Goal: Task Accomplishment & Management: Manage account settings

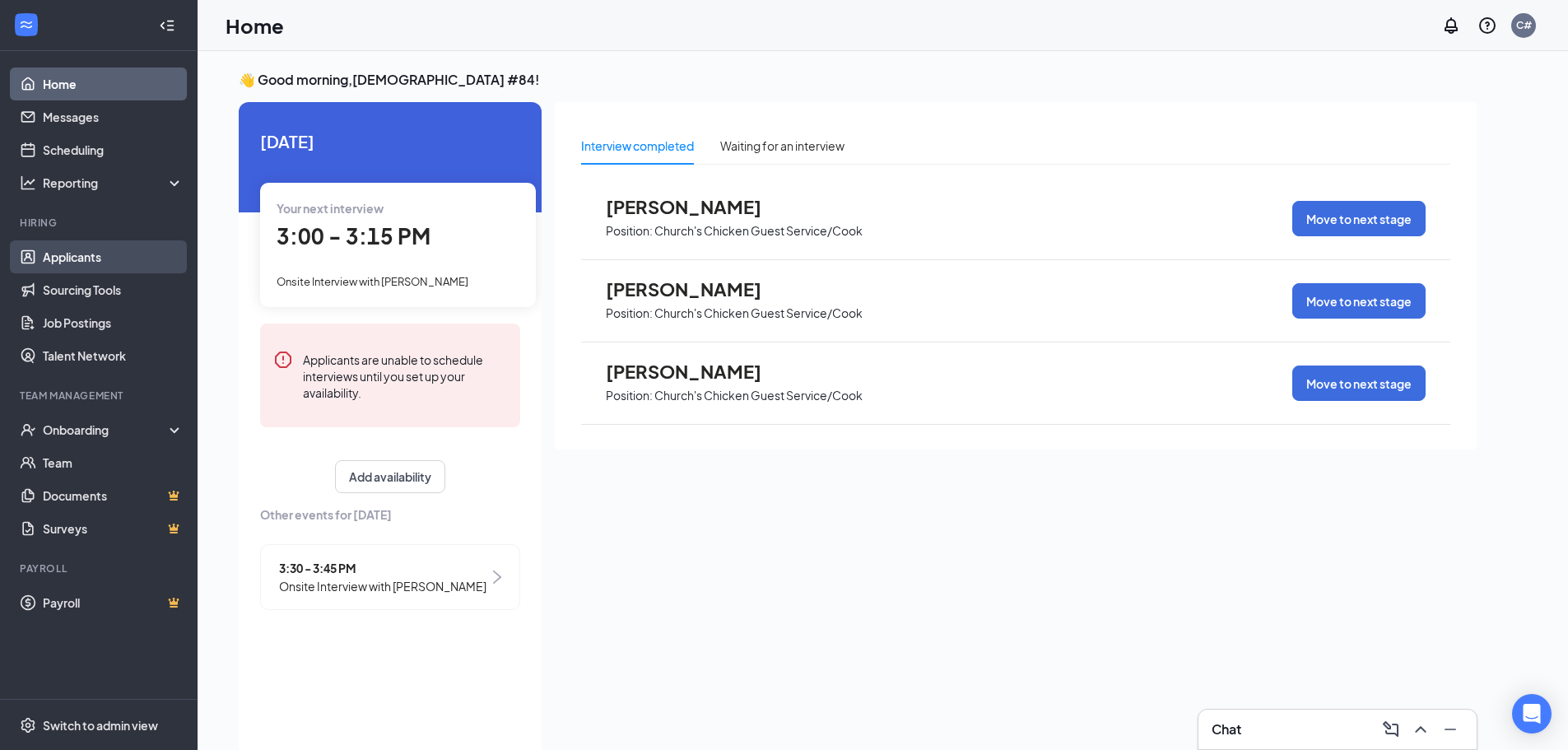
click at [85, 256] on link "Applicants" at bounding box center [113, 257] width 141 height 33
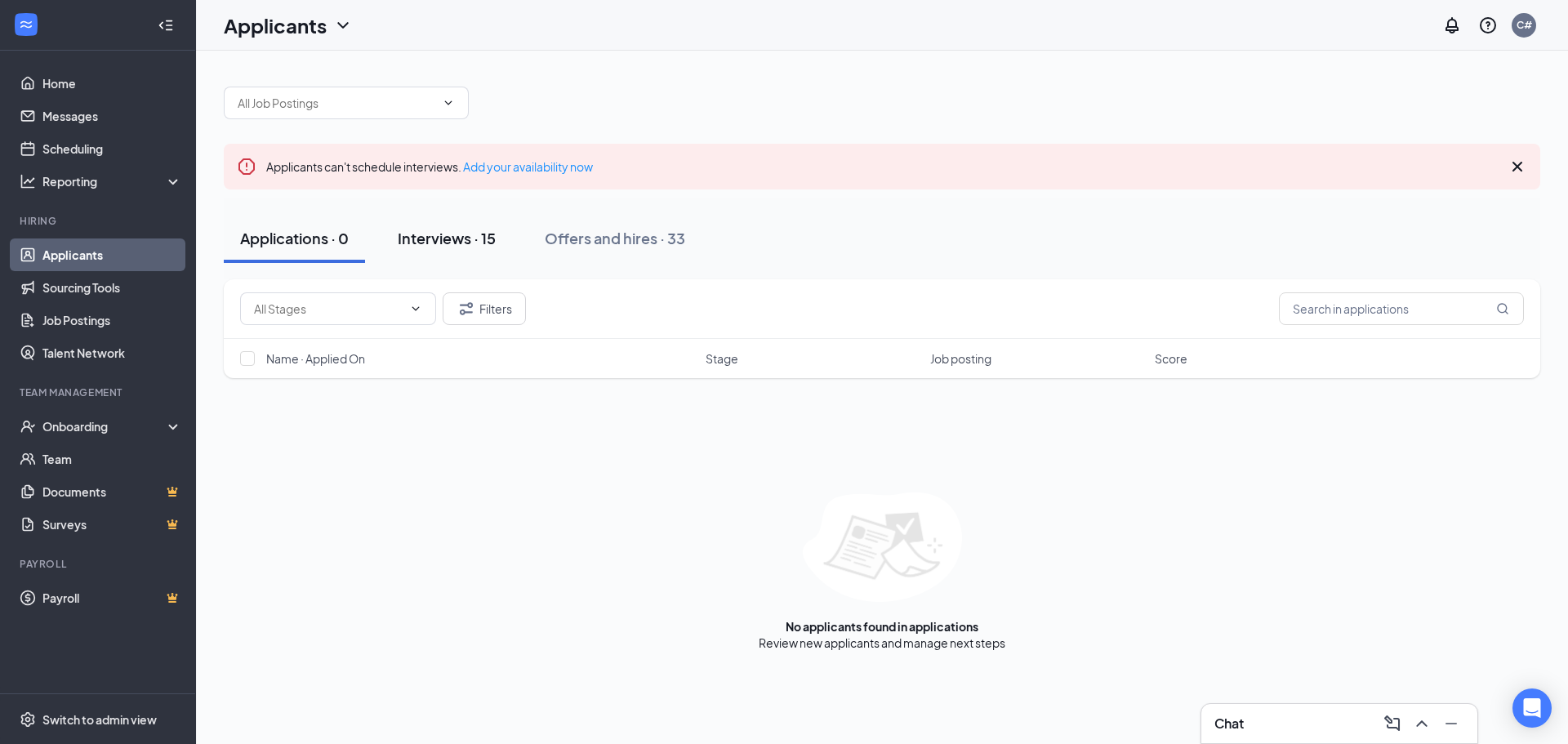
click at [440, 235] on div "Interviews · 15" at bounding box center [446, 238] width 98 height 20
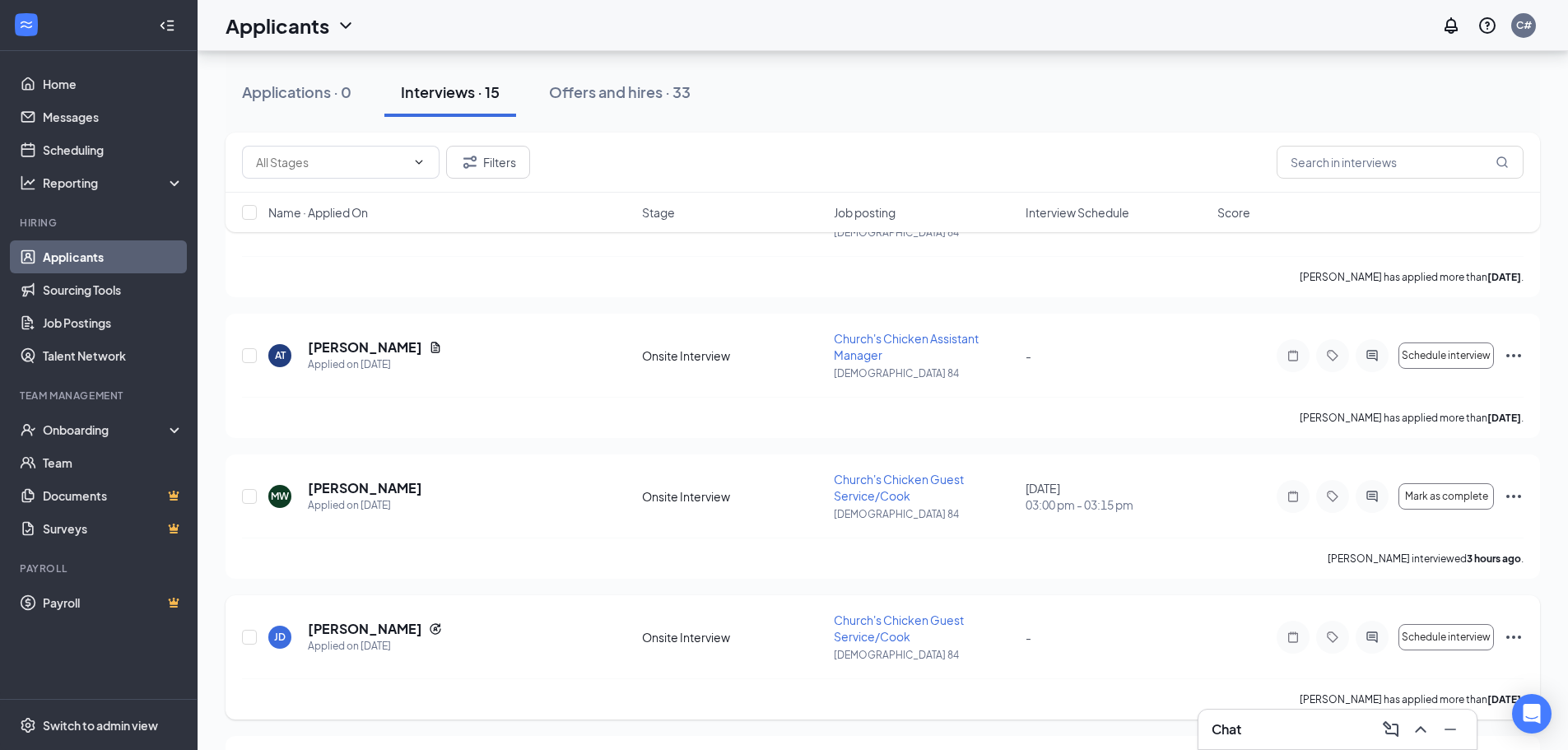
scroll to position [247, 0]
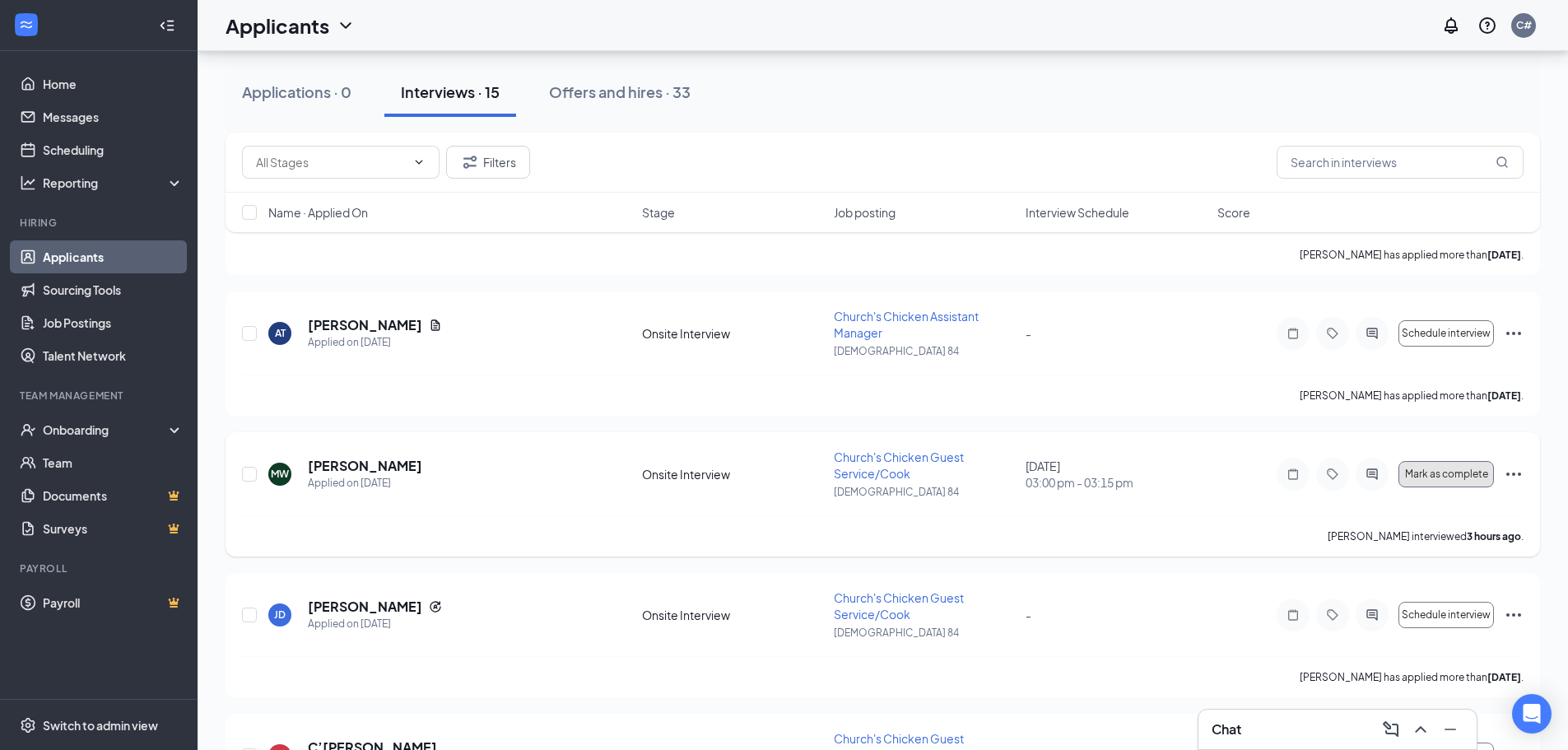
click at [1424, 468] on span "Mark as complete" at bounding box center [1446, 474] width 83 height 11
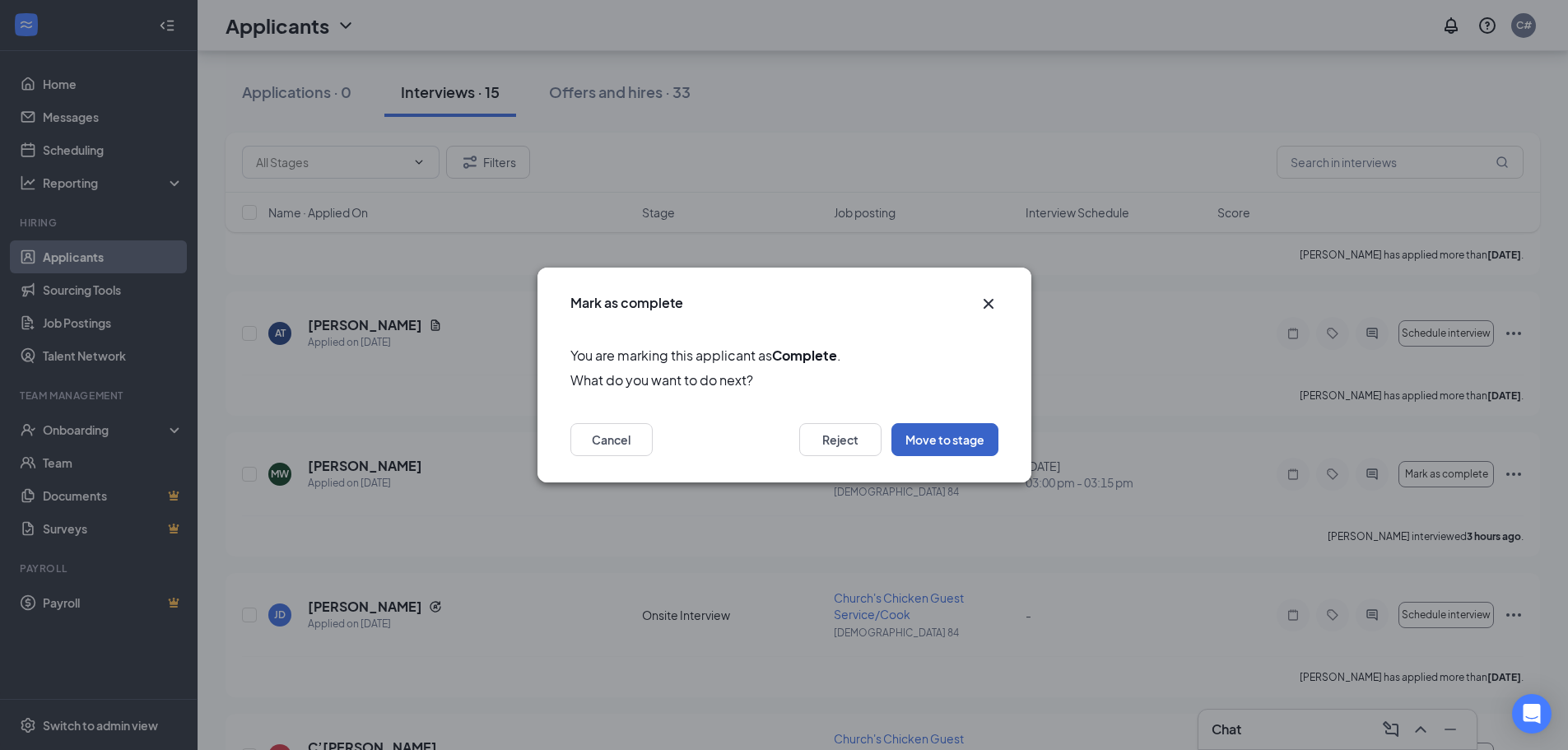
click at [921, 438] on button "Move to stage" at bounding box center [945, 440] width 107 height 33
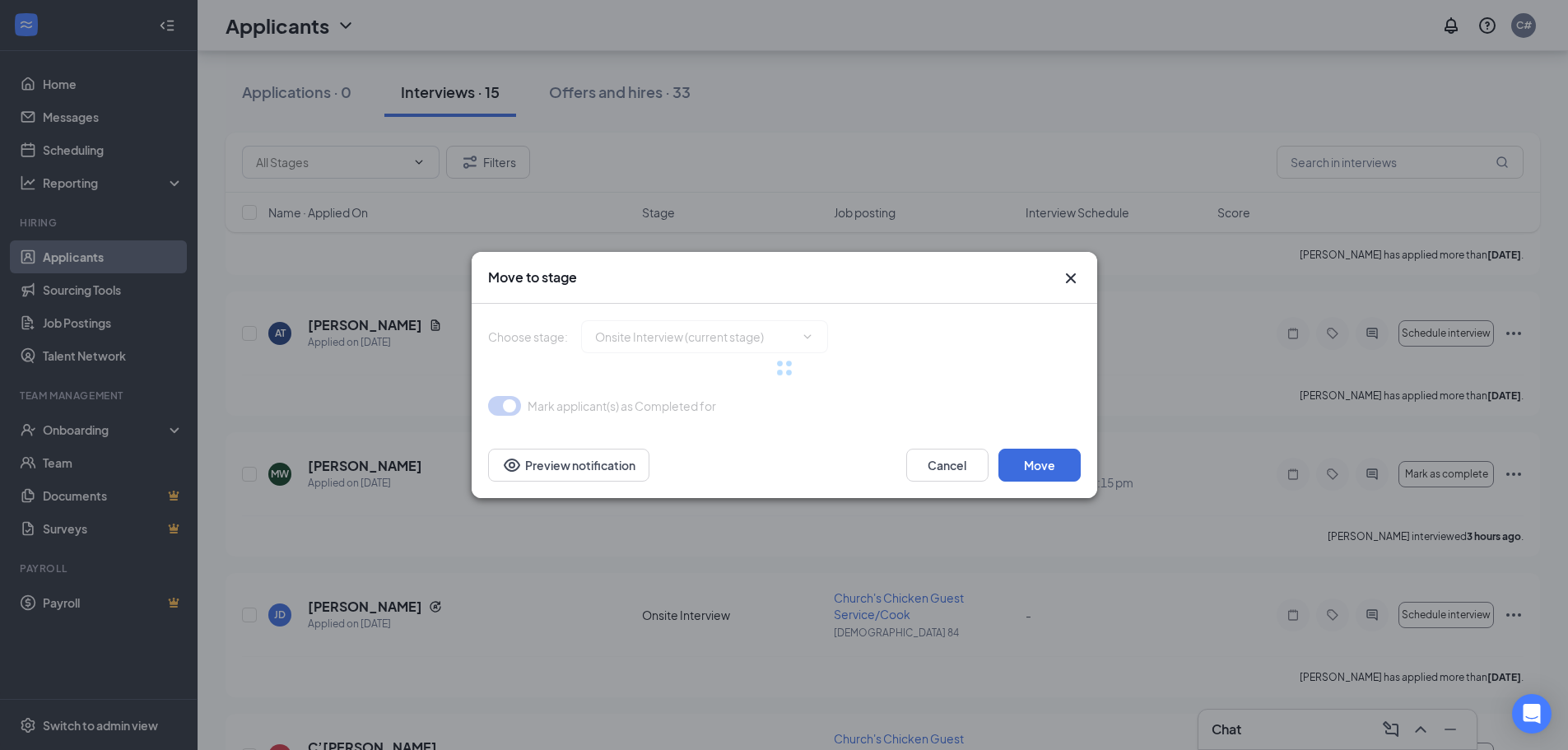
type input "On Hold (next stage)"
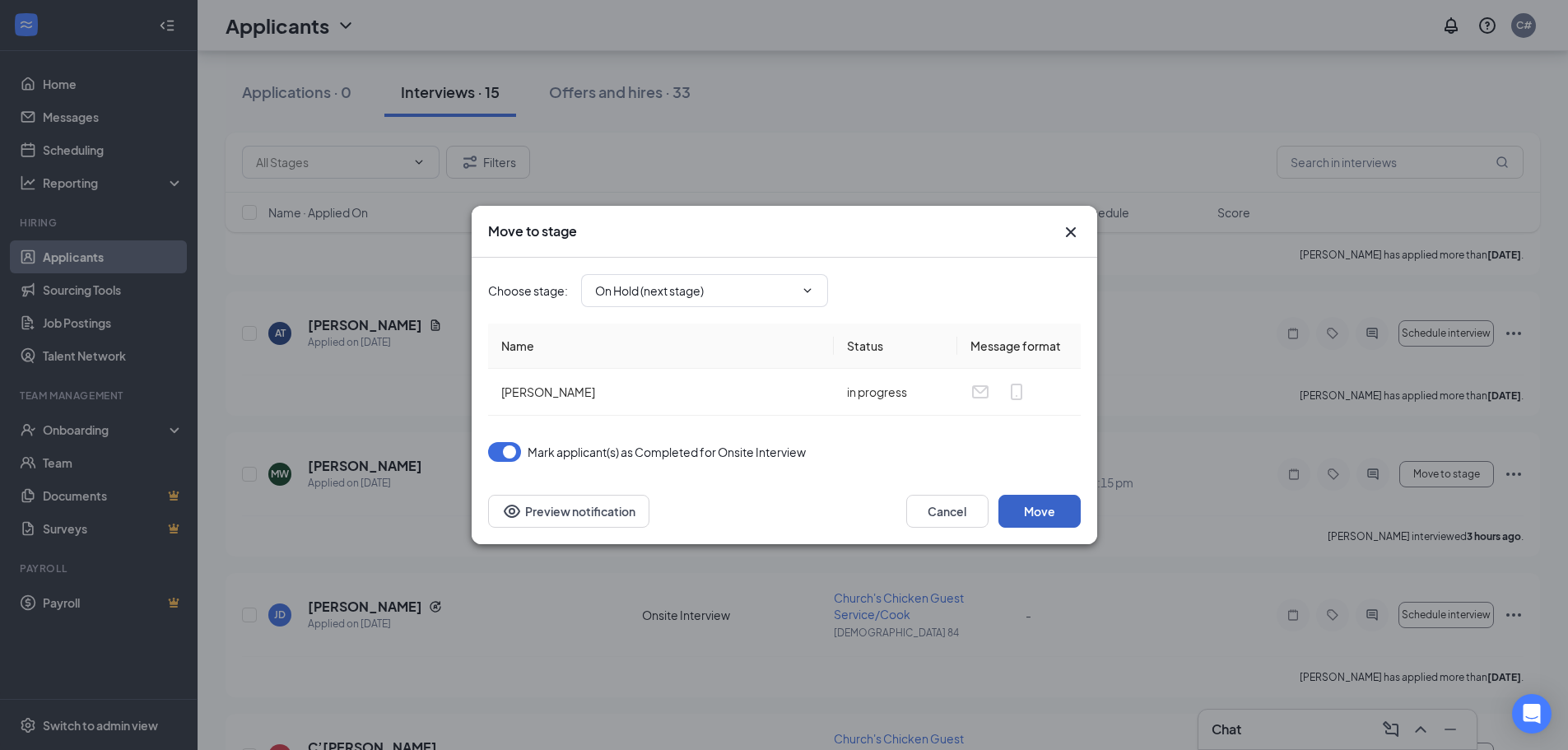
click at [1042, 510] on button "Move" at bounding box center [1040, 511] width 82 height 33
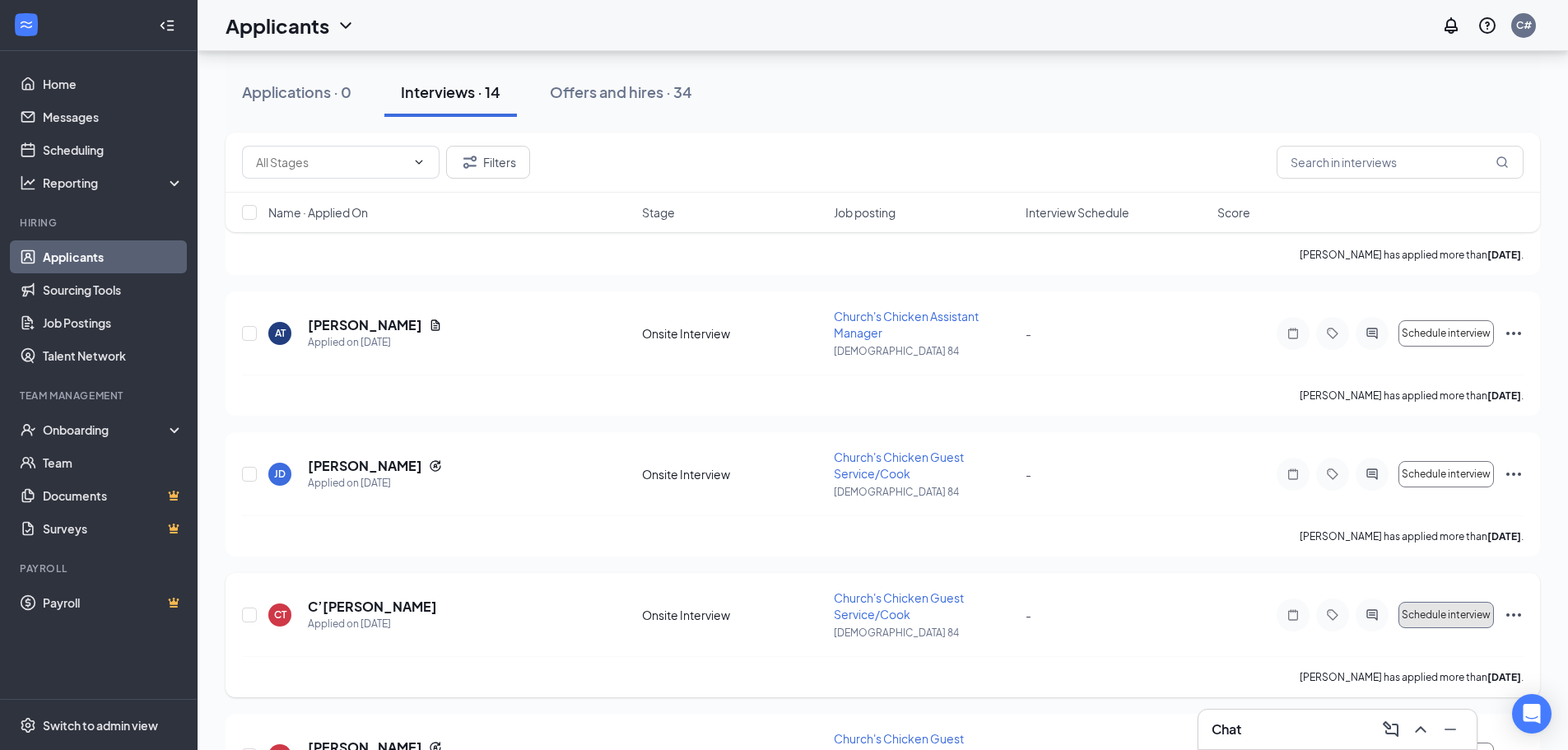
click at [1432, 617] on span "Schedule interview" at bounding box center [1445, 615] width 89 height 11
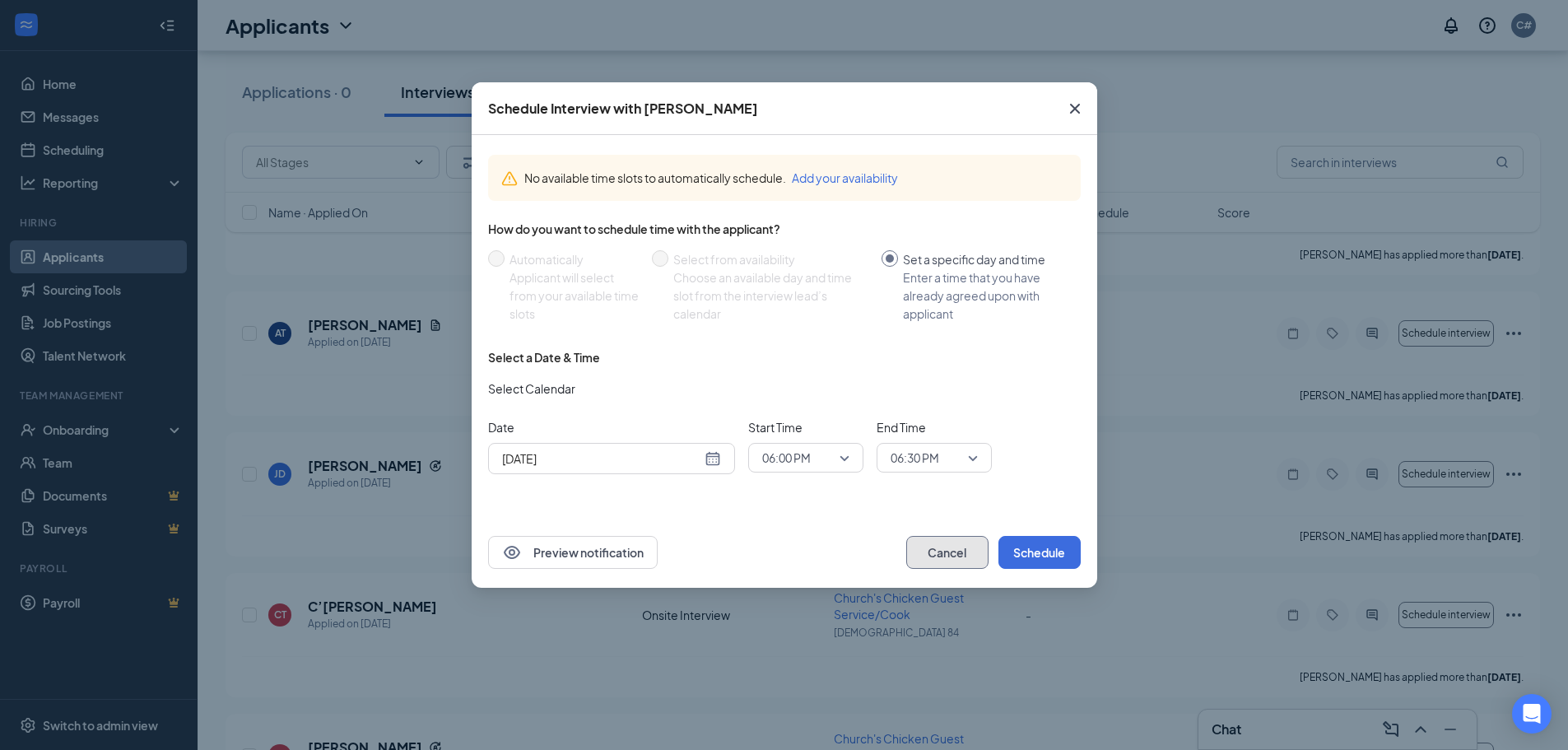
click at [963, 546] on button "Cancel" at bounding box center [948, 553] width 82 height 33
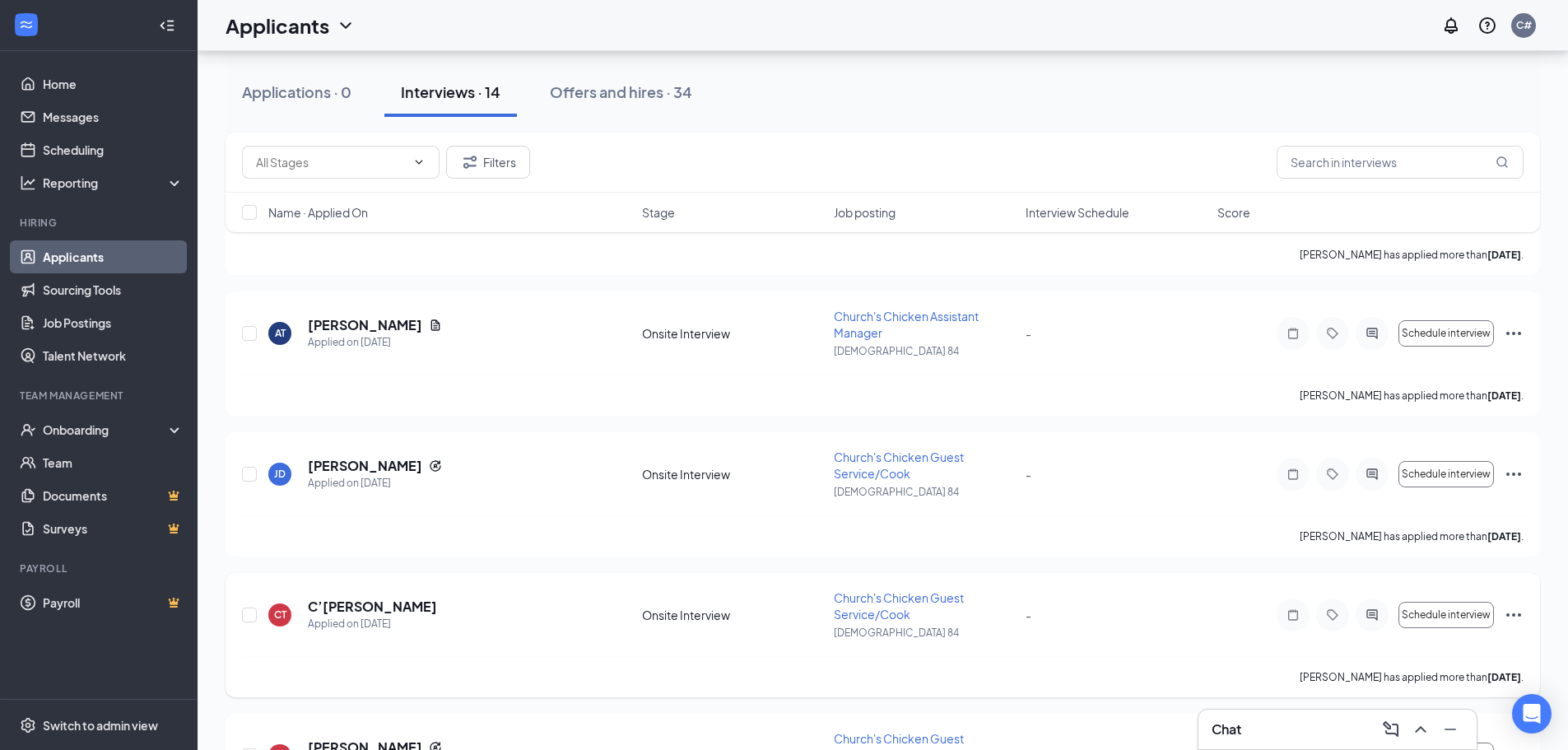
click at [1517, 613] on icon "Ellipses" at bounding box center [1513, 615] width 20 height 20
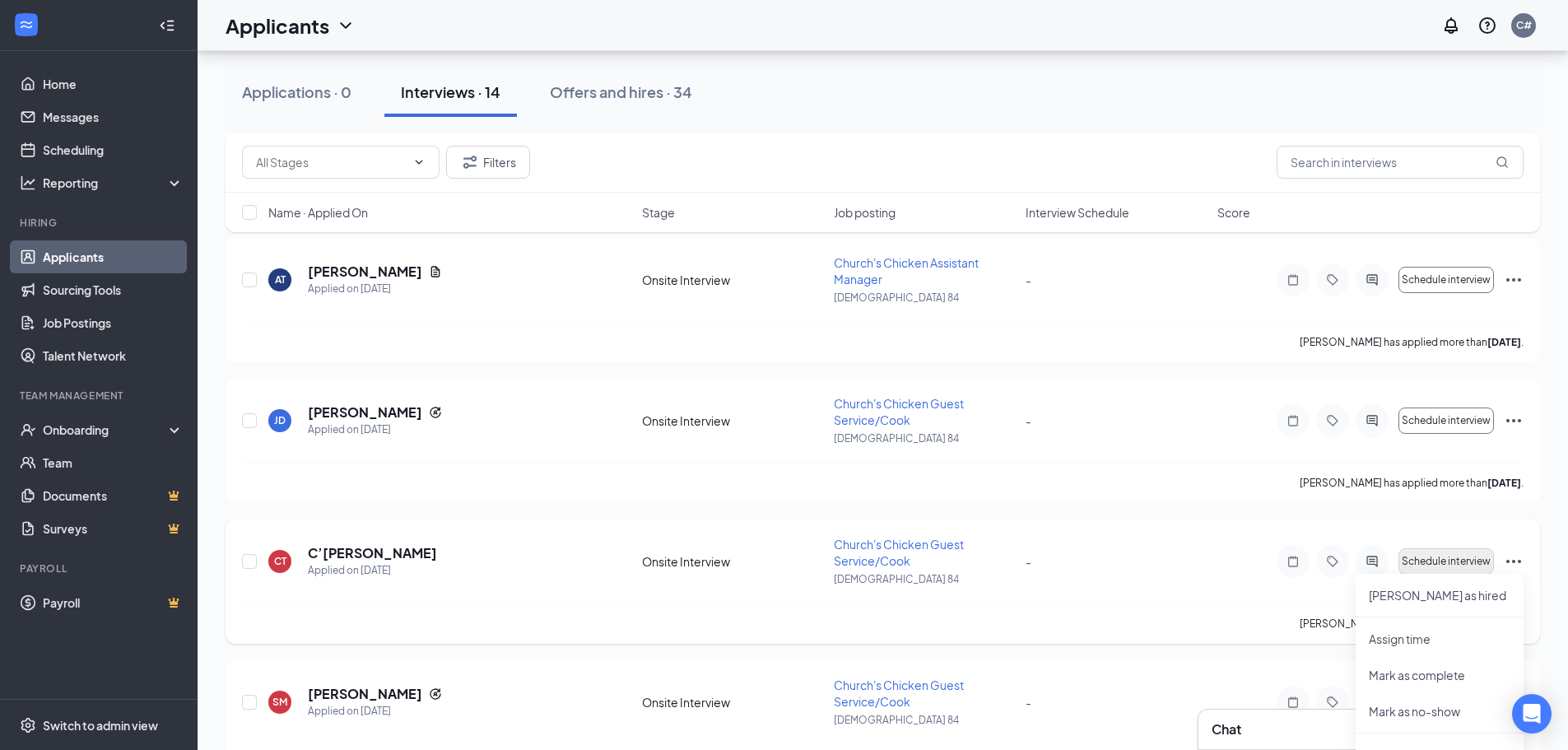
scroll to position [330, 0]
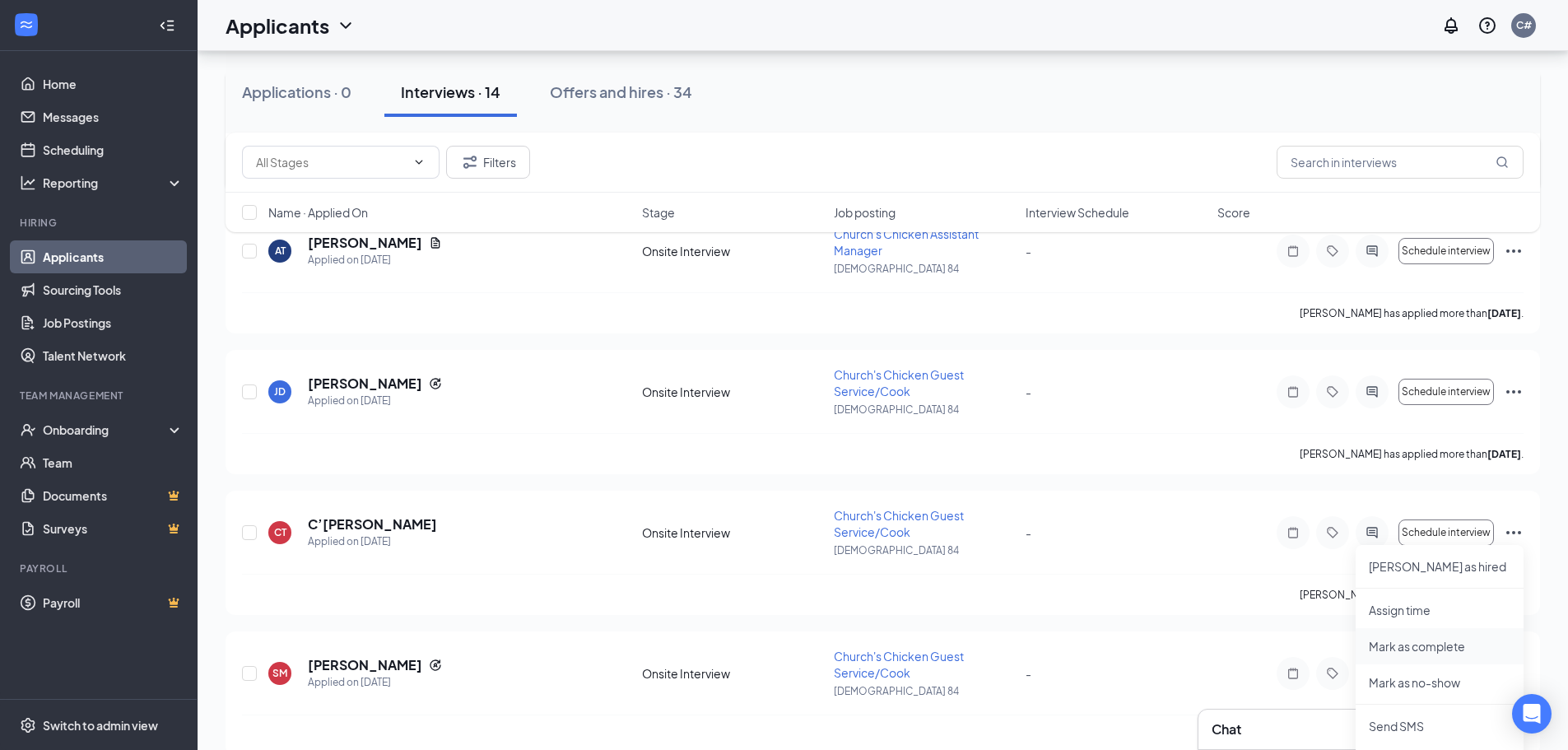
click at [1407, 642] on p "Mark as complete" at bounding box center [1440, 646] width 142 height 16
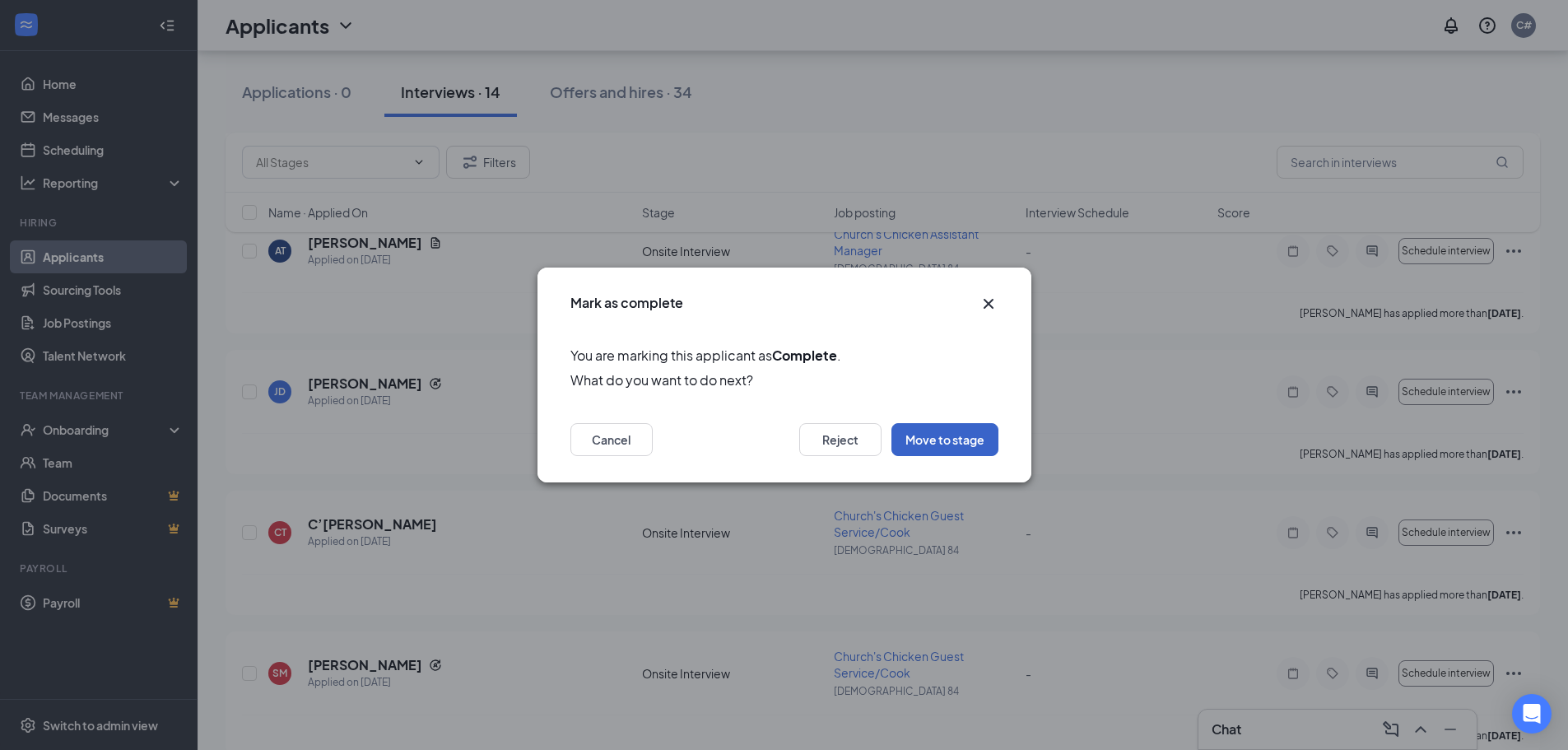
click at [940, 423] on button "Move to stage" at bounding box center [945, 440] width 107 height 33
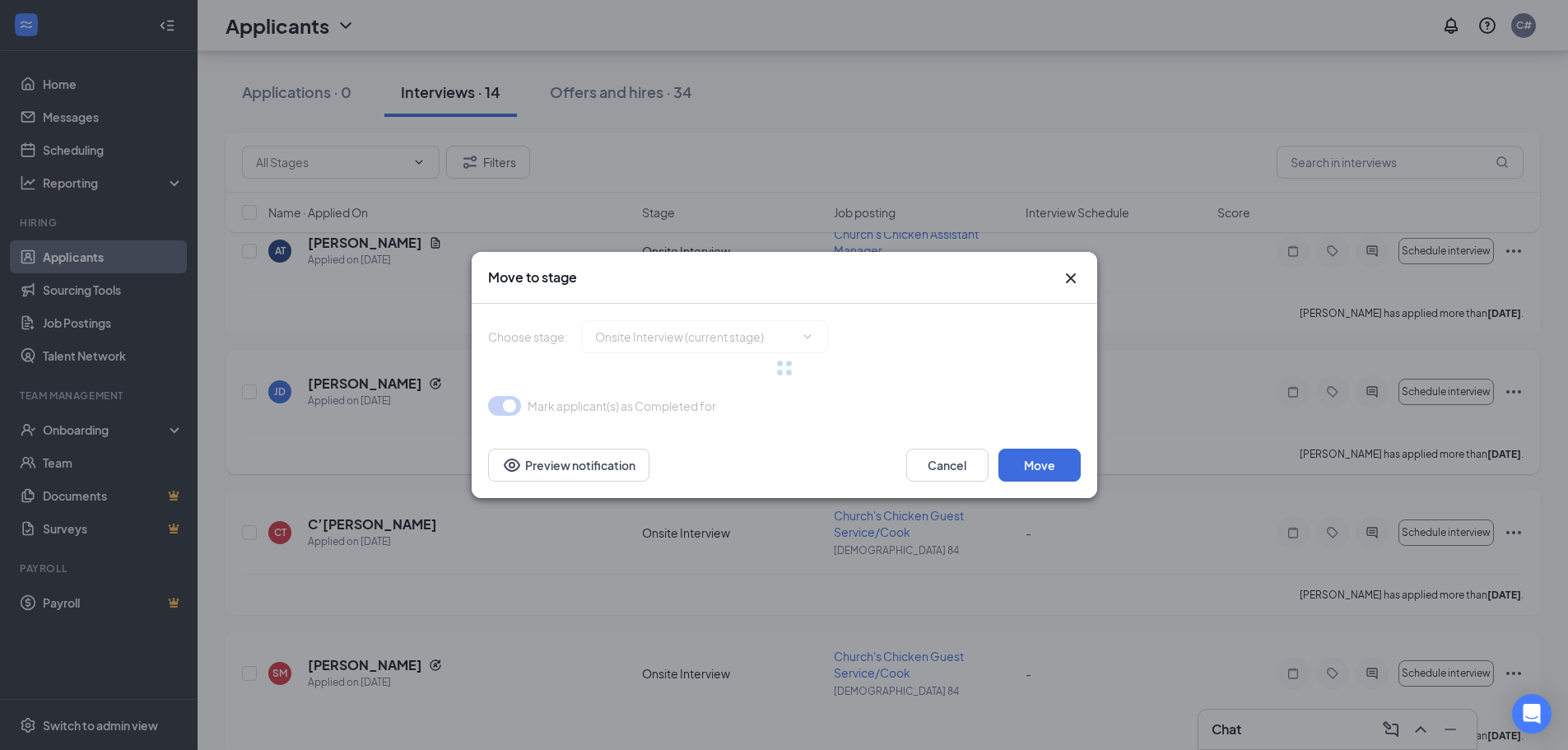
type input "On Hold (next stage)"
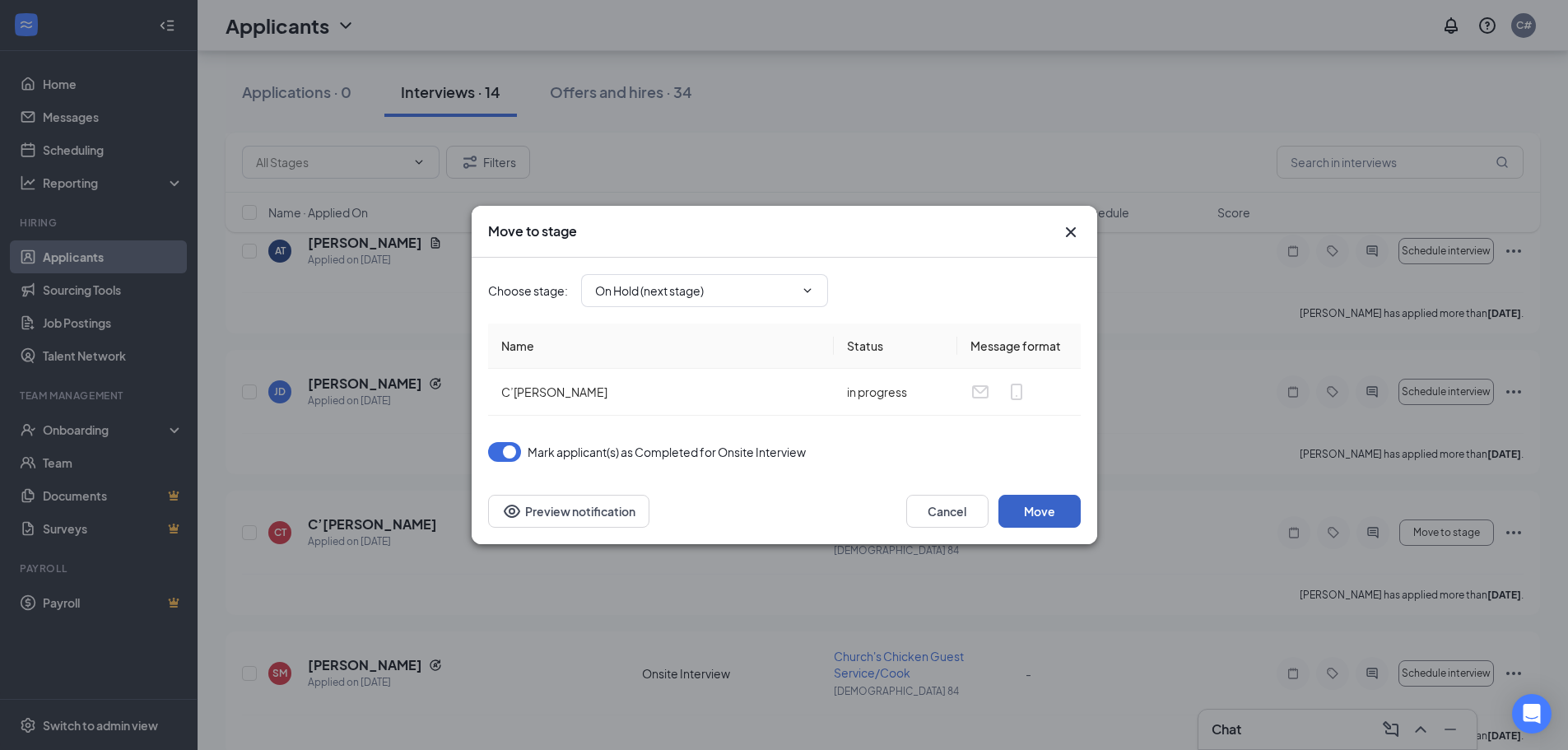
click at [1033, 507] on button "Move" at bounding box center [1040, 511] width 82 height 33
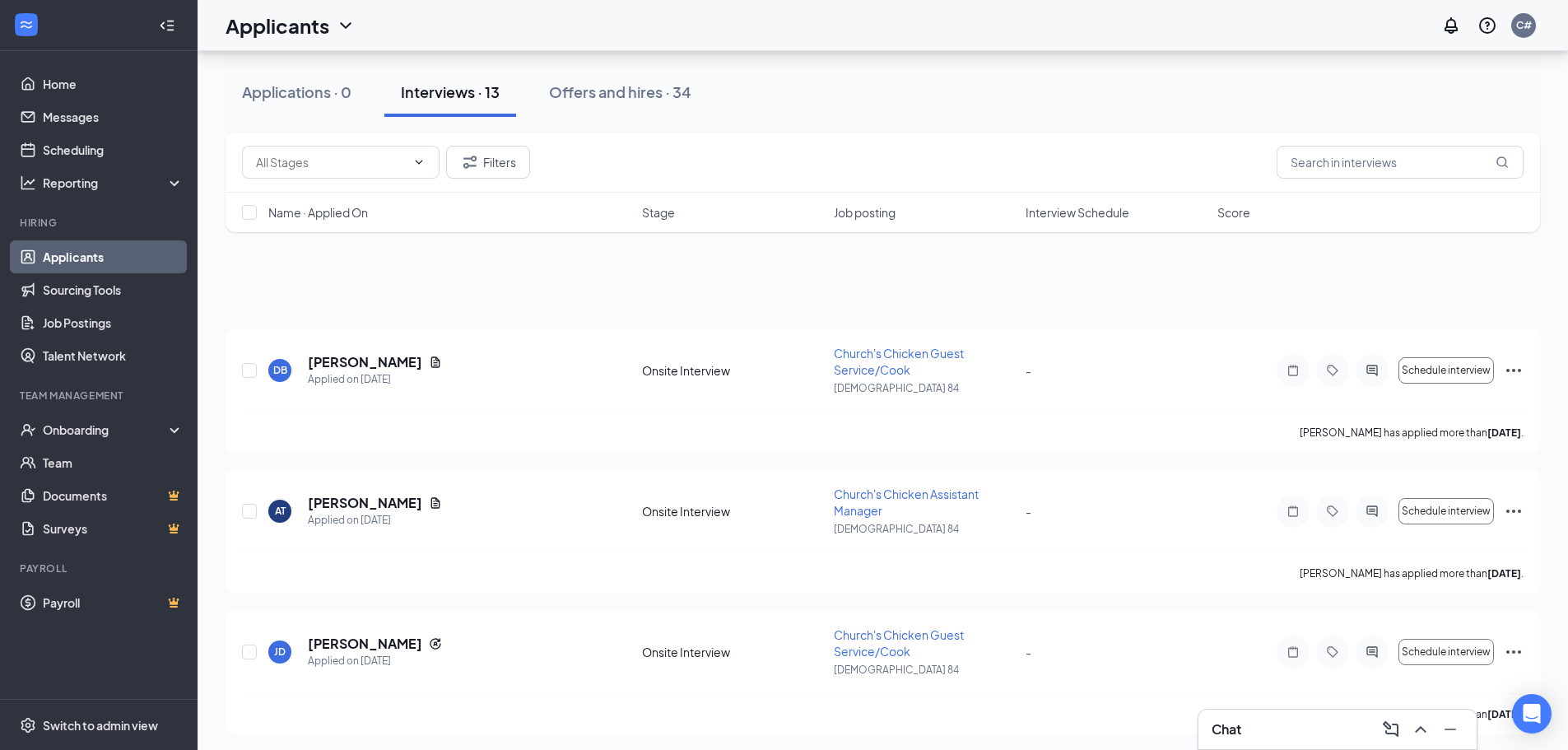
scroll to position [0, 0]
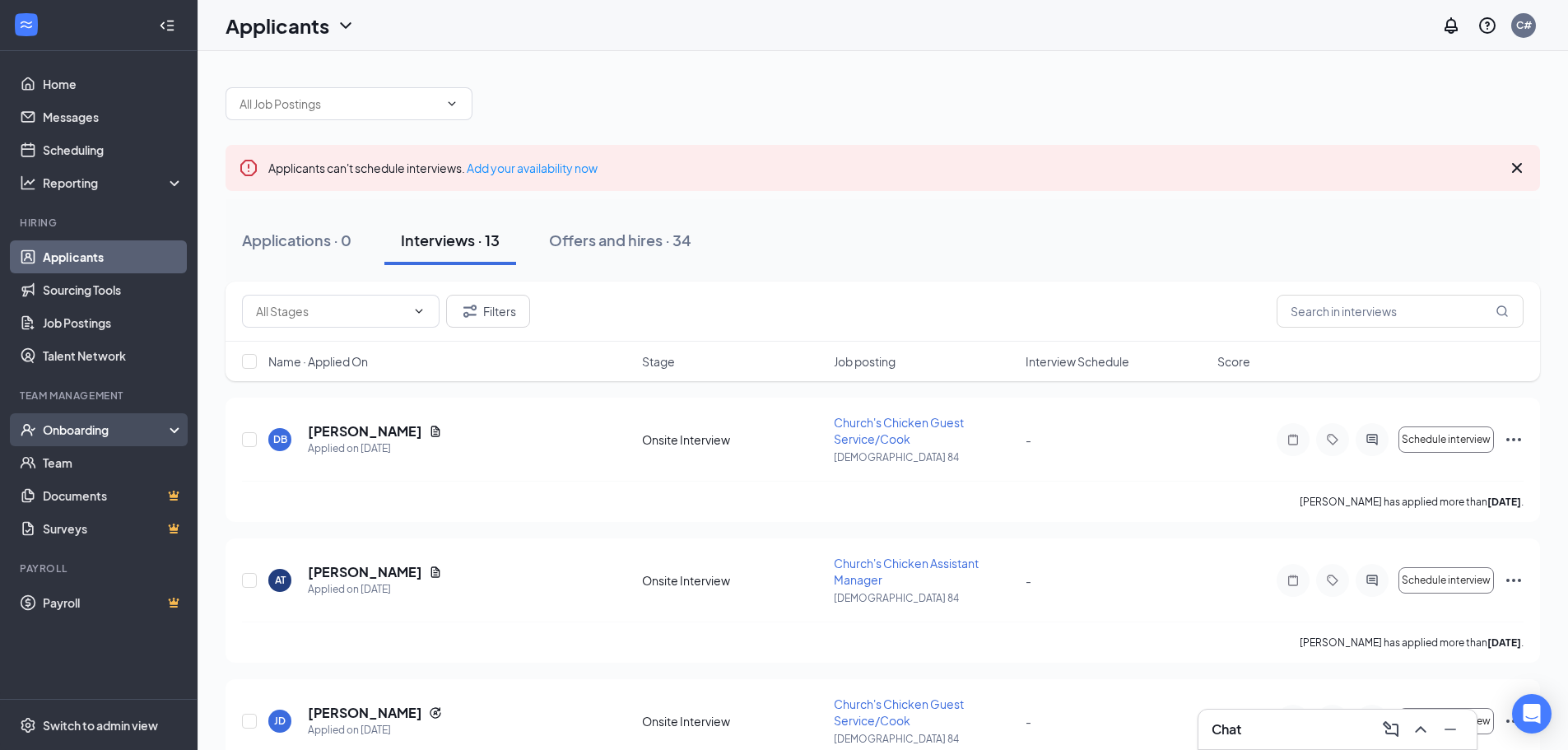
click at [52, 426] on div "Onboarding" at bounding box center [106, 429] width 126 height 16
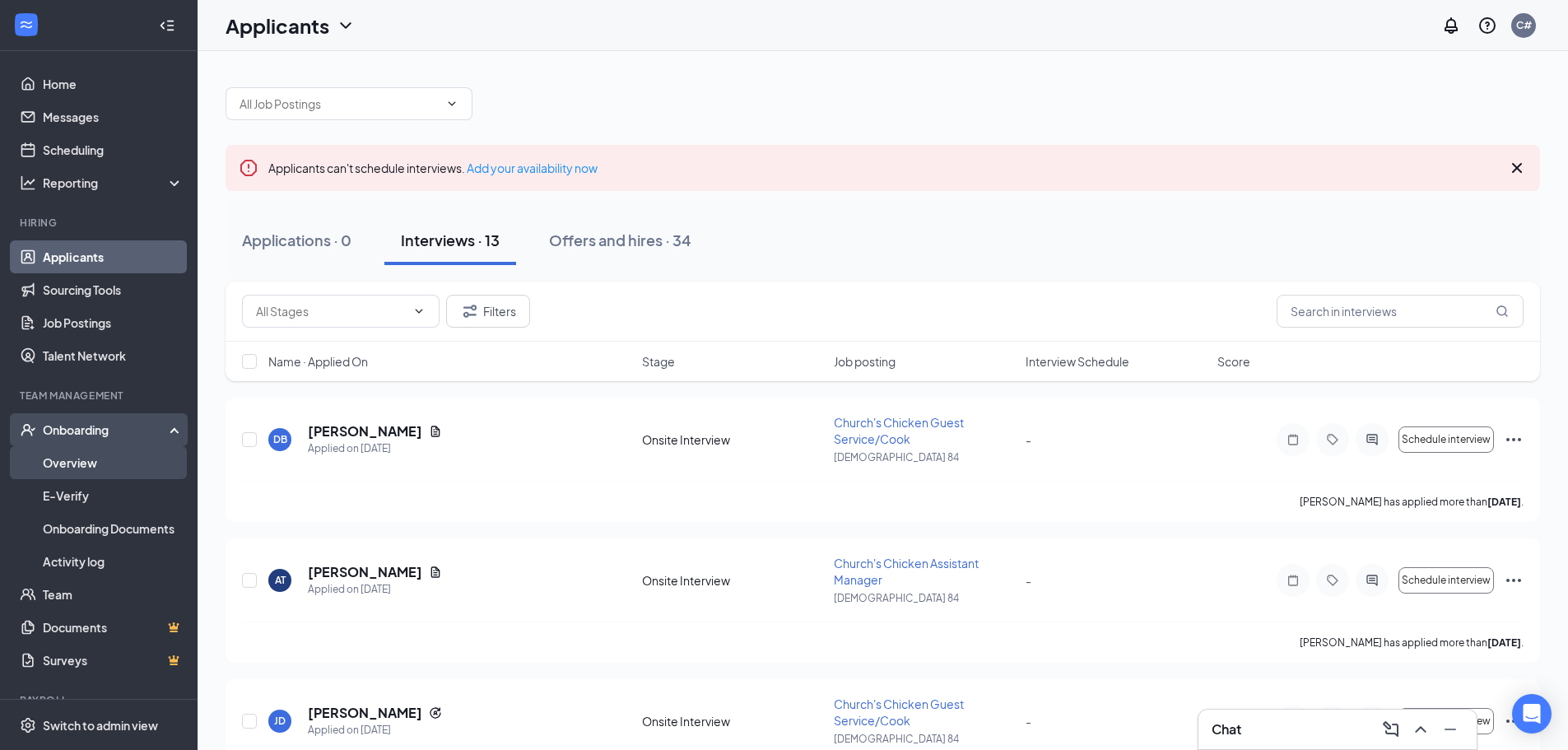
click at [46, 464] on link "Overview" at bounding box center [113, 463] width 141 height 33
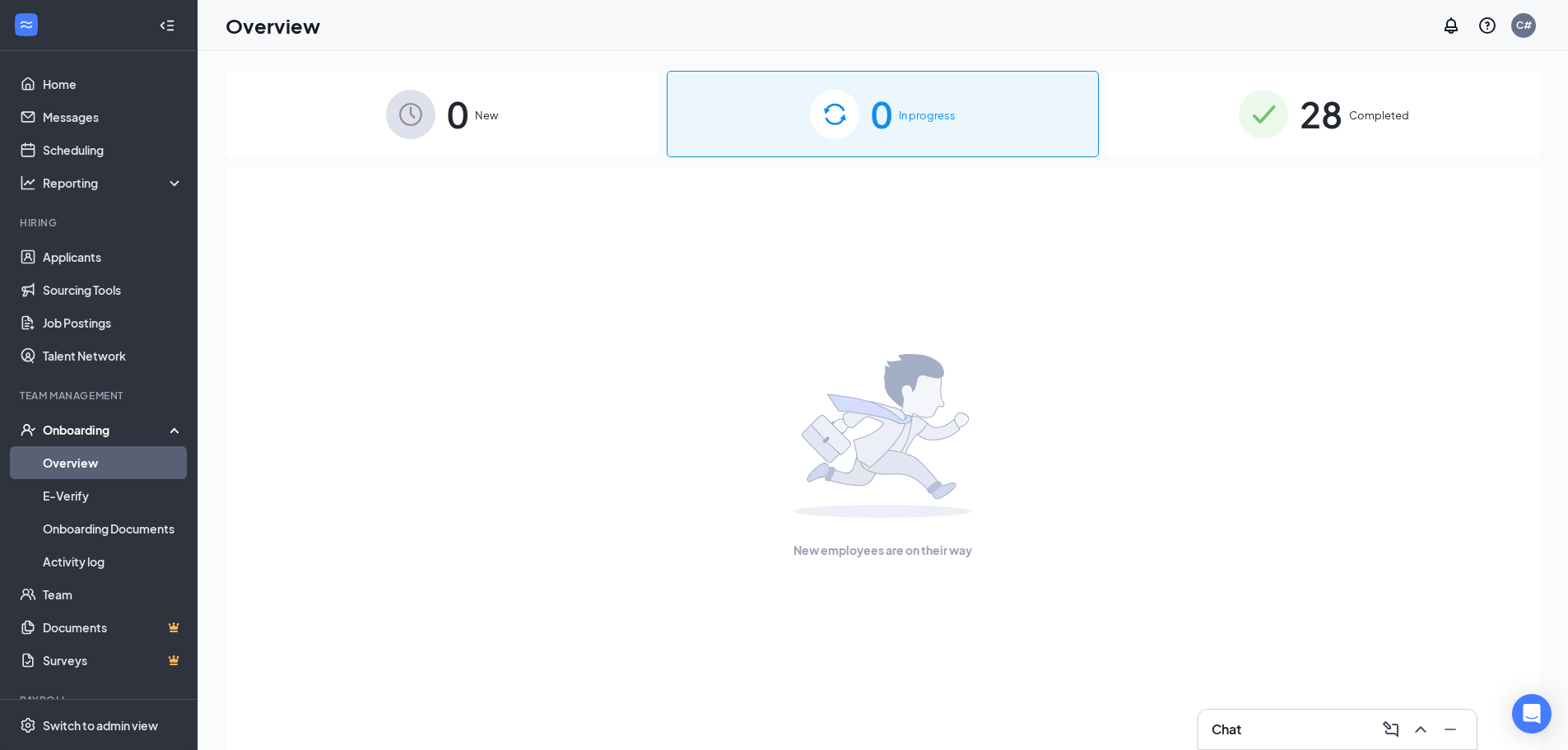
click at [880, 109] on span "0" at bounding box center [882, 113] width 21 height 57
click at [440, 116] on div "0 New" at bounding box center [442, 114] width 433 height 86
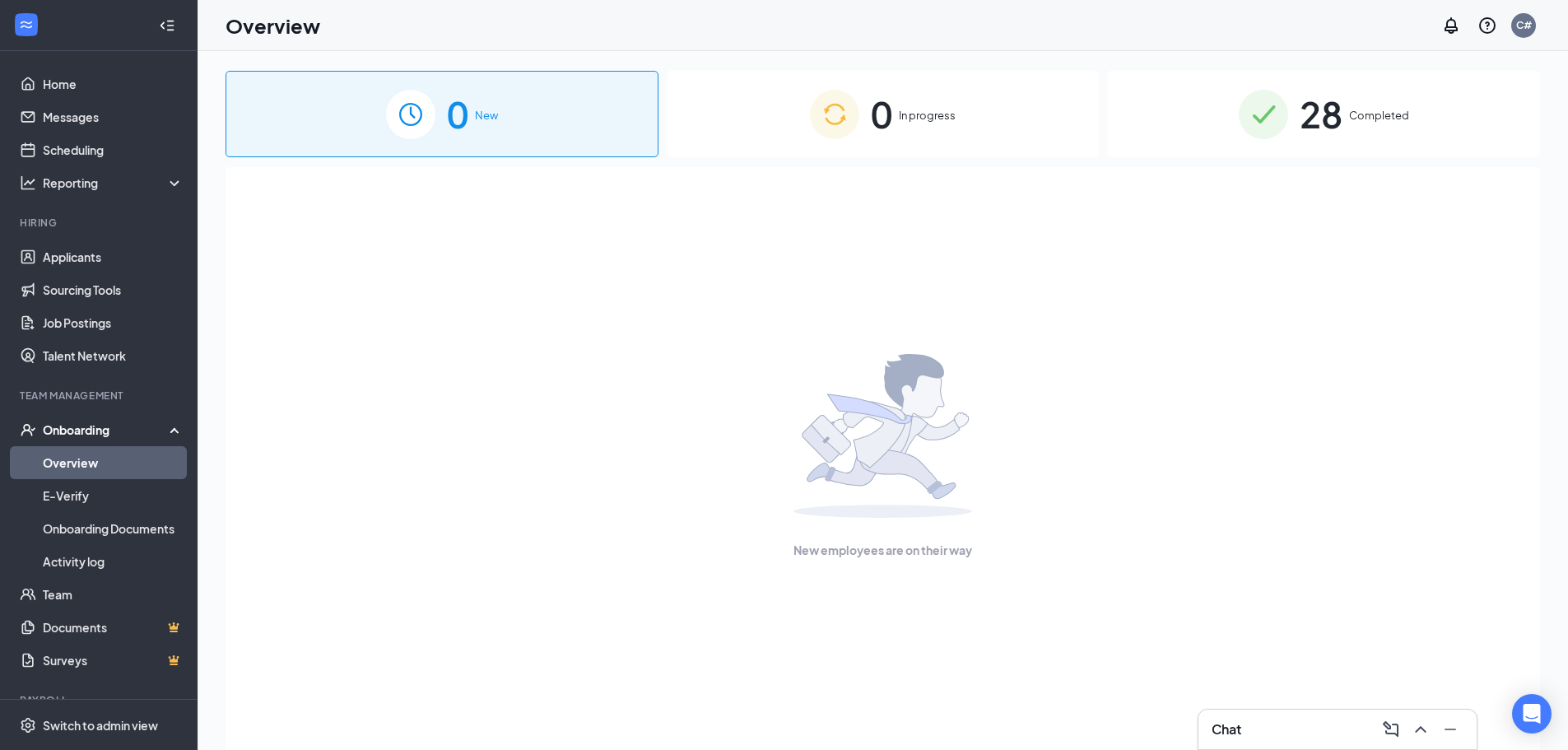
click at [930, 127] on div "0 In progress" at bounding box center [883, 114] width 433 height 86
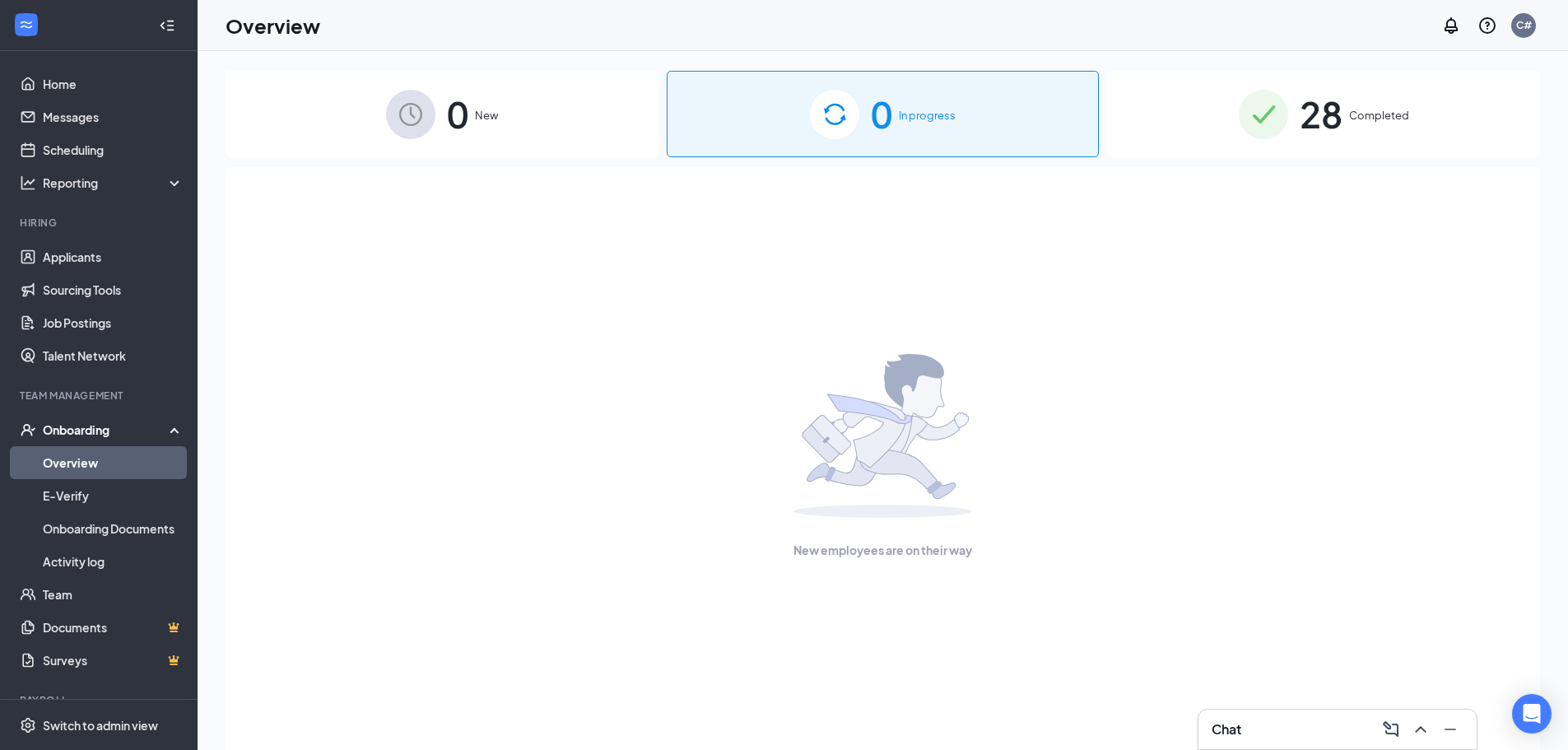
click at [409, 139] on div "0 New" at bounding box center [442, 114] width 433 height 86
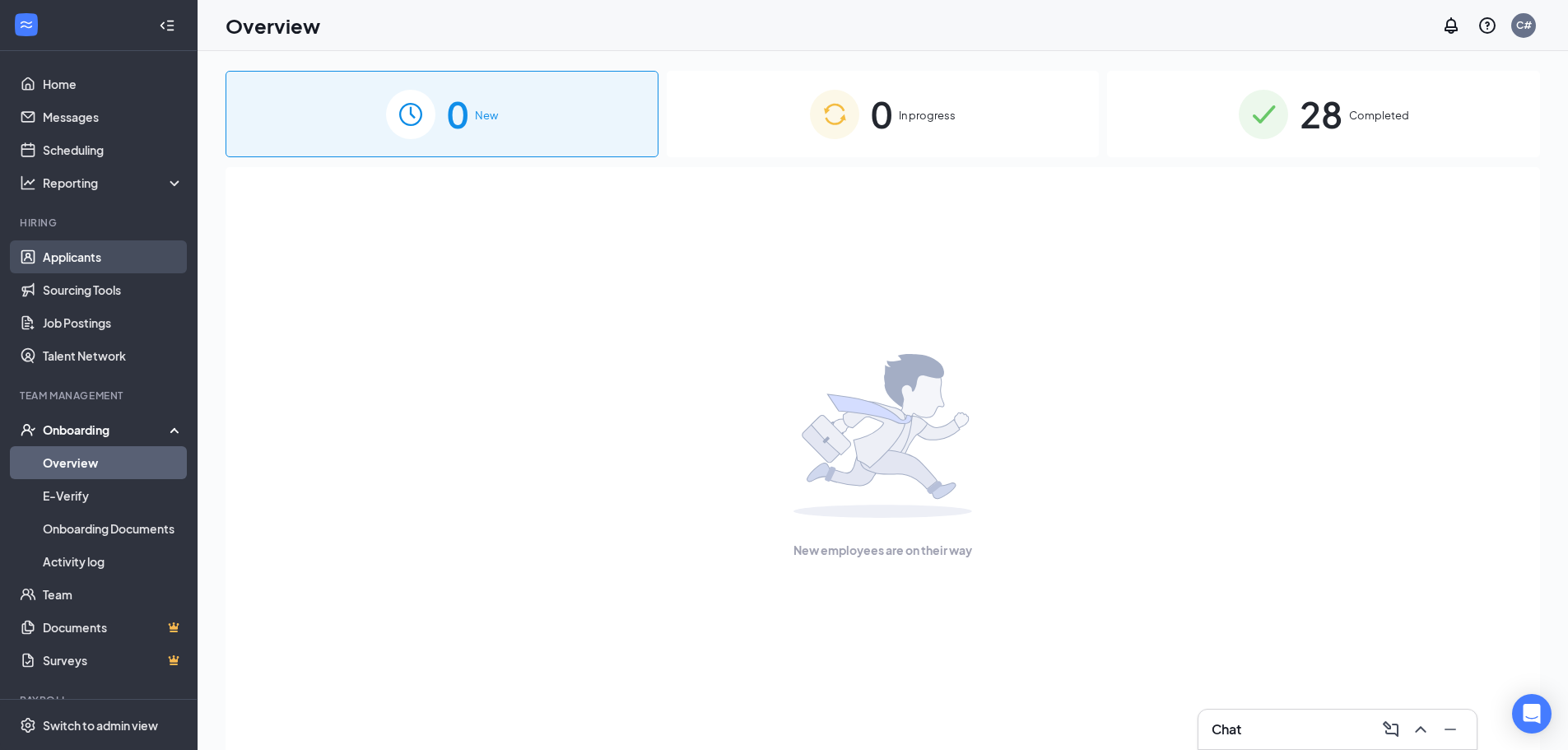
click at [81, 258] on link "Applicants" at bounding box center [113, 257] width 141 height 33
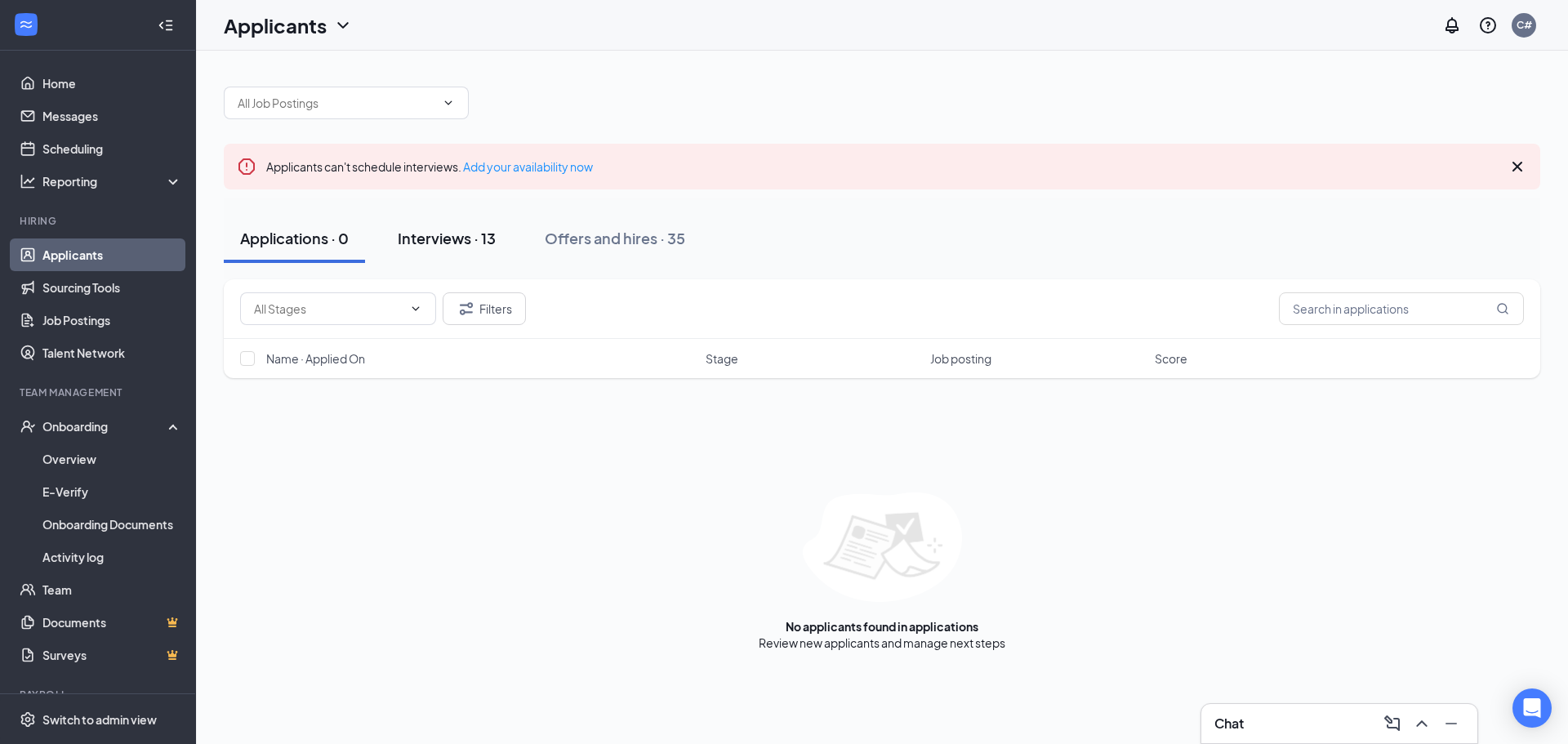
click at [430, 232] on div "Interviews · 13" at bounding box center [446, 238] width 98 height 20
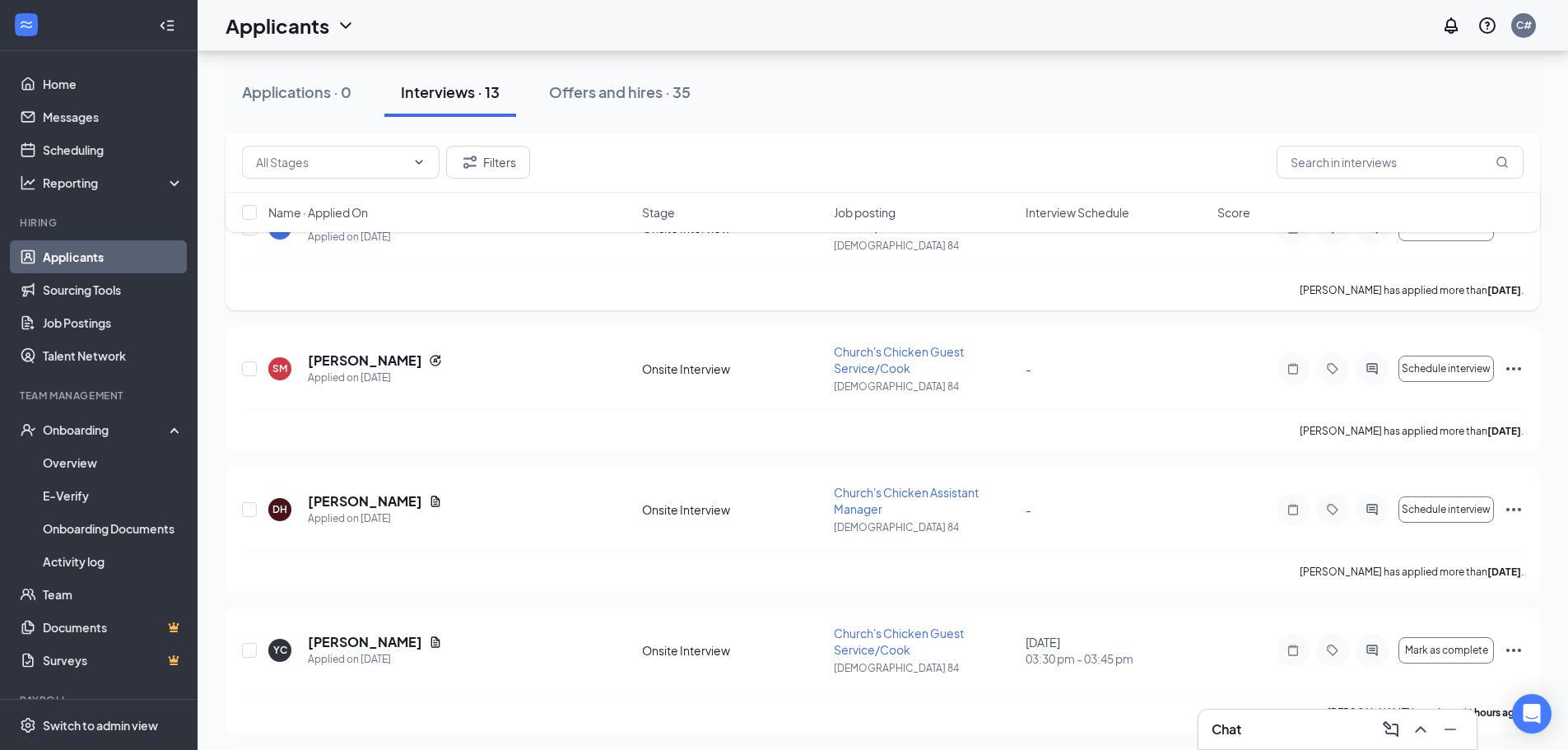
scroll to position [412, 0]
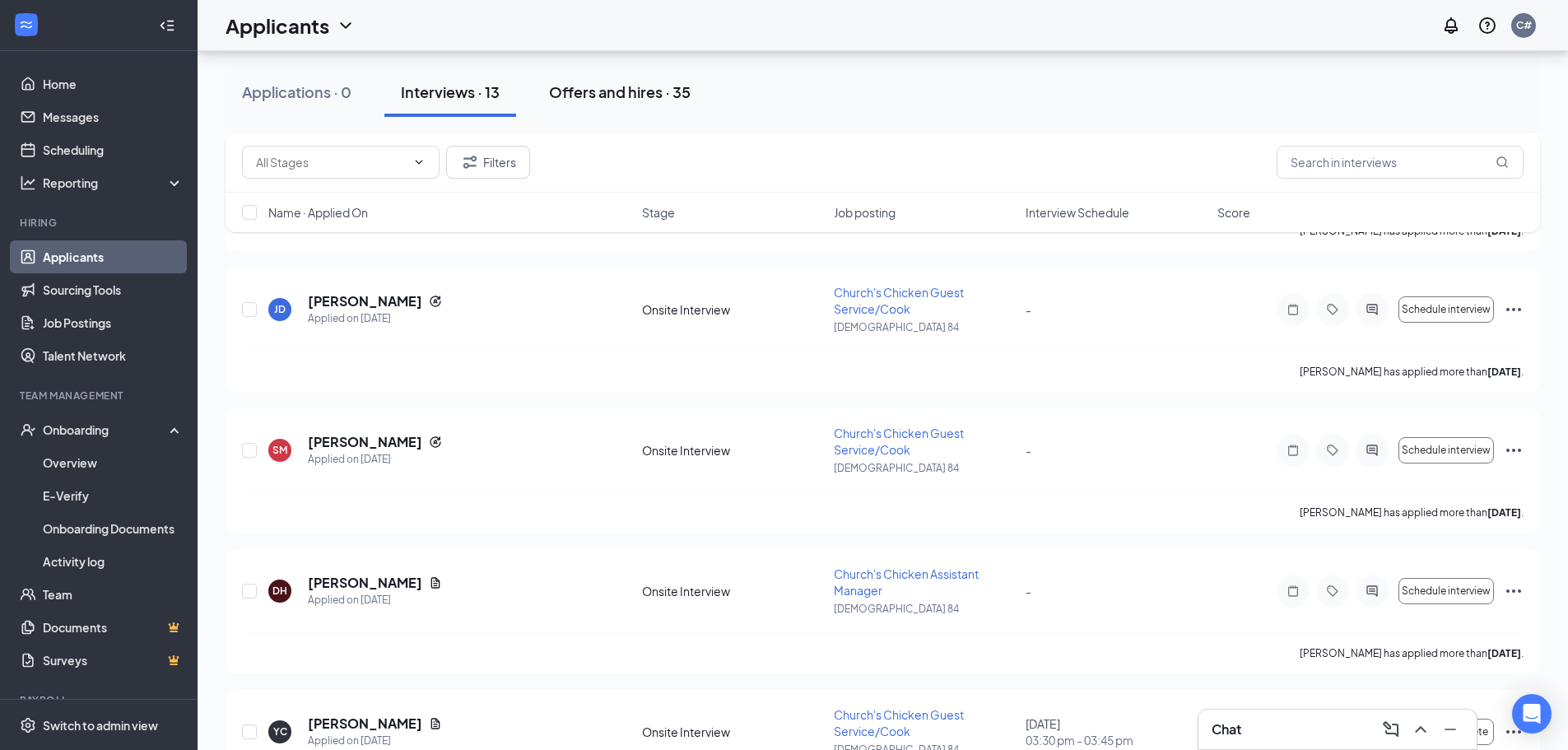
click at [596, 87] on div "Offers and hires · 35" at bounding box center [620, 91] width 142 height 20
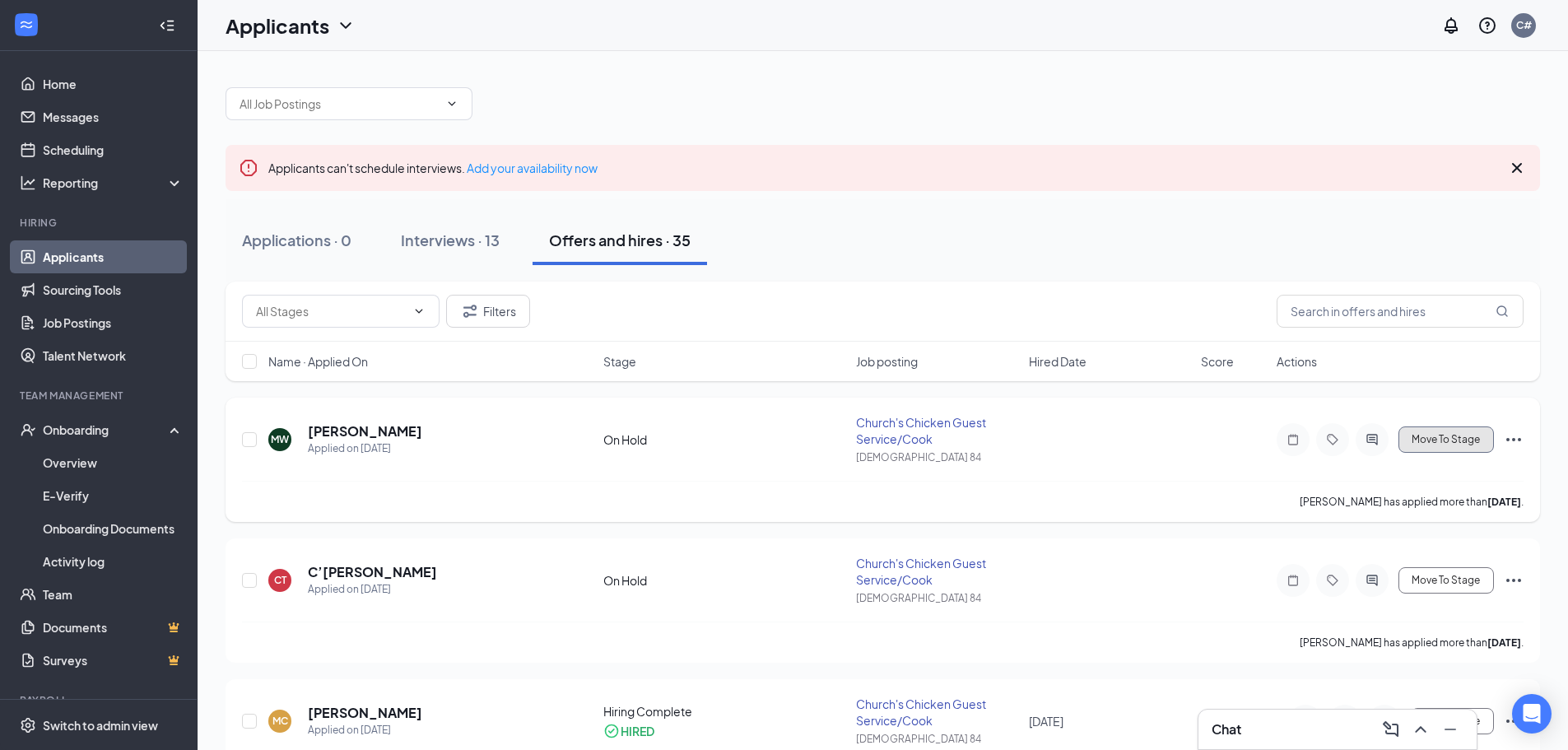
click at [1436, 434] on span "Move To Stage" at bounding box center [1445, 440] width 68 height 11
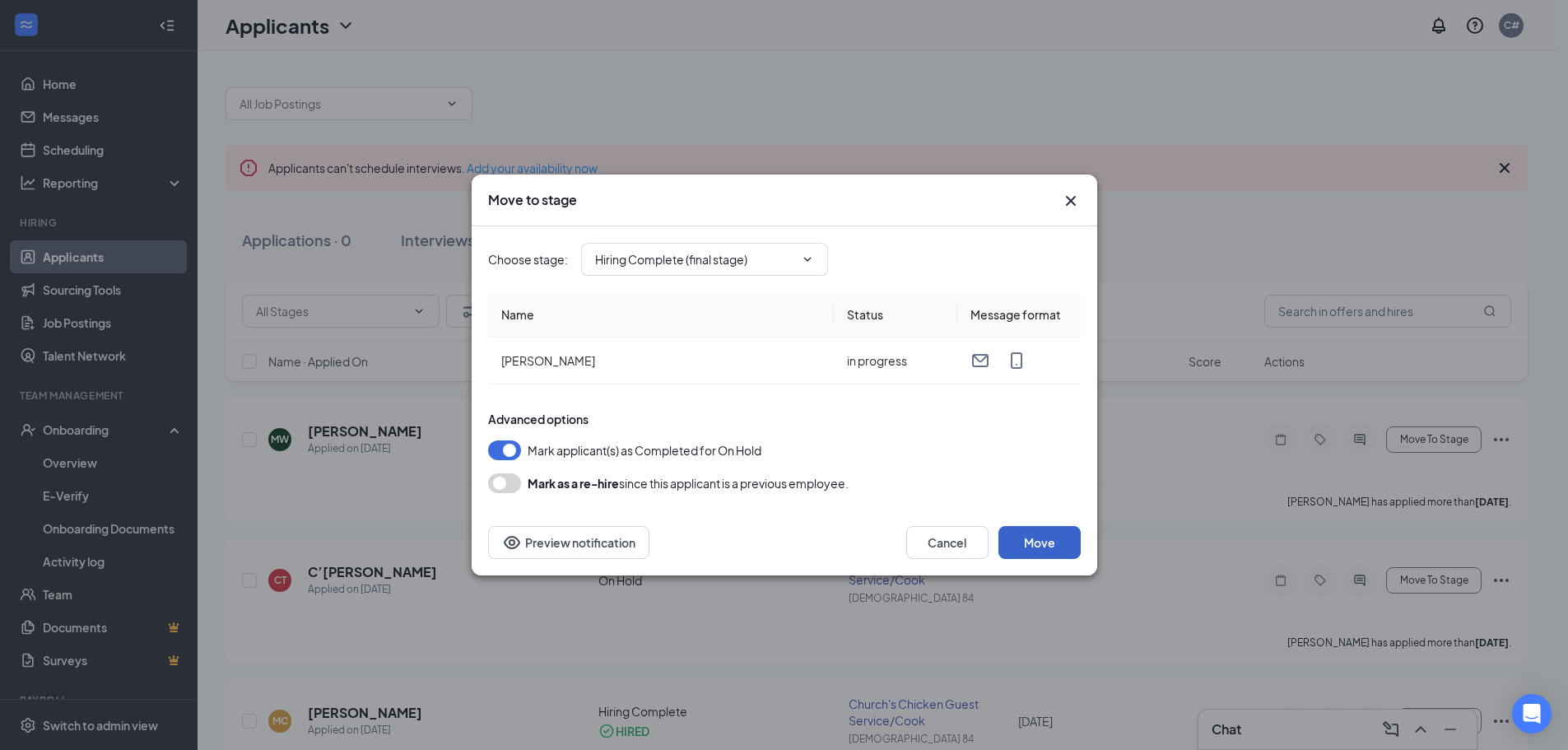
click at [1034, 550] on button "Move" at bounding box center [1040, 542] width 82 height 33
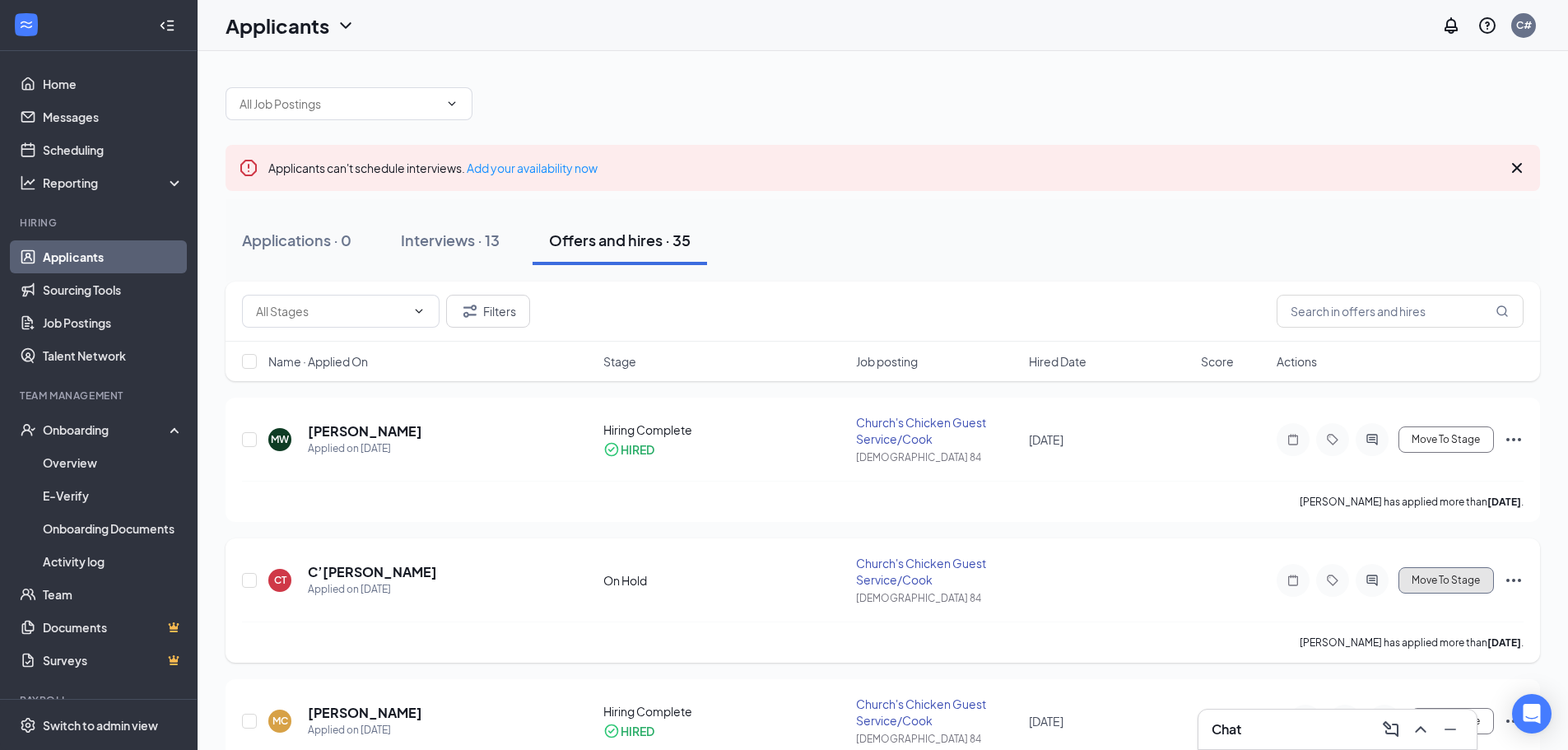
click at [1447, 573] on button "Move To Stage" at bounding box center [1446, 580] width 96 height 27
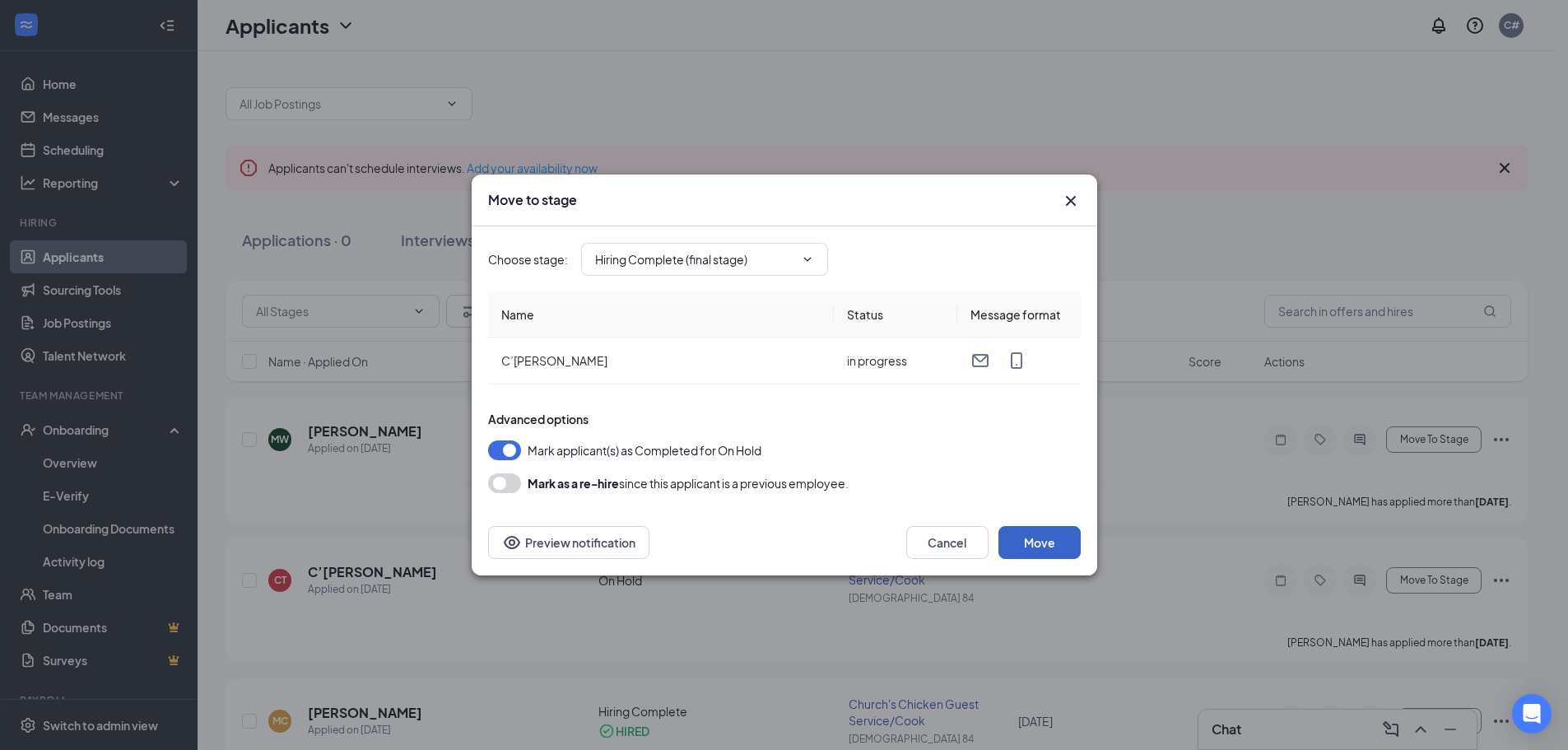
click at [1047, 550] on button "Move" at bounding box center [1040, 542] width 82 height 33
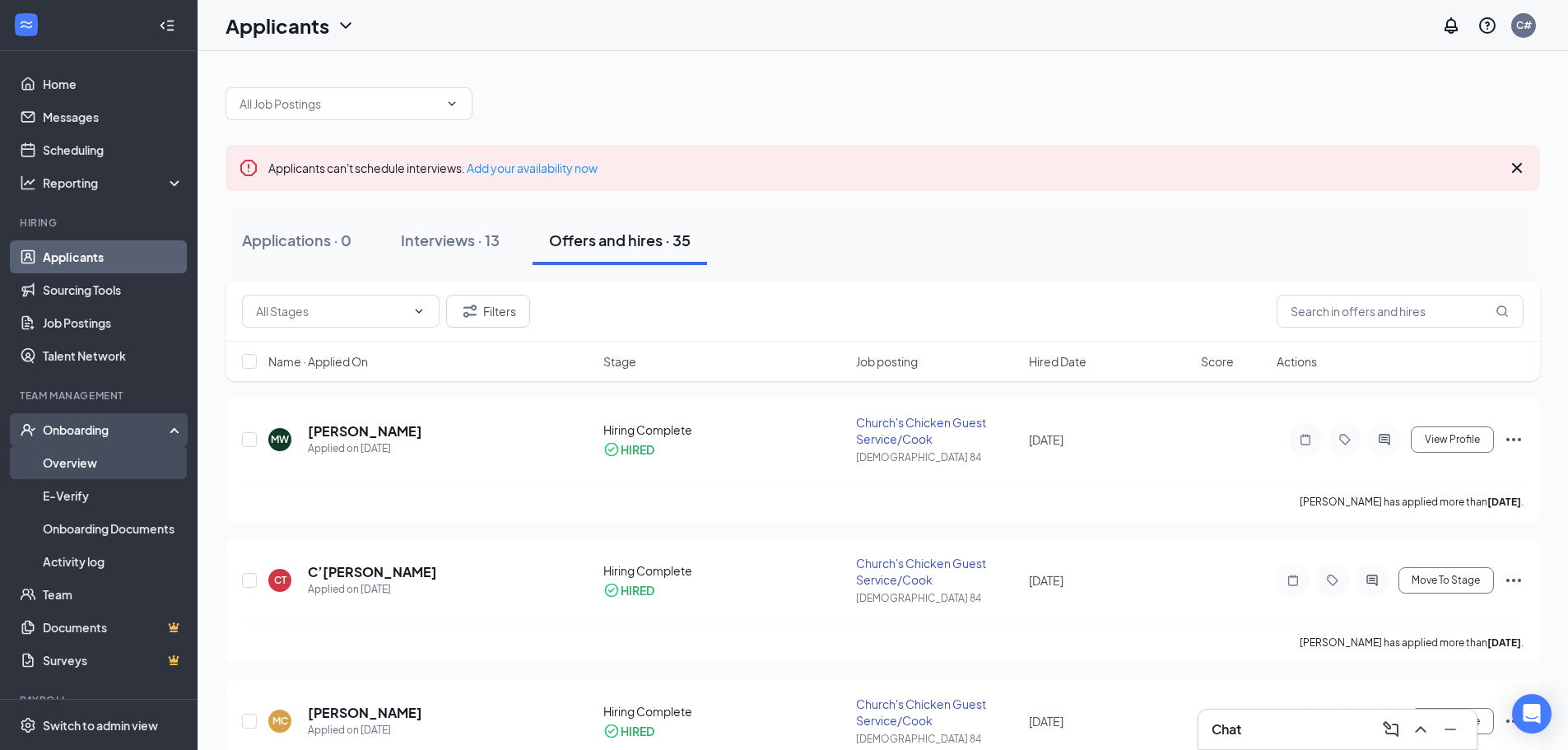
click at [61, 458] on link "Overview" at bounding box center [113, 463] width 141 height 33
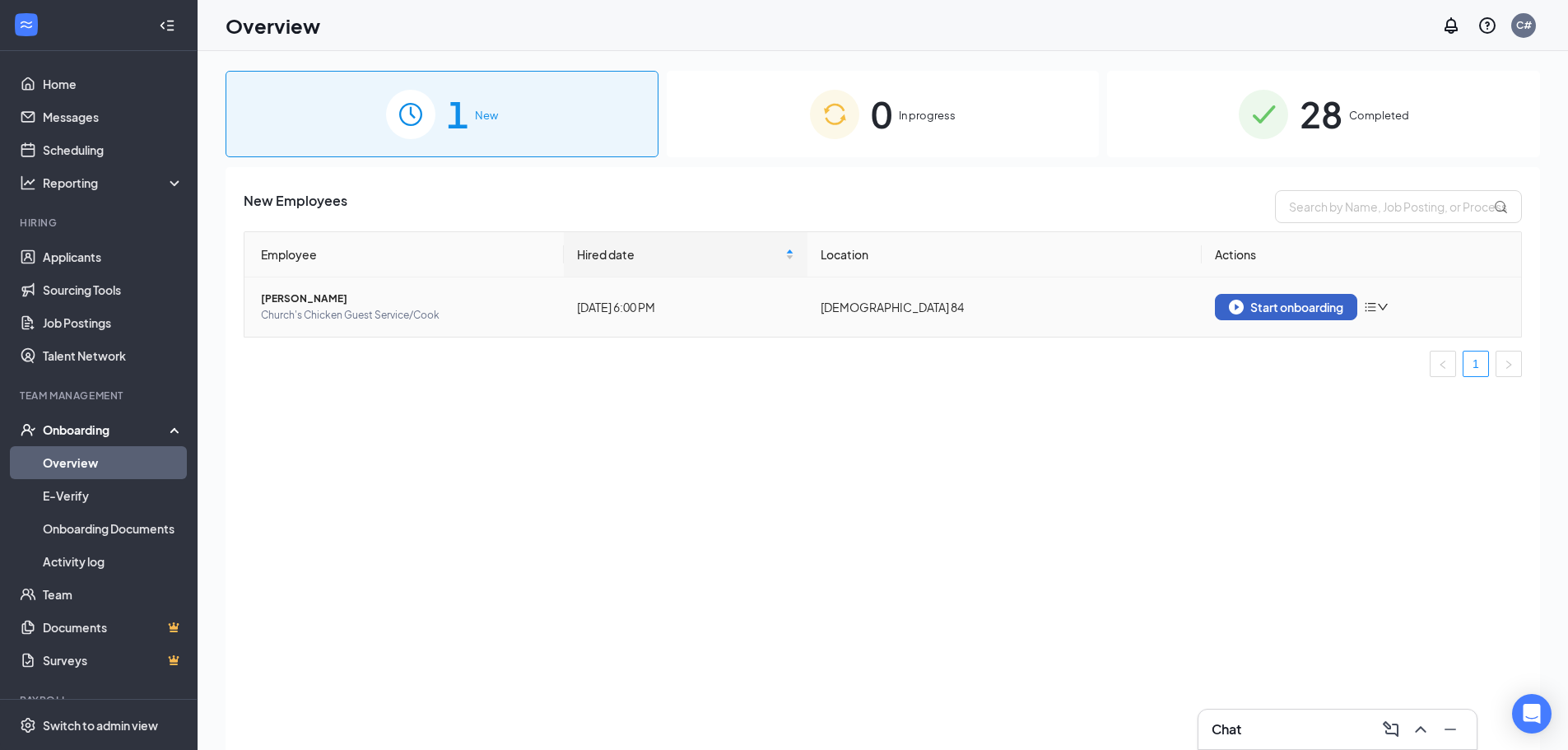
click at [1288, 302] on div "Start onboarding" at bounding box center [1287, 307] width 115 height 14
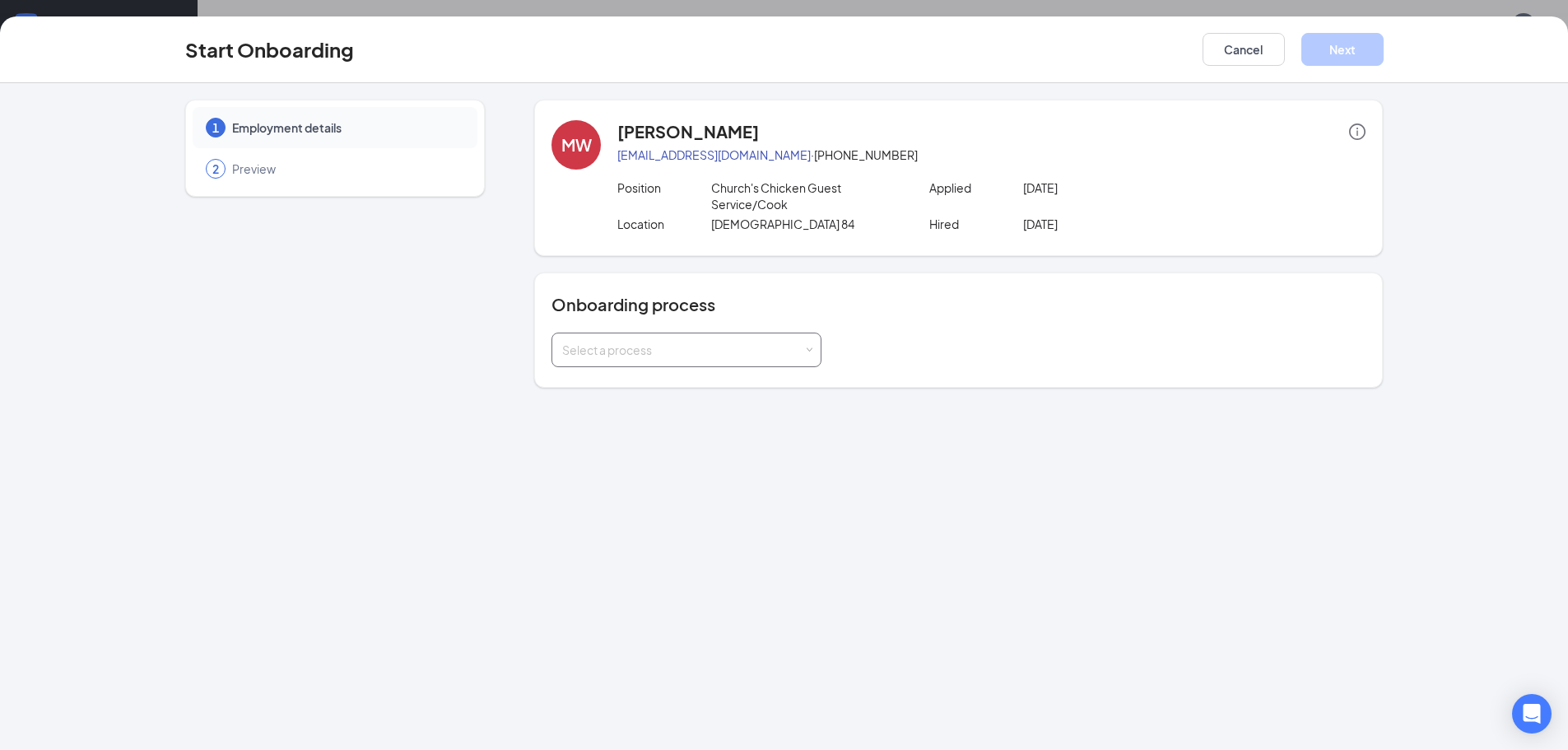
click at [692, 346] on div "Select a process" at bounding box center [683, 350] width 241 height 16
click at [811, 347] on span at bounding box center [810, 351] width 8 height 8
click at [784, 348] on div "Select a process" at bounding box center [683, 350] width 241 height 16
type input "R"
type input "re"
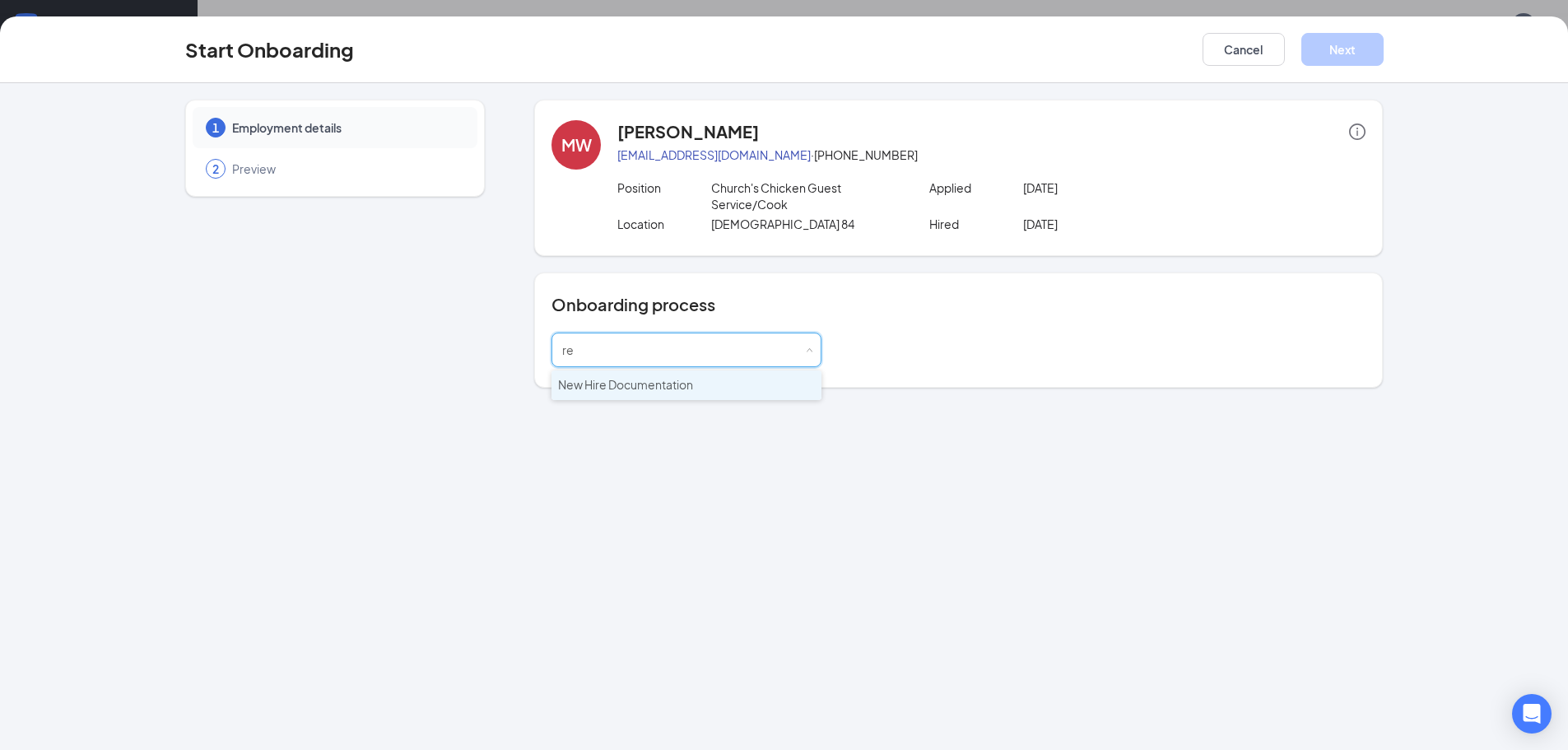
click at [733, 383] on li "New Hire Documentation" at bounding box center [686, 385] width 270 height 30
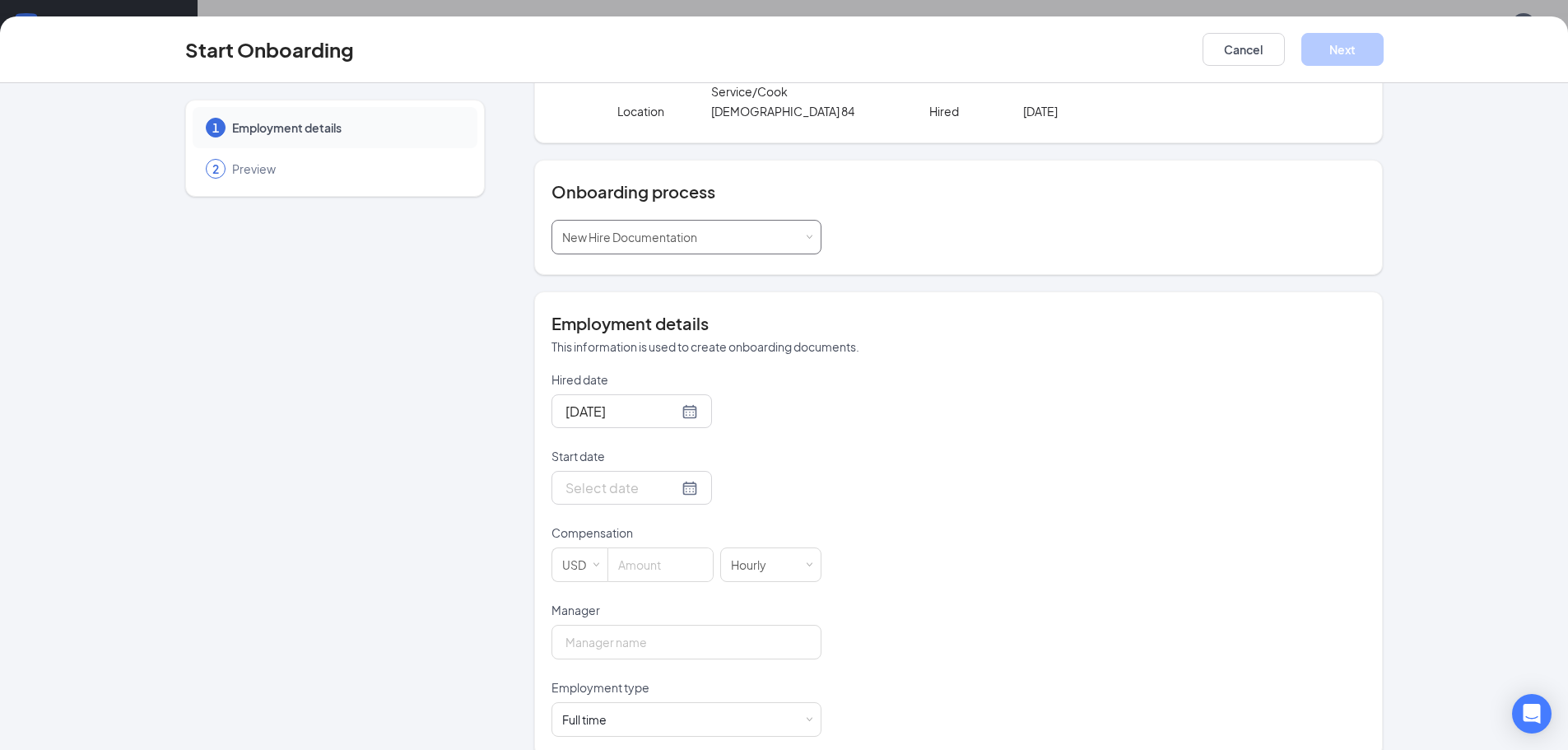
scroll to position [137, 0]
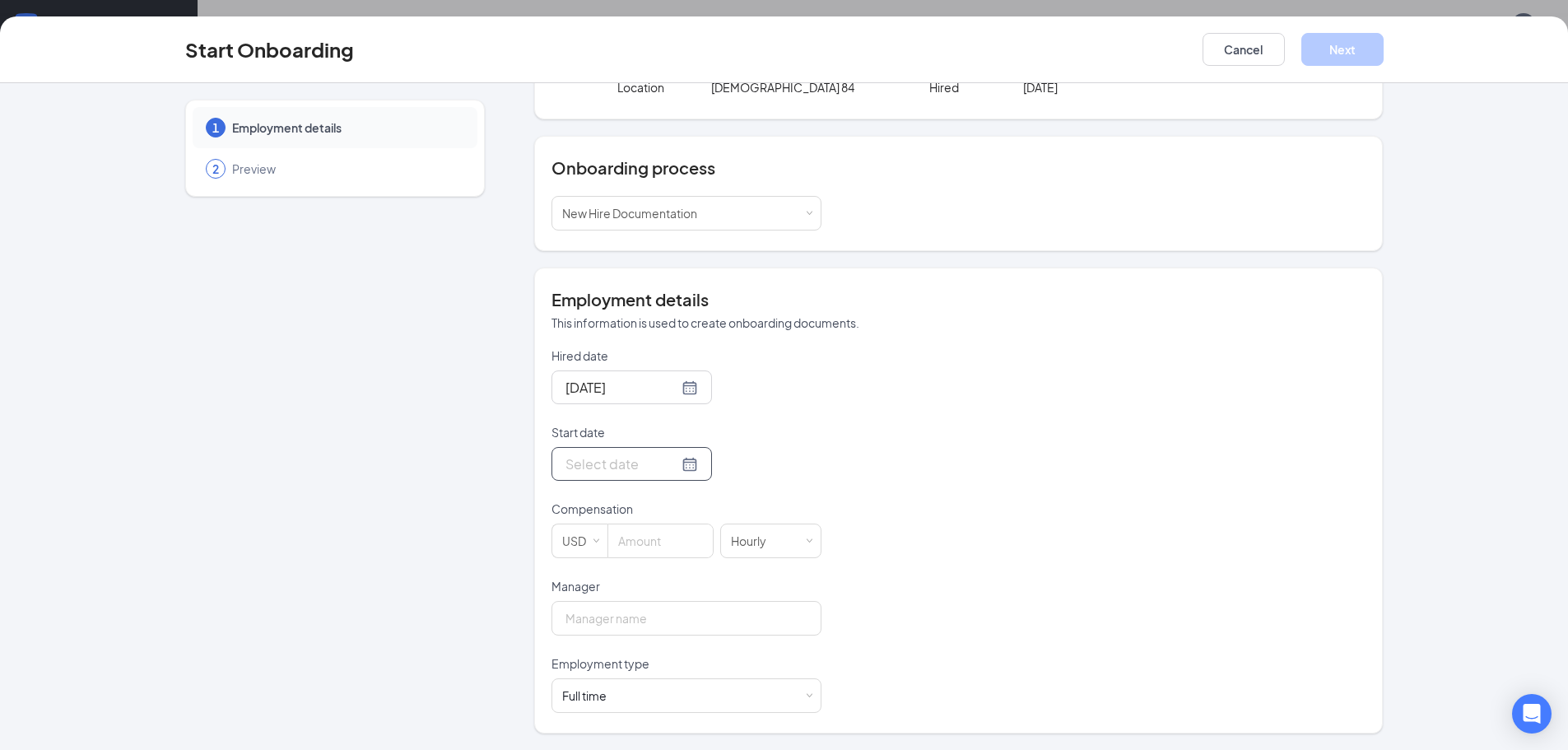
click at [669, 455] on div at bounding box center [632, 464] width 132 height 20
click at [663, 466] on div at bounding box center [632, 464] width 132 height 20
type input "[DATE]"
click at [600, 638] on div "22" at bounding box center [606, 635] width 20 height 20
click at [636, 542] on input at bounding box center [660, 541] width 104 height 33
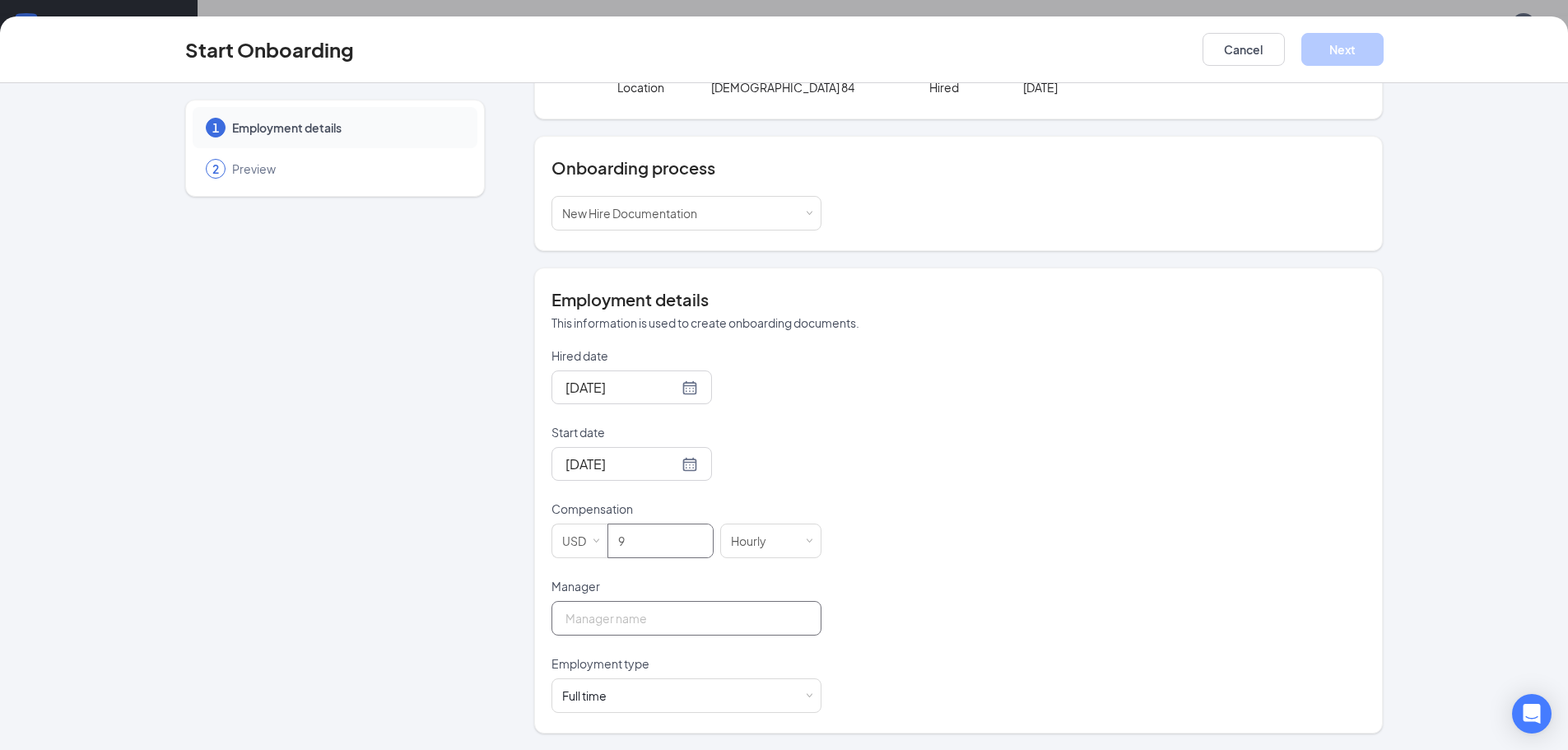
type input "9"
click at [625, 621] on input "Manager" at bounding box center [686, 619] width 270 height 34
type input "[PERSON_NAME]"
click at [655, 699] on div "Full time Works 30+ hours per week and is reasonably expected to work" at bounding box center [686, 695] width 249 height 33
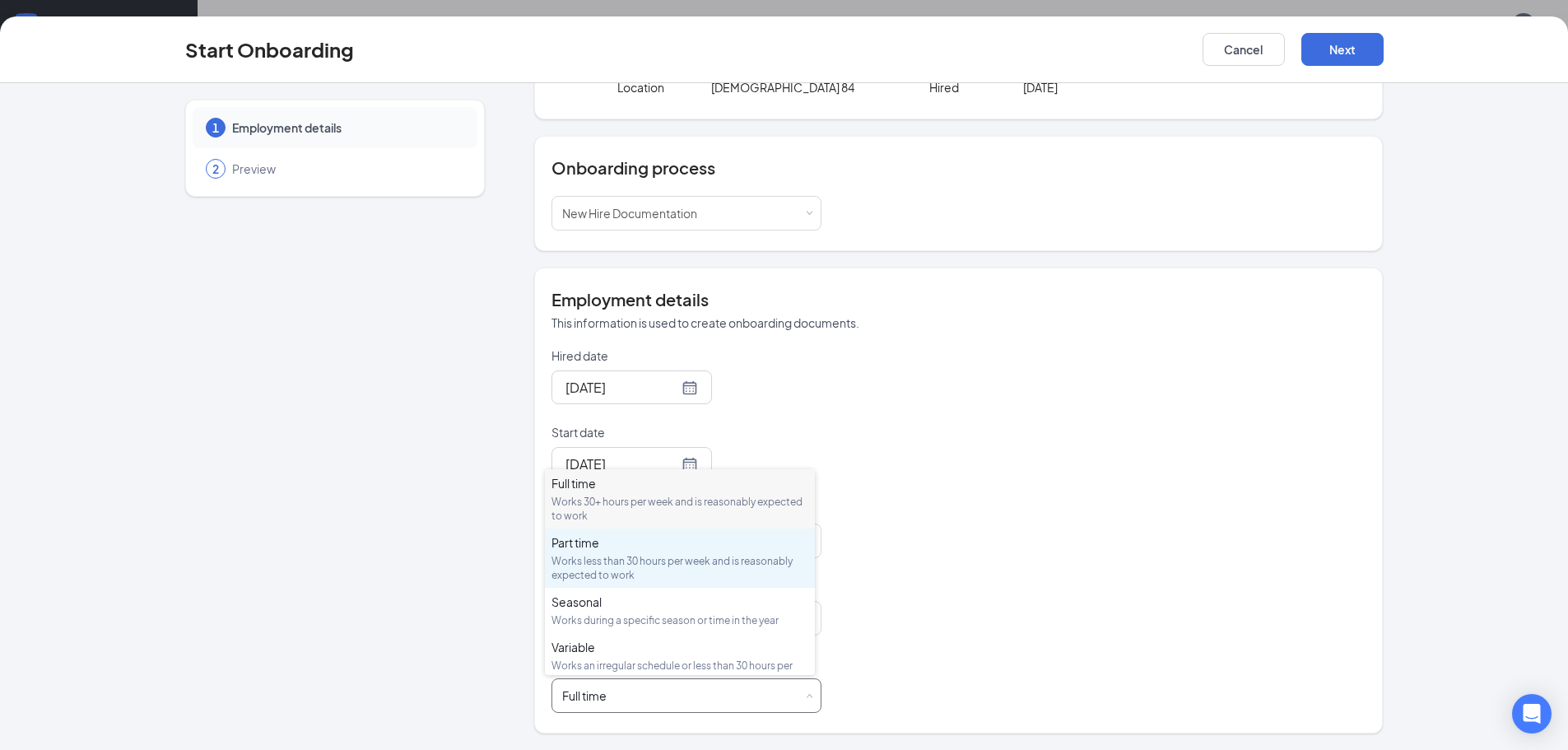
click at [671, 564] on div "Works less than 30 hours per week and is reasonably expected to work" at bounding box center [680, 568] width 257 height 28
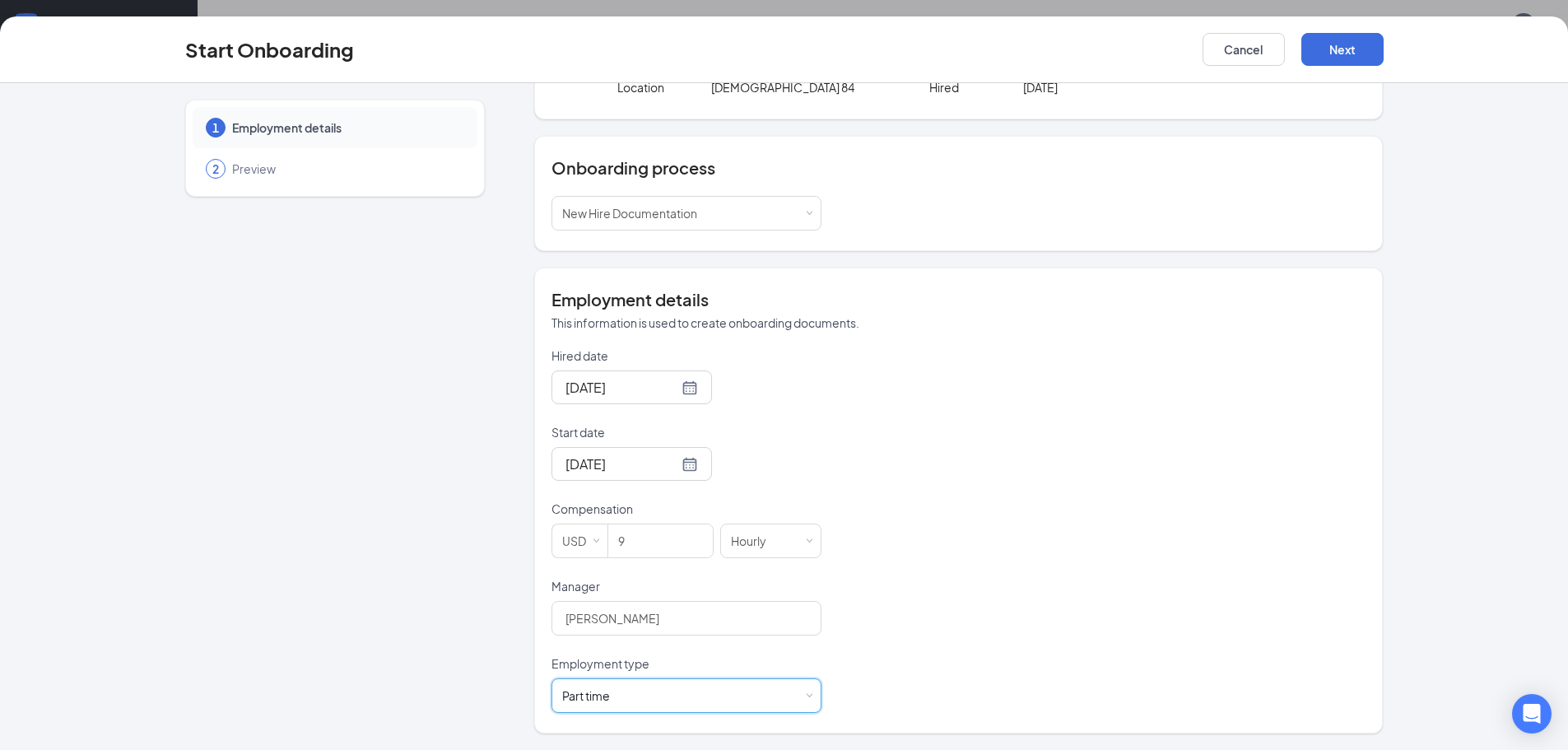
click at [990, 553] on div "Hired date [DATE] Start date [DATE] [DATE] Su Mo Tu We Th Fr Sa 31 1 2 3 4 5 6 …" at bounding box center [958, 531] width 814 height 366
click at [1326, 45] on button "Next" at bounding box center [1342, 49] width 82 height 33
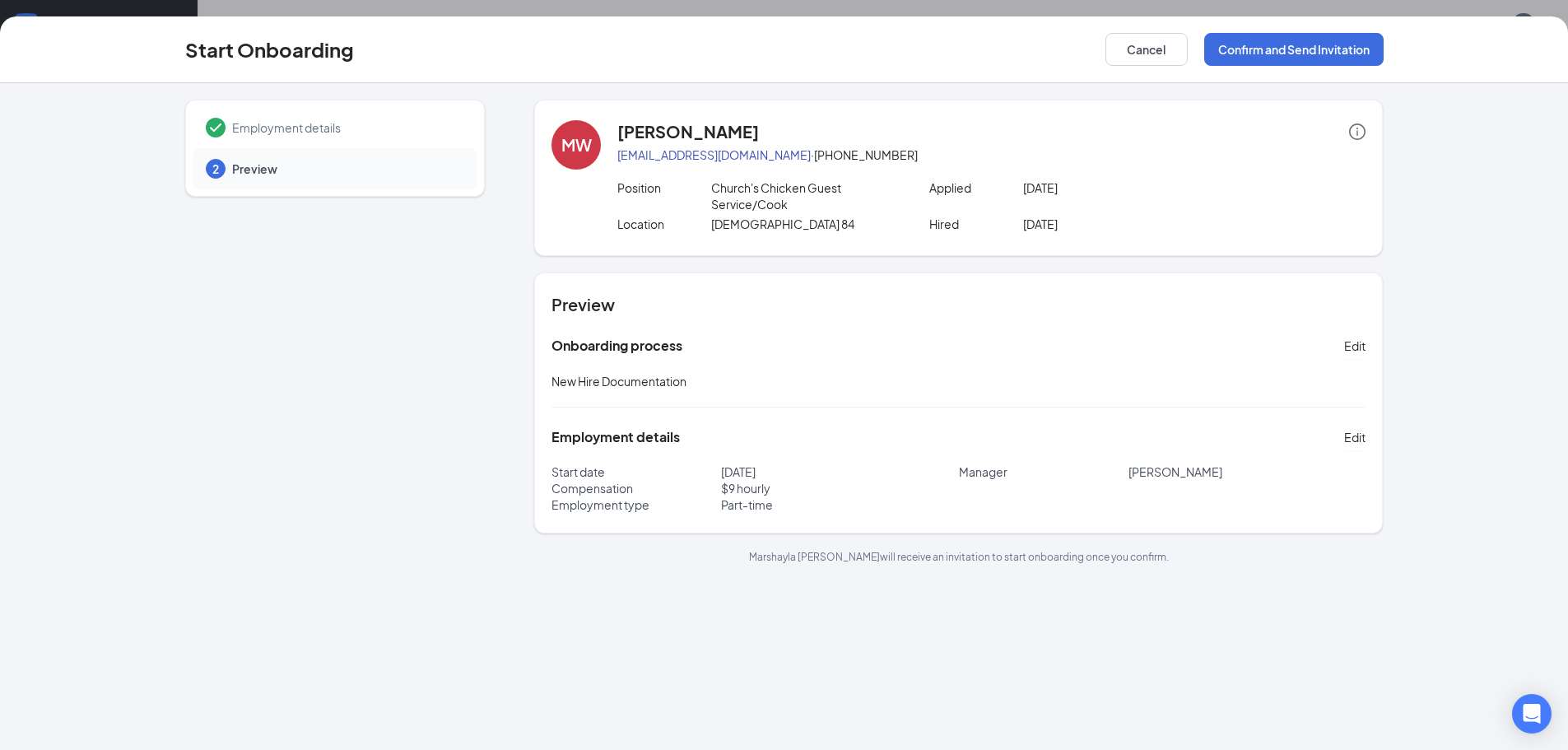
scroll to position [0, 0]
click at [1271, 42] on button "Confirm and Send Invitation" at bounding box center [1293, 49] width 179 height 33
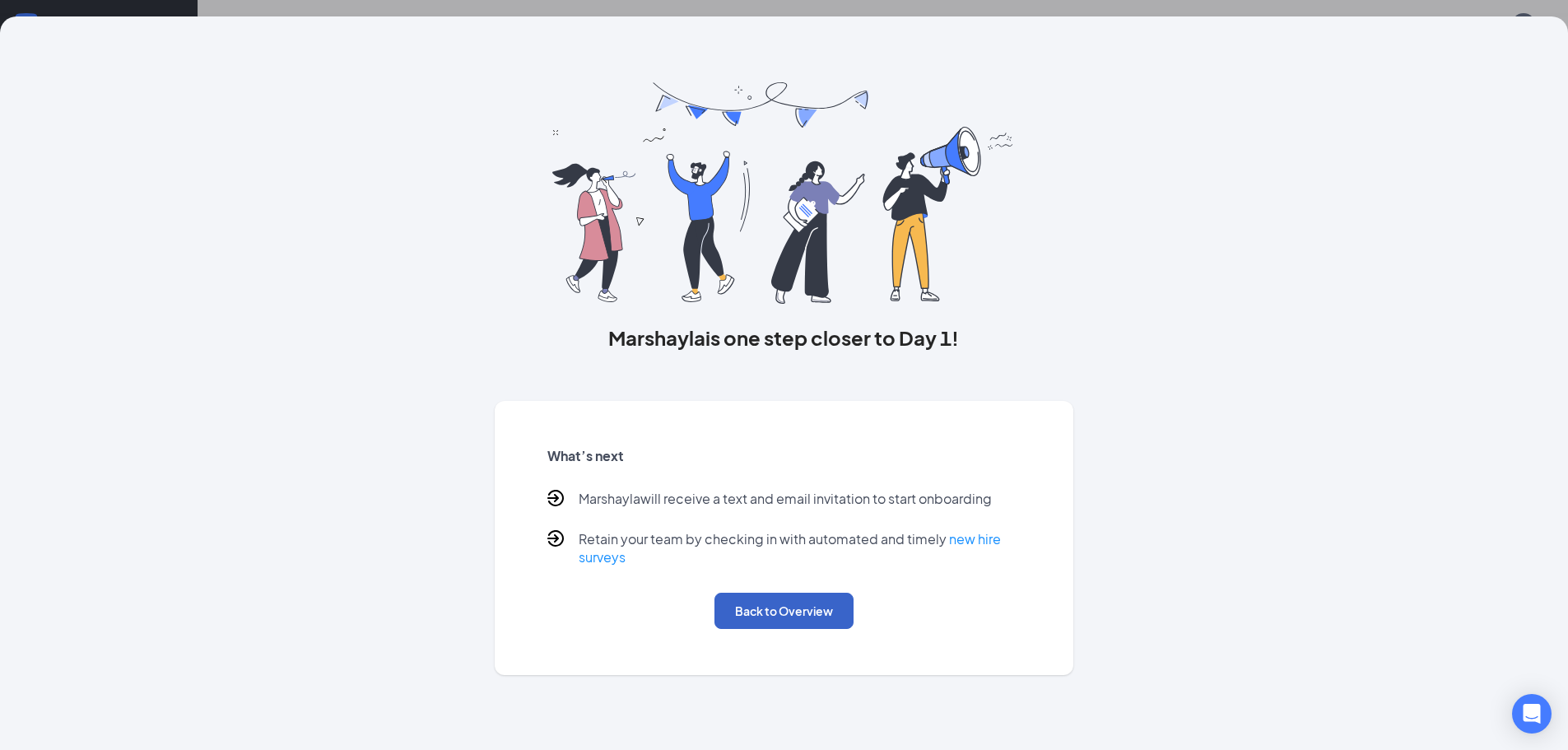
click at [768, 609] on button "Back to Overview" at bounding box center [783, 611] width 139 height 36
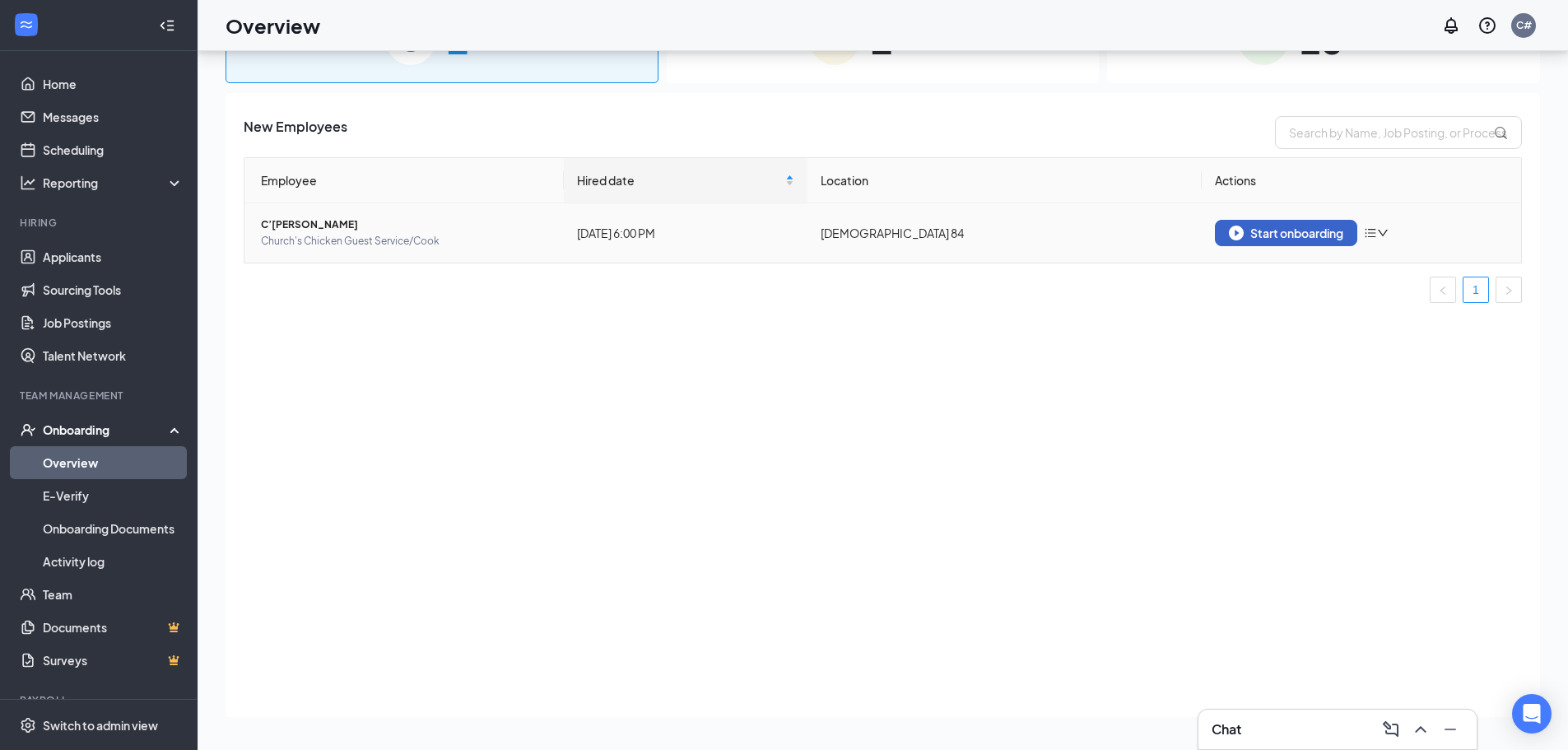
click at [1300, 237] on div "Start onboarding" at bounding box center [1287, 233] width 115 height 14
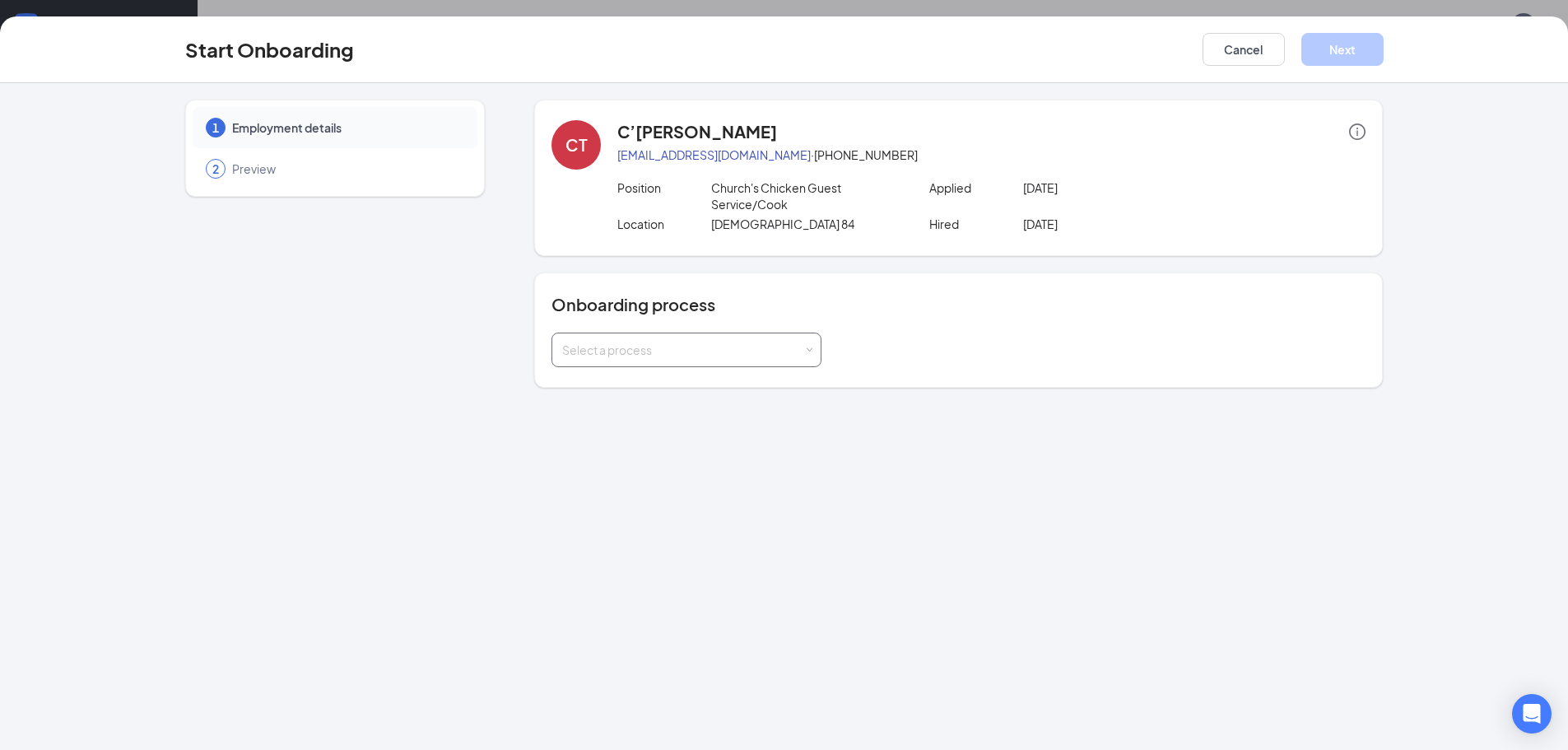
click at [749, 341] on div "Select a process" at bounding box center [686, 350] width 249 height 33
click at [745, 385] on li "New Hire Documentation" at bounding box center [686, 385] width 270 height 30
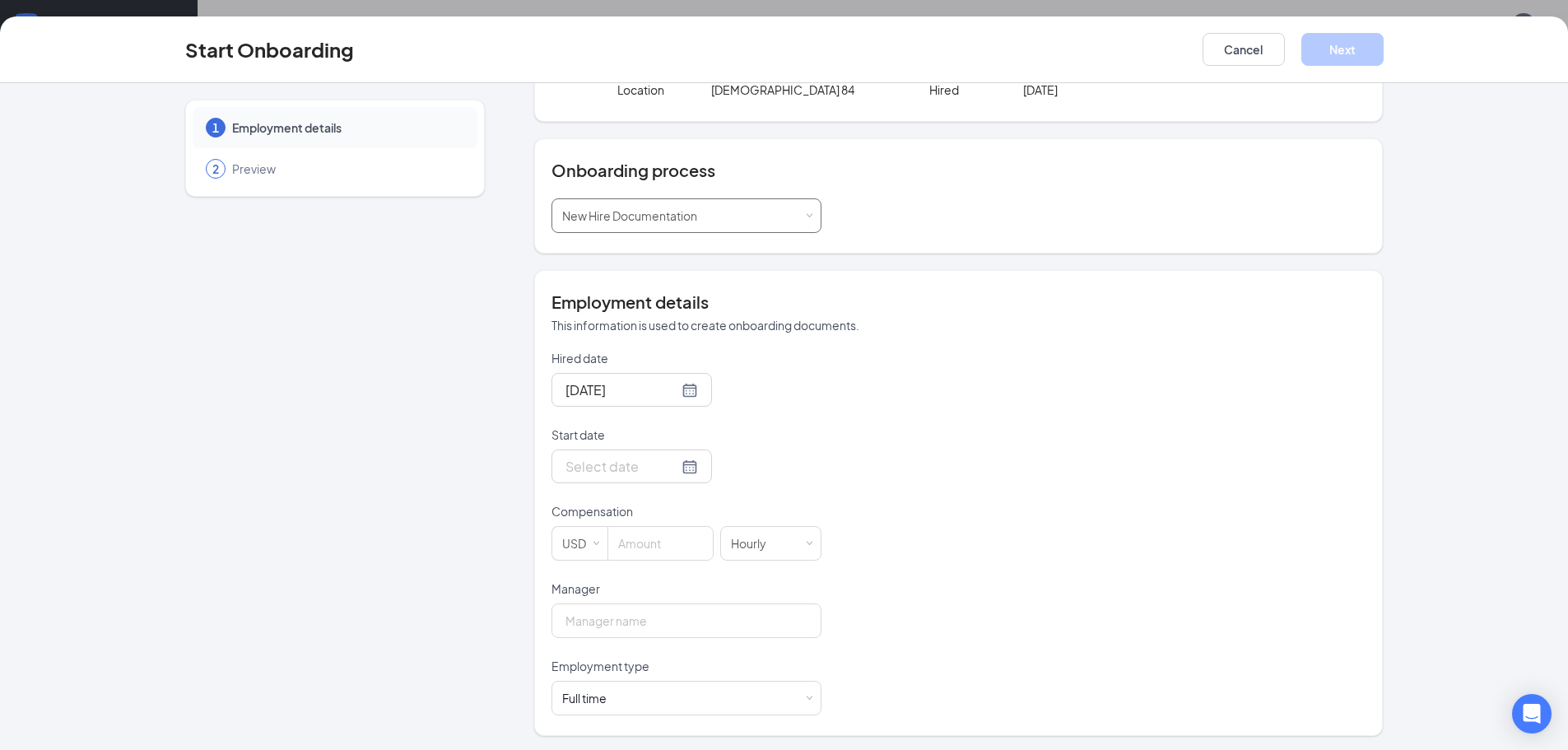
scroll to position [137, 0]
click at [677, 455] on div at bounding box center [632, 464] width 132 height 20
click at [669, 464] on div at bounding box center [632, 464] width 132 height 20
type input "[DATE]"
click at [598, 640] on div "22" at bounding box center [606, 635] width 20 height 20
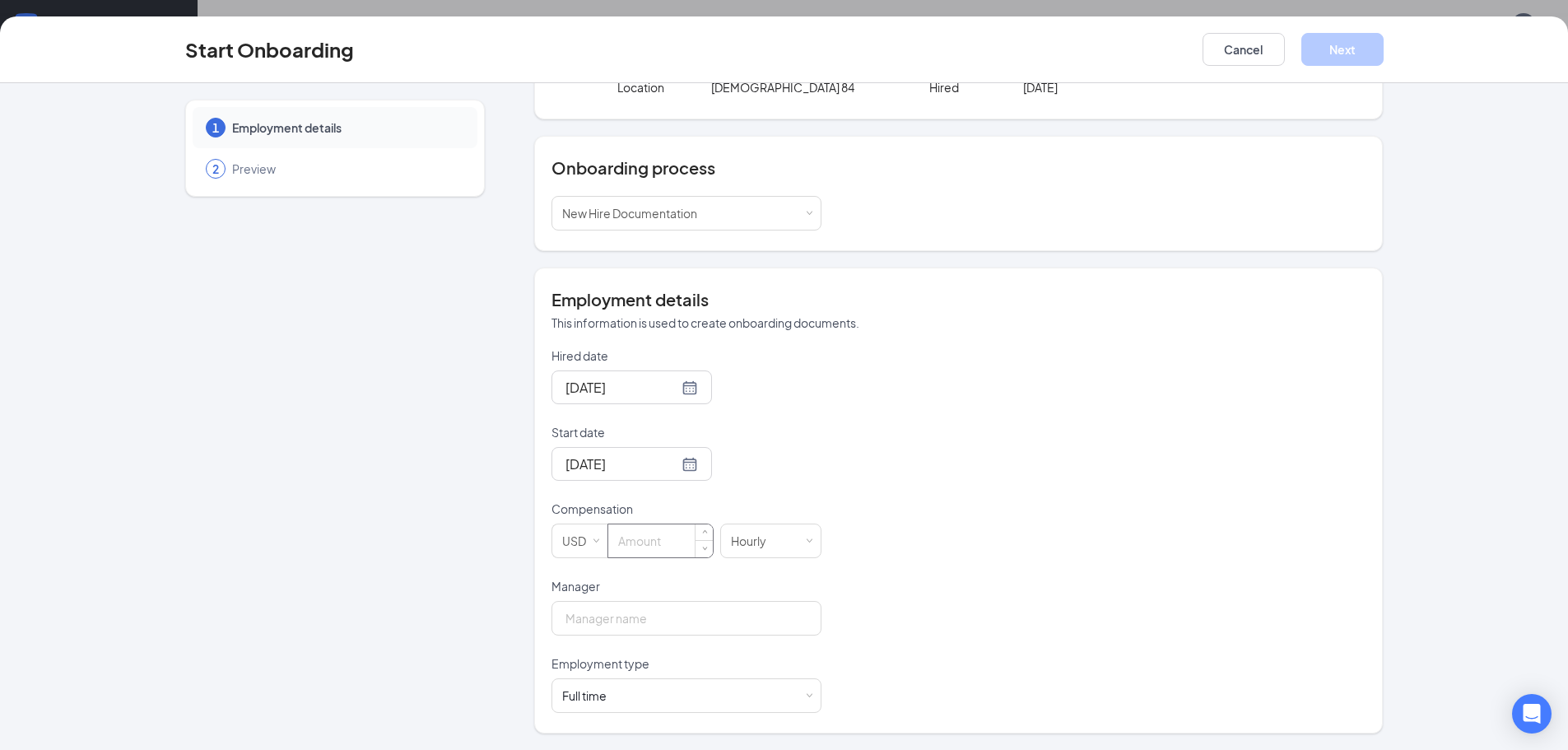
click at [653, 546] on input at bounding box center [660, 541] width 104 height 33
type input "9"
click at [650, 606] on input "Manager" at bounding box center [686, 619] width 270 height 34
type input "[PERSON_NAME]"
click at [667, 696] on div "Full time Works 30+ hours per week and is reasonably expected to work" at bounding box center [686, 695] width 249 height 33
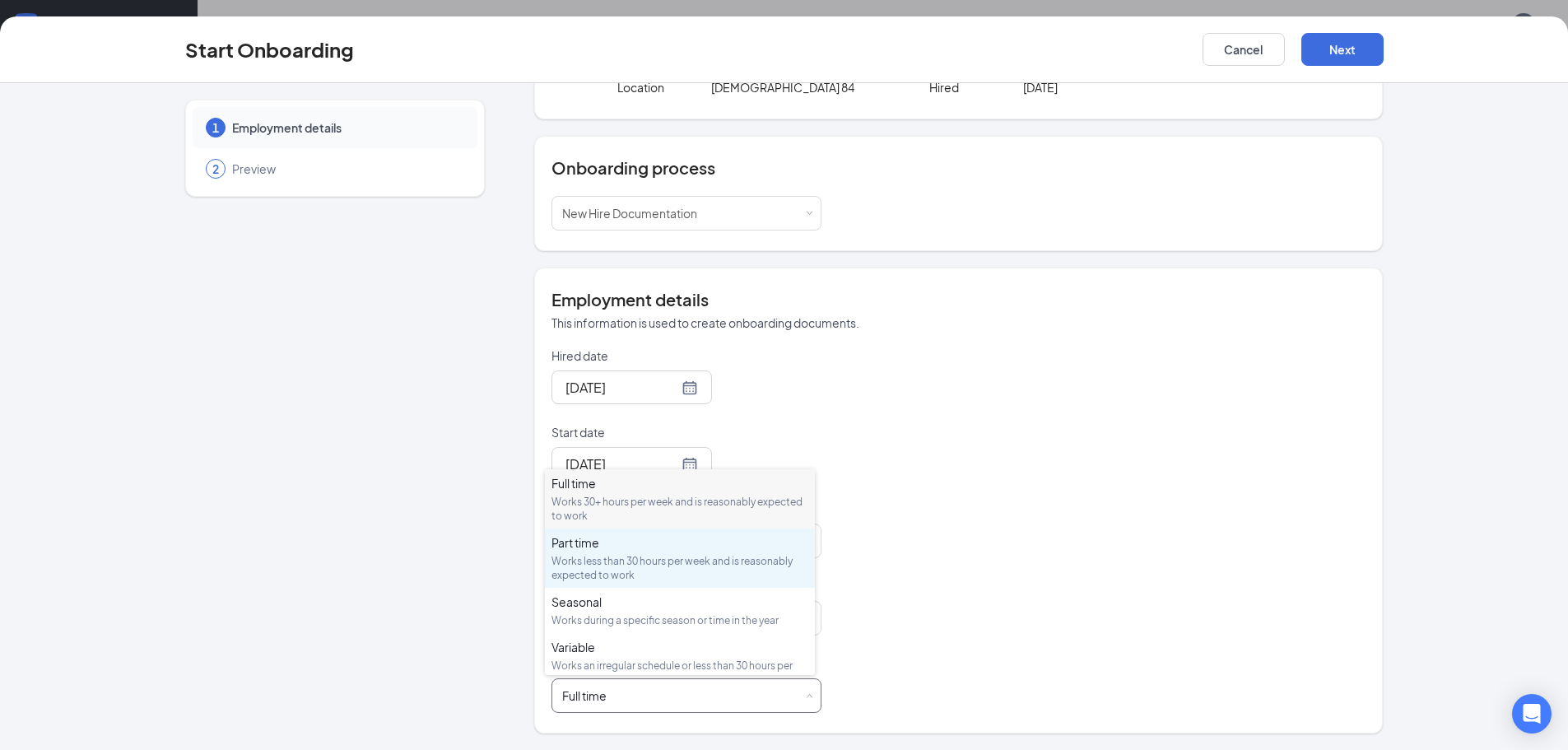
click at [666, 551] on div "Part time Works less than 30 hours per week and is reasonably expected to work" at bounding box center [680, 558] width 257 height 48
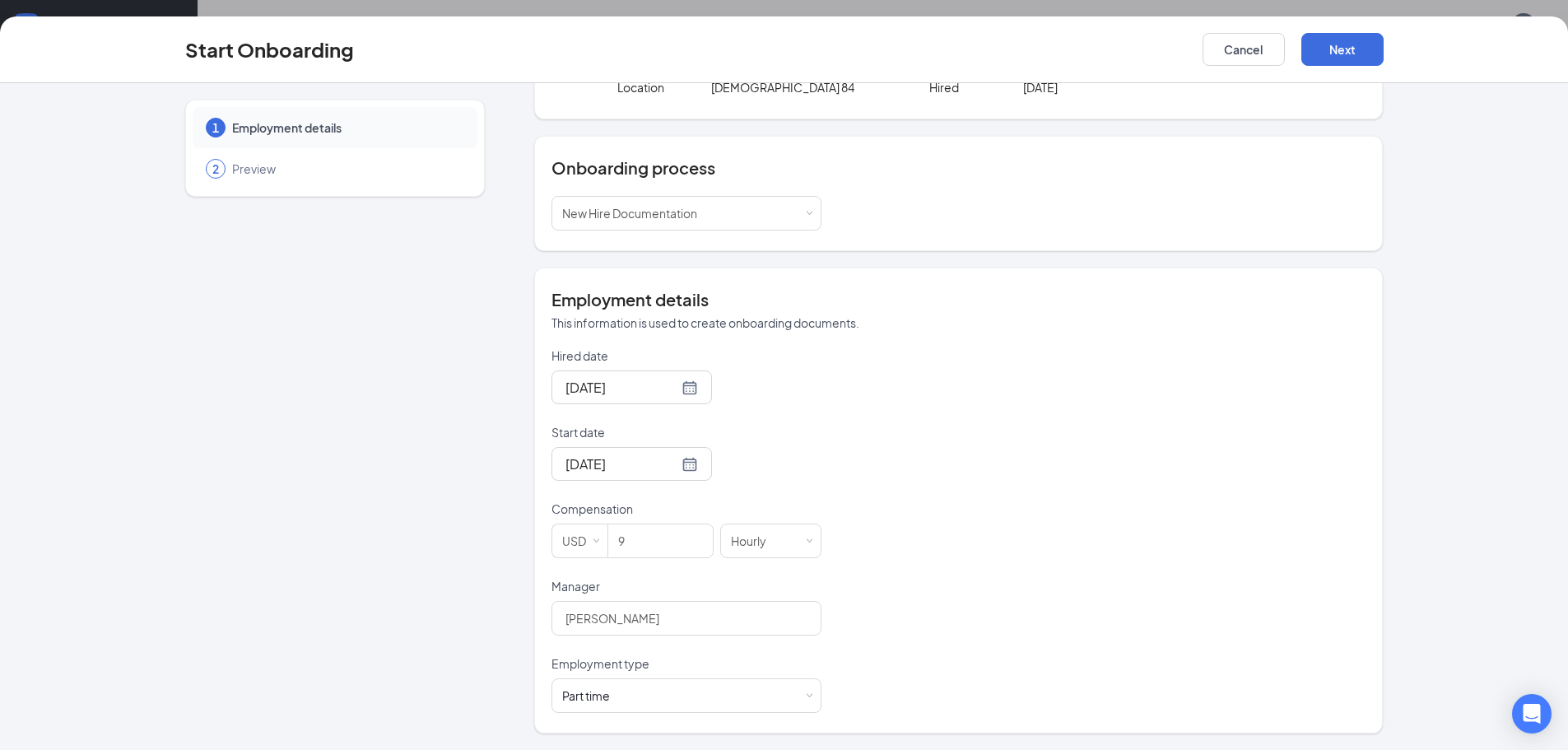
click at [906, 548] on div "Hired date [DATE] Start date [DATE] [DATE] Su Mo Tu We Th Fr Sa 31 1 2 3 4 5 6 …" at bounding box center [958, 531] width 814 height 366
click at [1333, 33] on div "Start Onboarding Cancel Next" at bounding box center [784, 50] width 1568 height 67
click at [1334, 45] on button "Next" at bounding box center [1342, 49] width 82 height 33
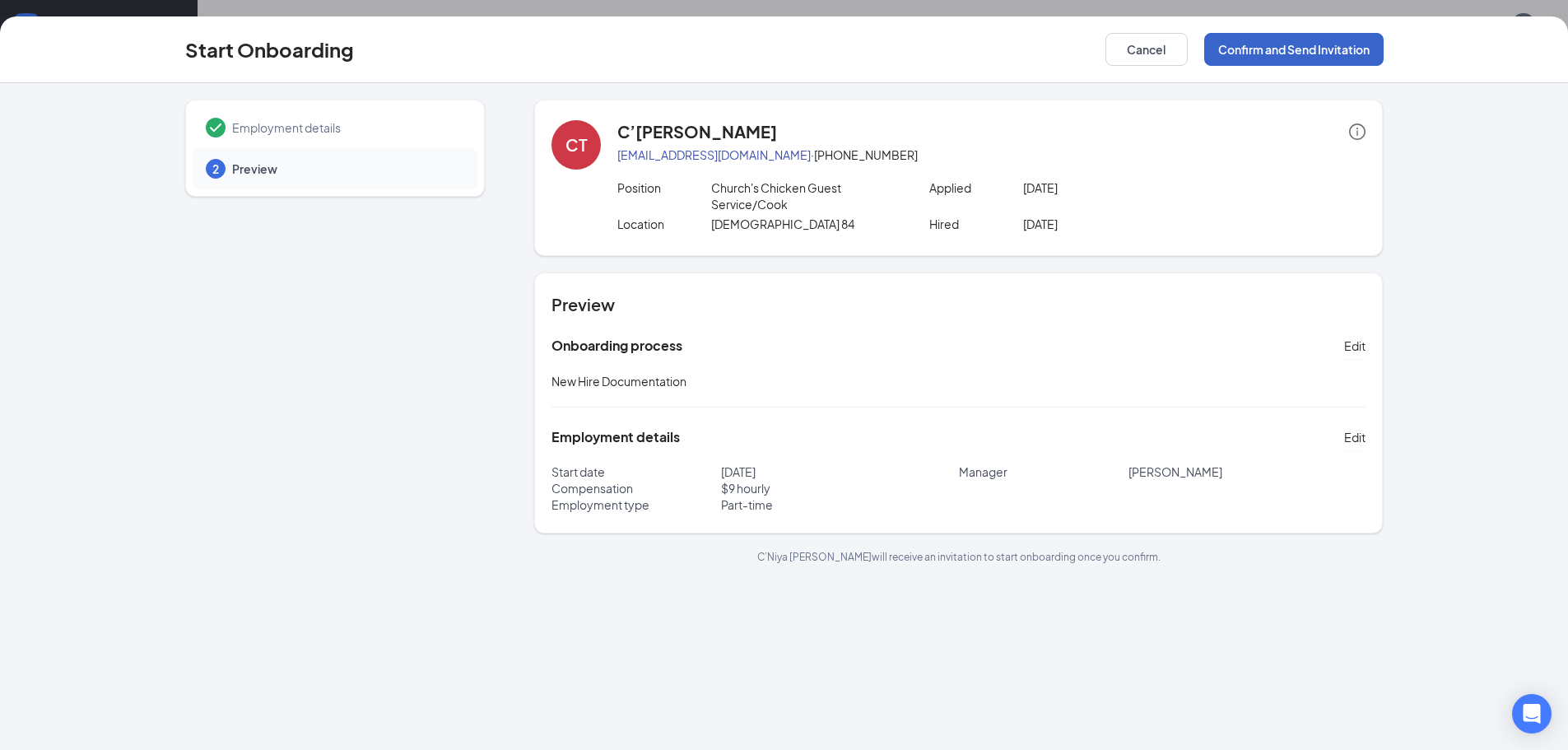
click at [1285, 45] on button "Confirm and Send Invitation" at bounding box center [1293, 49] width 179 height 33
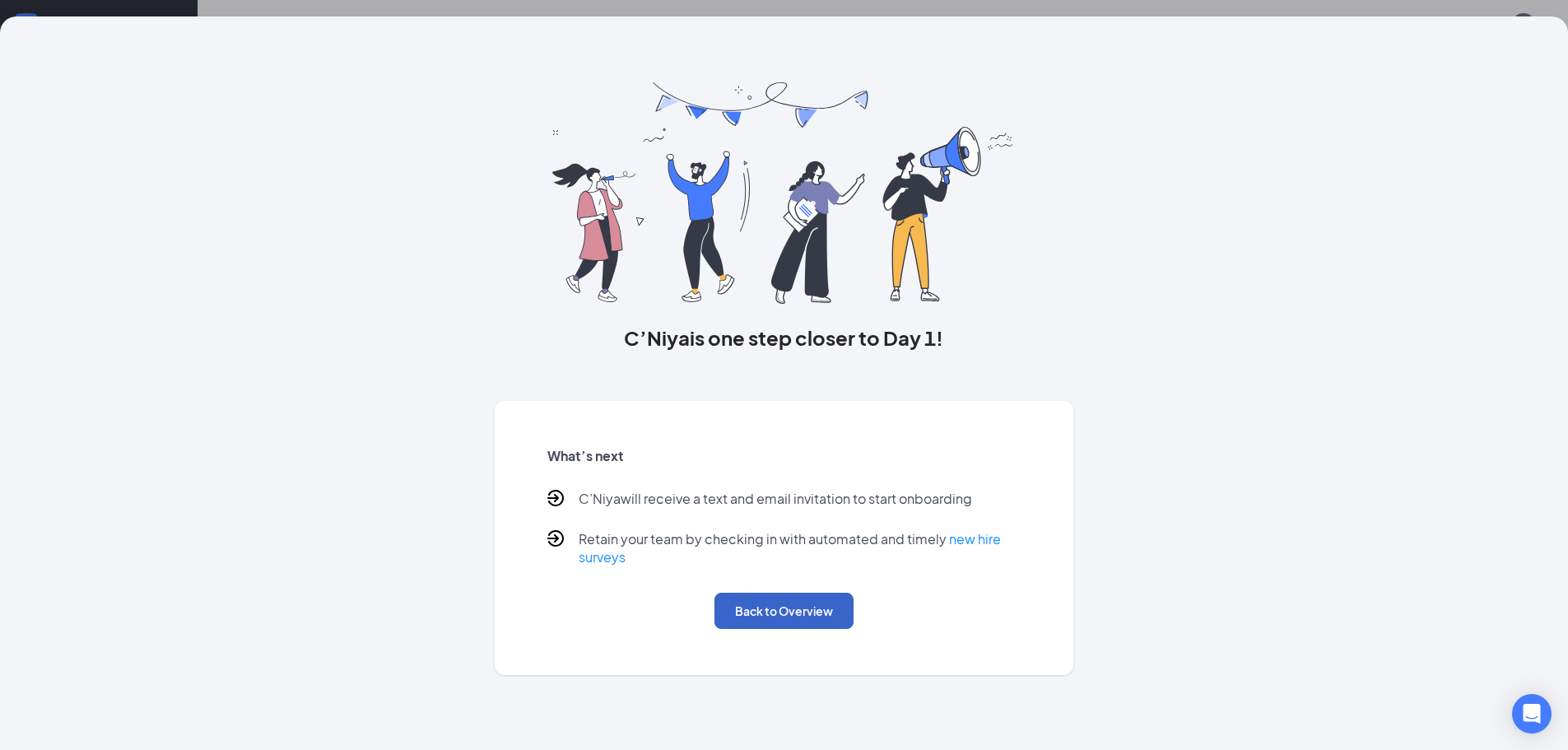
click at [759, 625] on button "Back to Overview" at bounding box center [783, 611] width 139 height 36
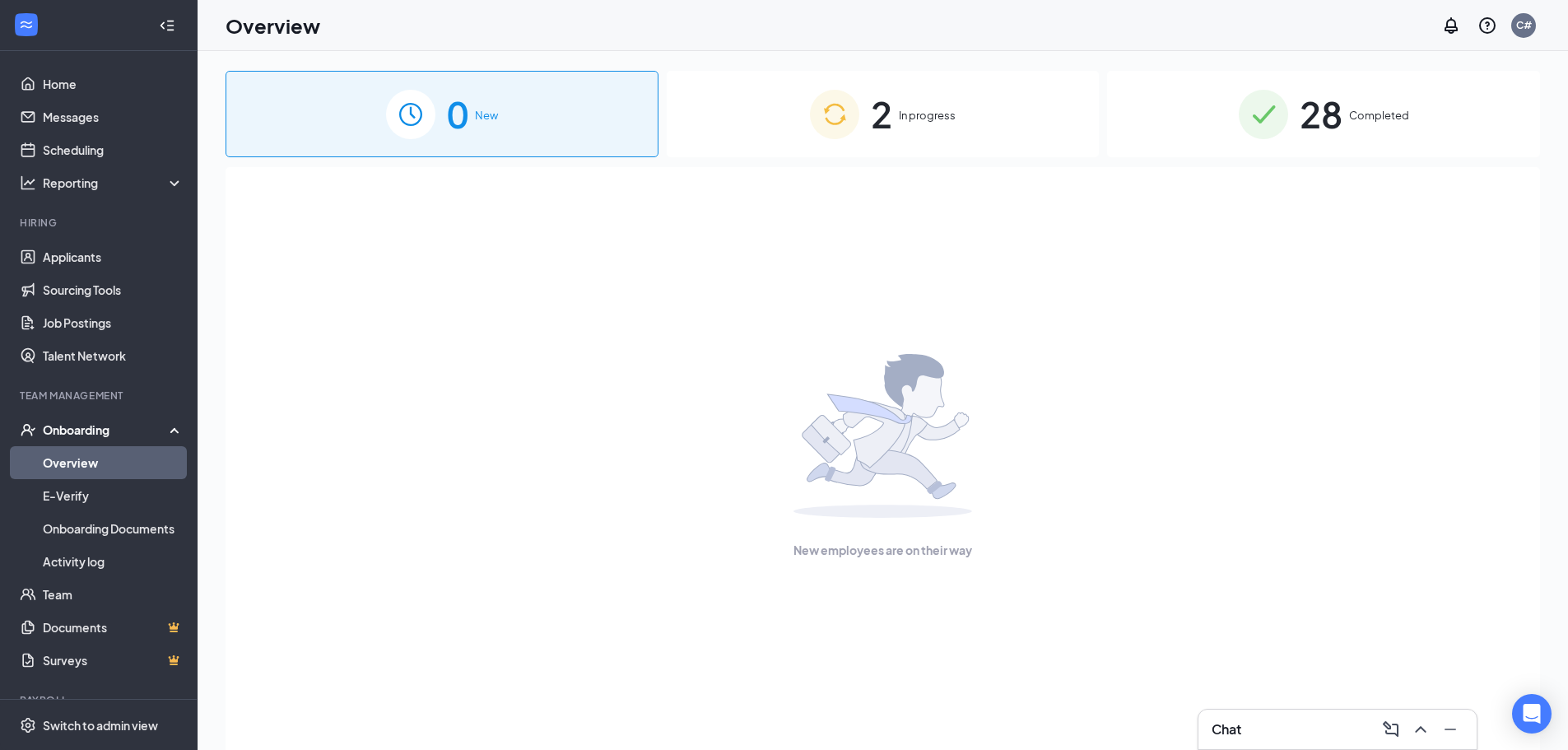
click at [918, 106] on div "2 In progress" at bounding box center [883, 114] width 433 height 86
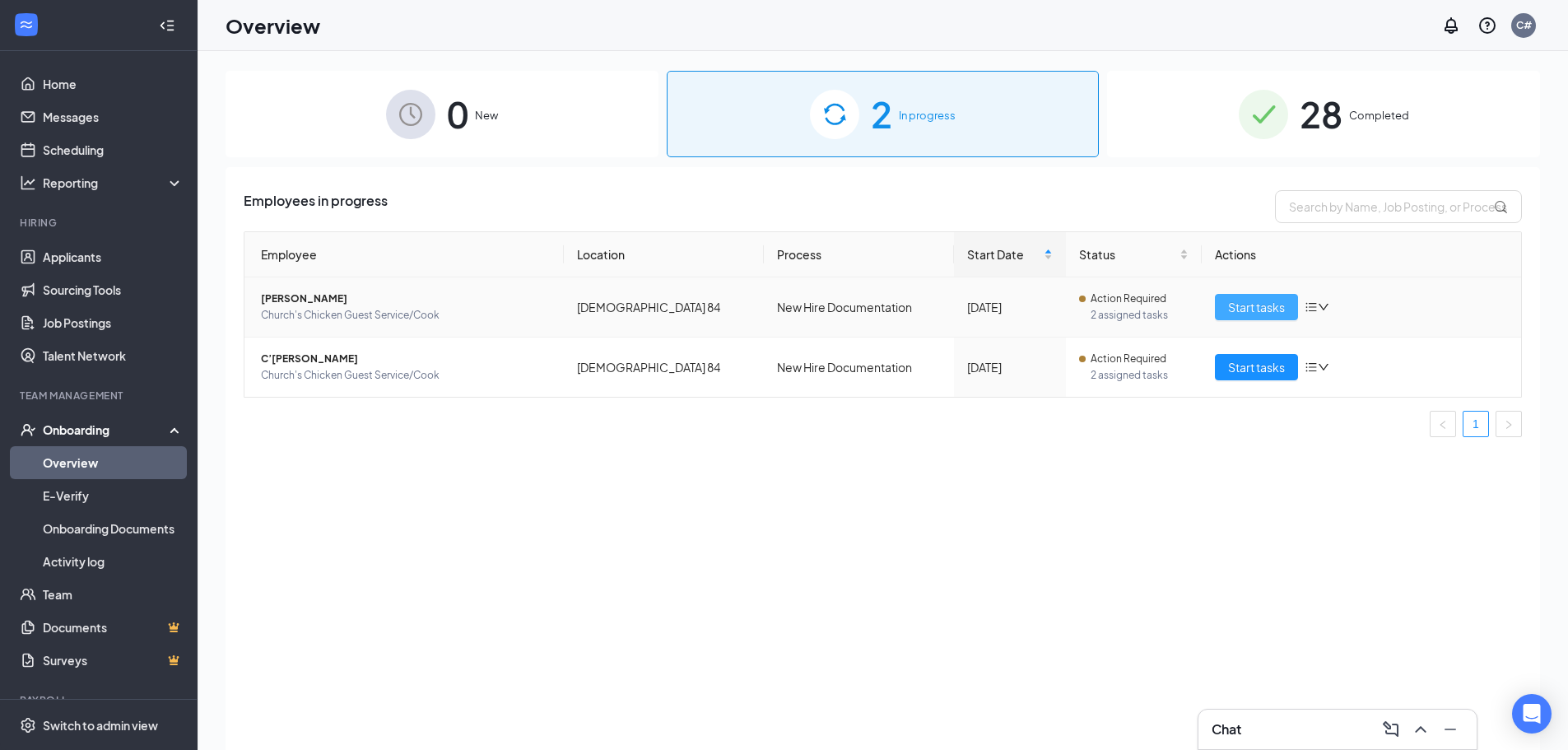
click at [1239, 304] on span "Start tasks" at bounding box center [1256, 307] width 56 height 18
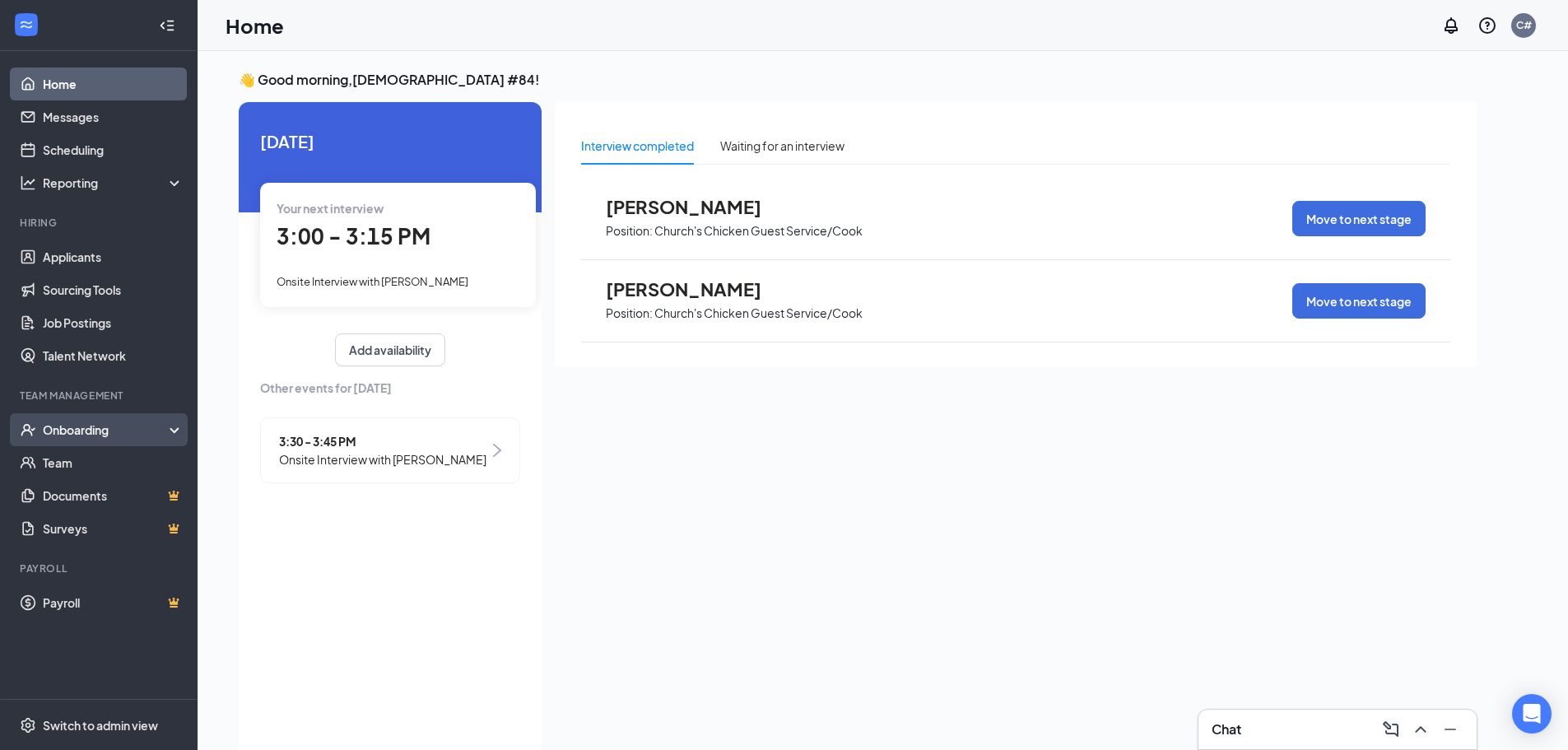
click at [63, 434] on div "Onboarding" at bounding box center [106, 429] width 126 height 16
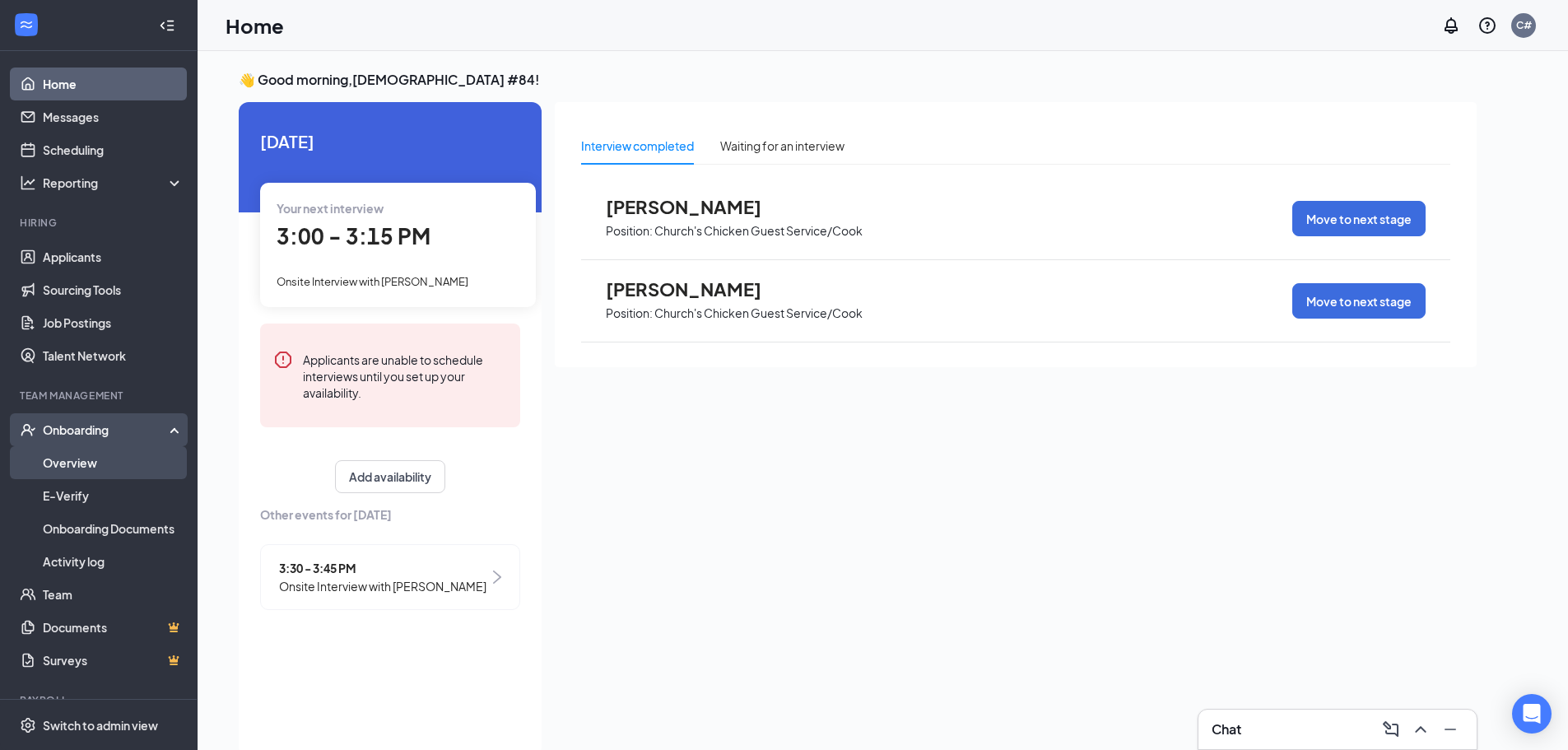
click at [82, 456] on link "Overview" at bounding box center [113, 463] width 141 height 33
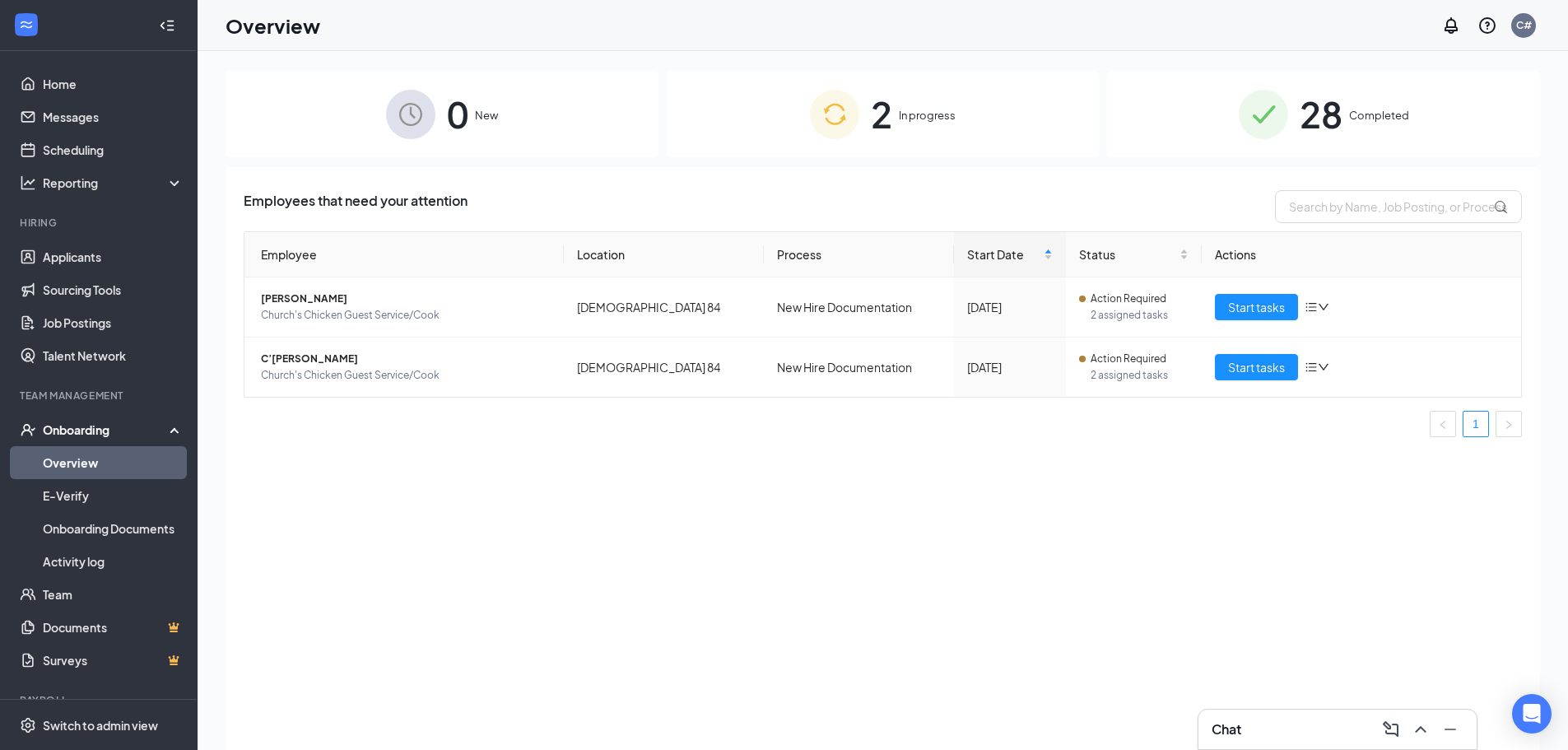
click at [901, 118] on span "In progress" at bounding box center [927, 115] width 56 height 16
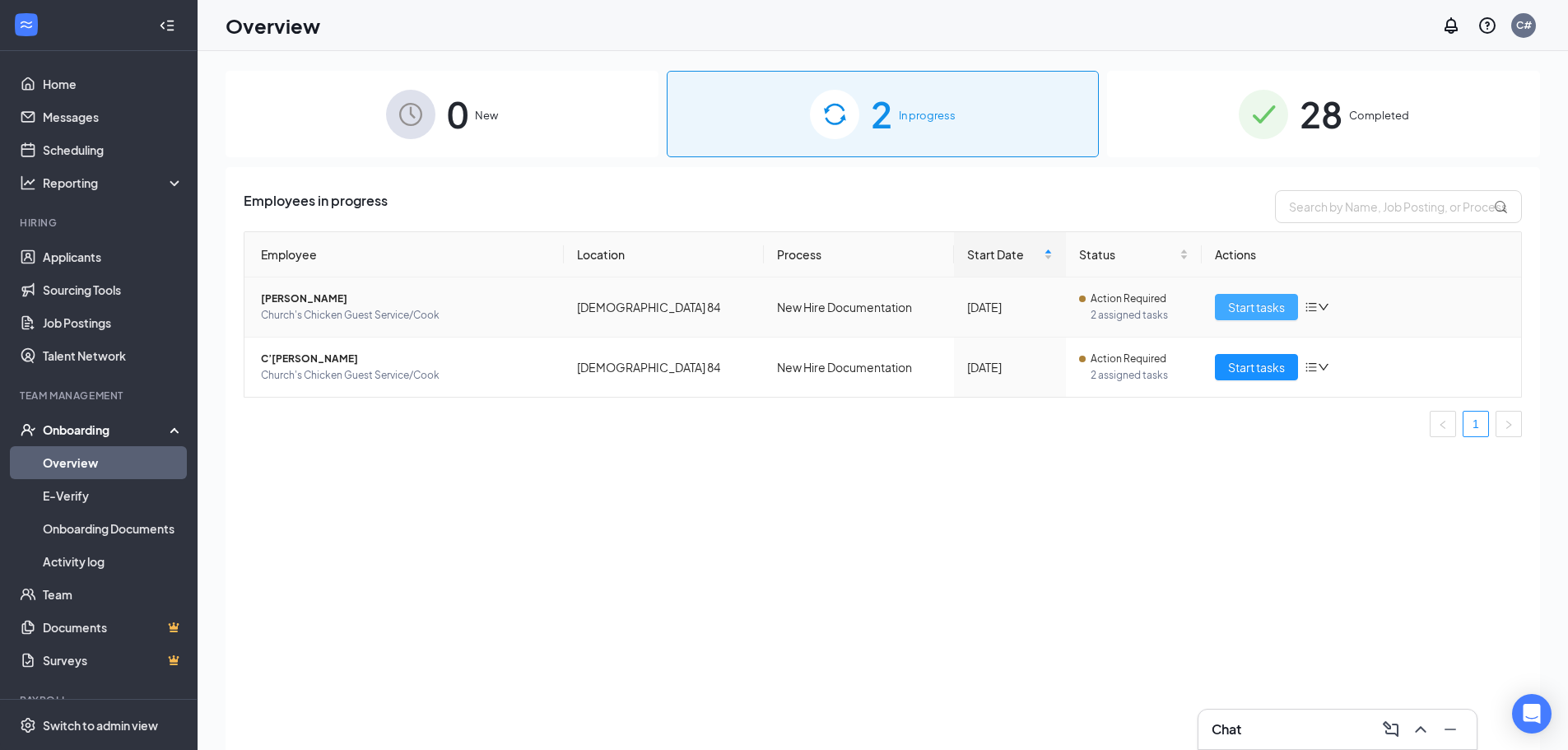
click at [1271, 311] on span "Start tasks" at bounding box center [1256, 307] width 56 height 18
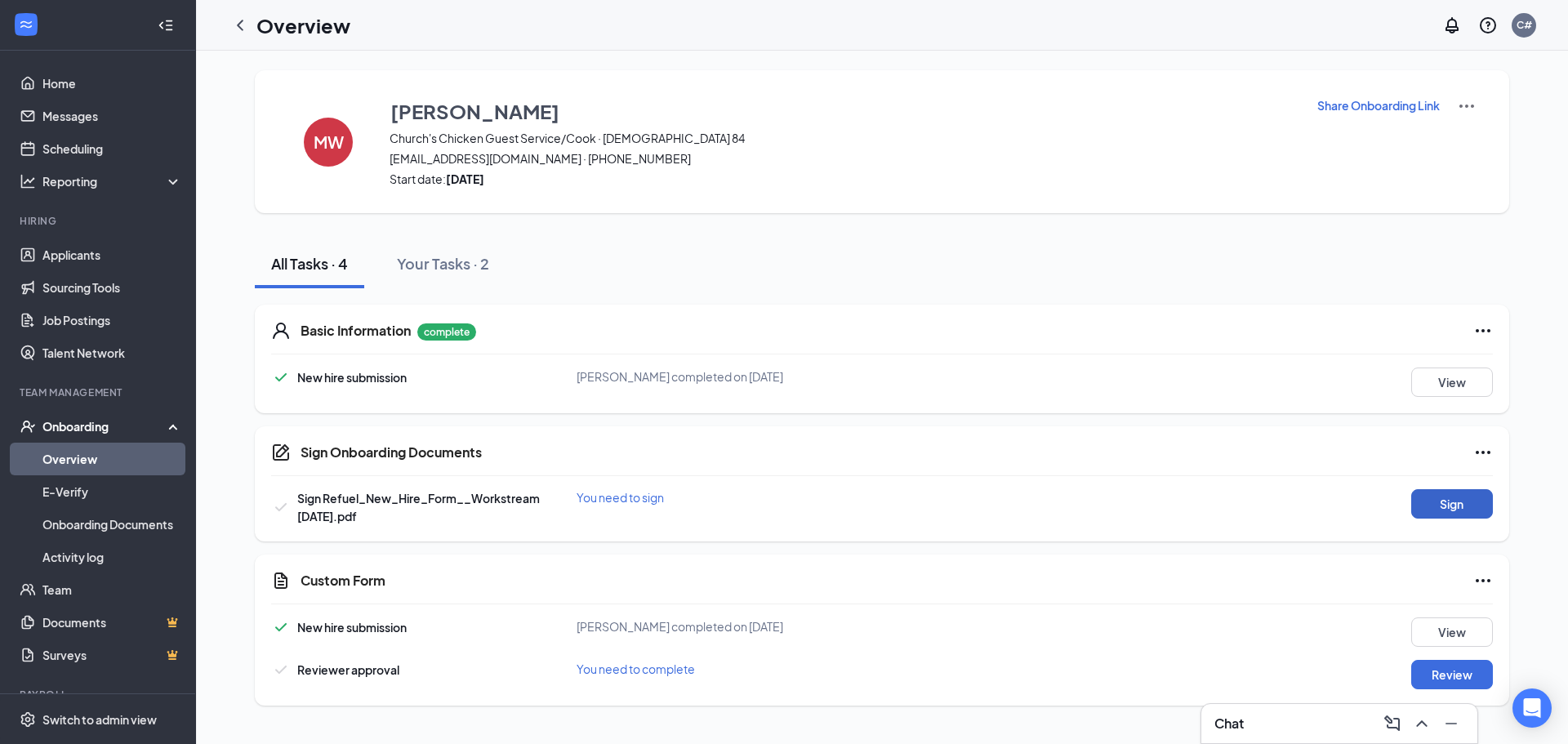
click at [1439, 502] on button "Sign" at bounding box center [1452, 504] width 82 height 29
click at [1432, 677] on button "Review" at bounding box center [1452, 675] width 82 height 29
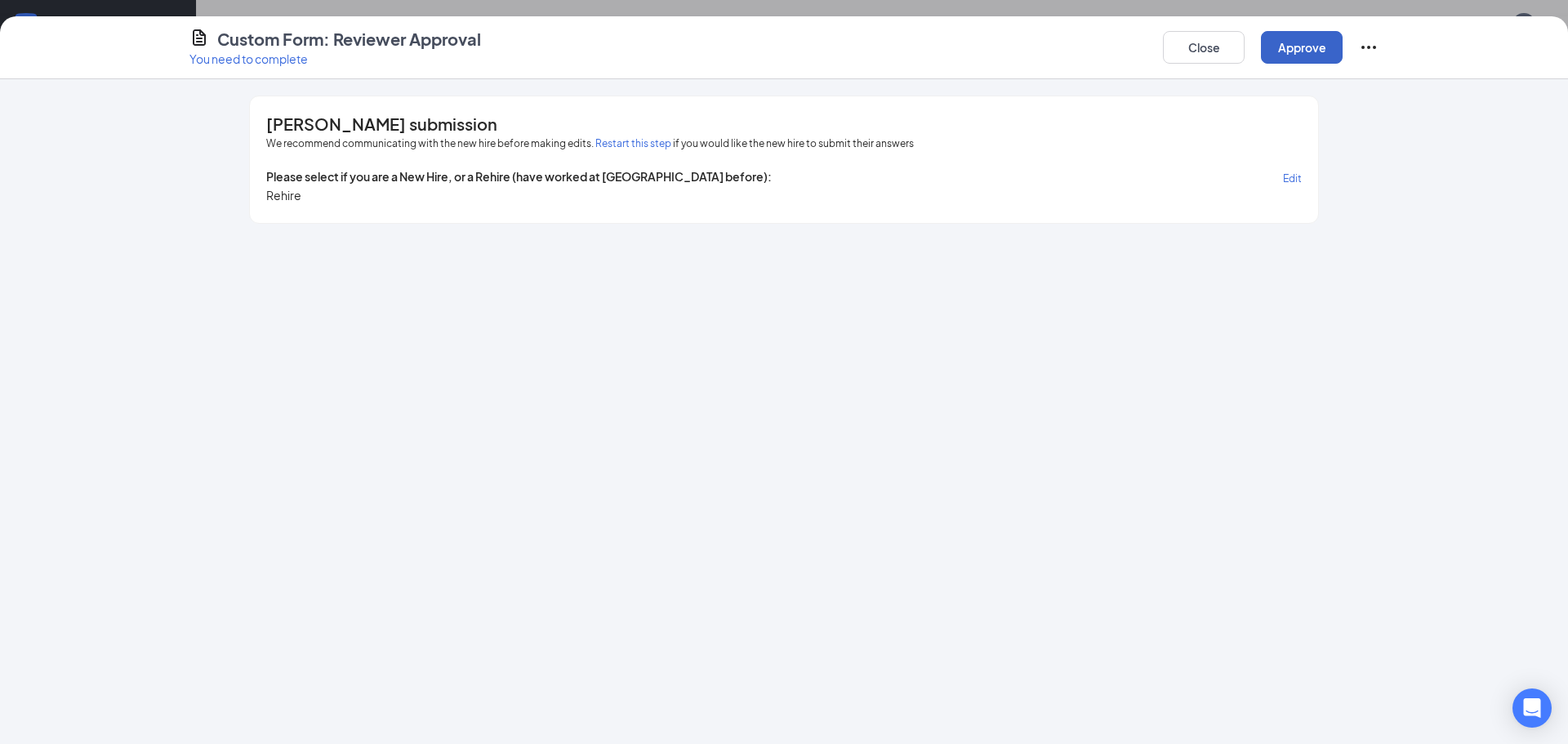
click at [1295, 45] on button "Approve" at bounding box center [1302, 48] width 82 height 32
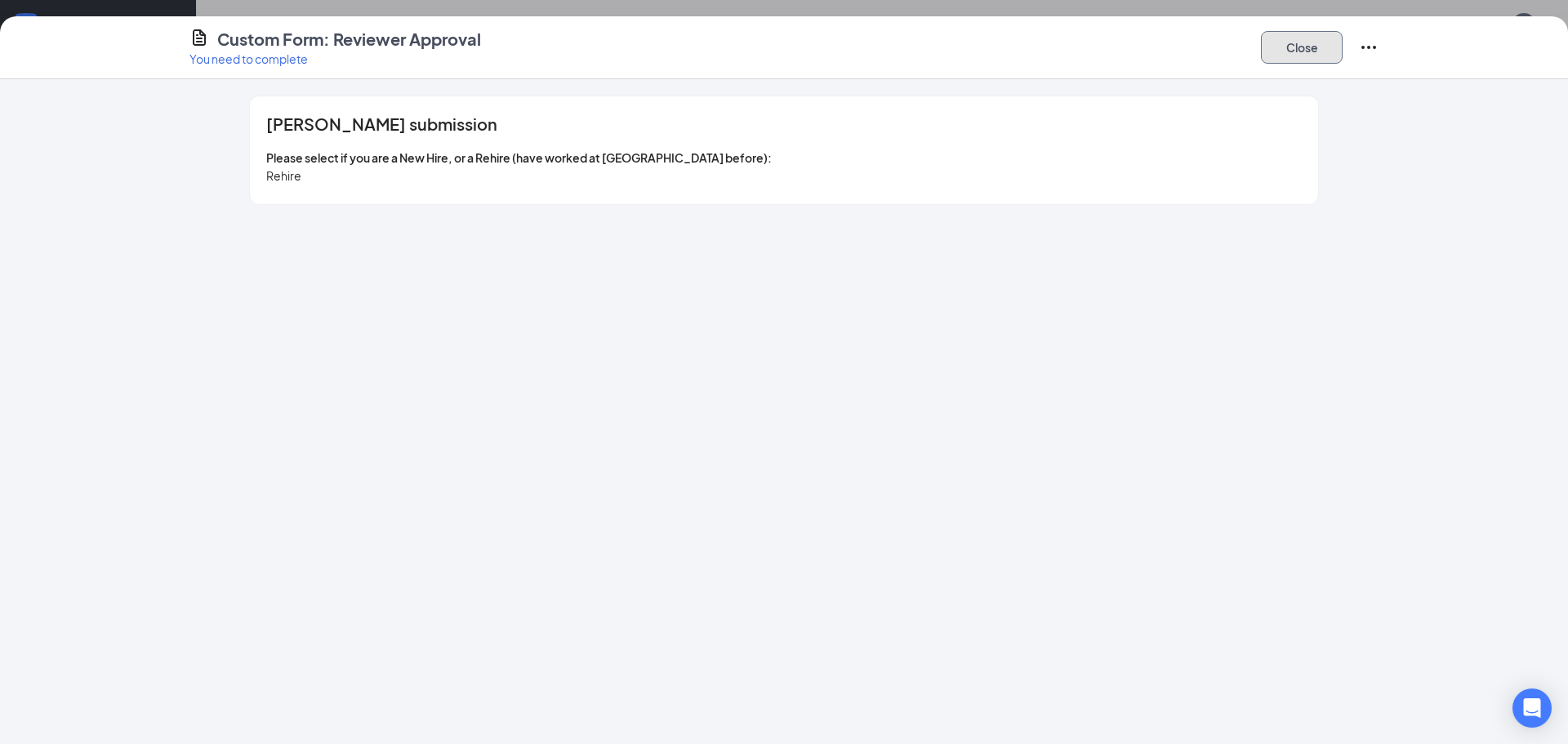
click at [1309, 46] on button "Close" at bounding box center [1302, 48] width 82 height 32
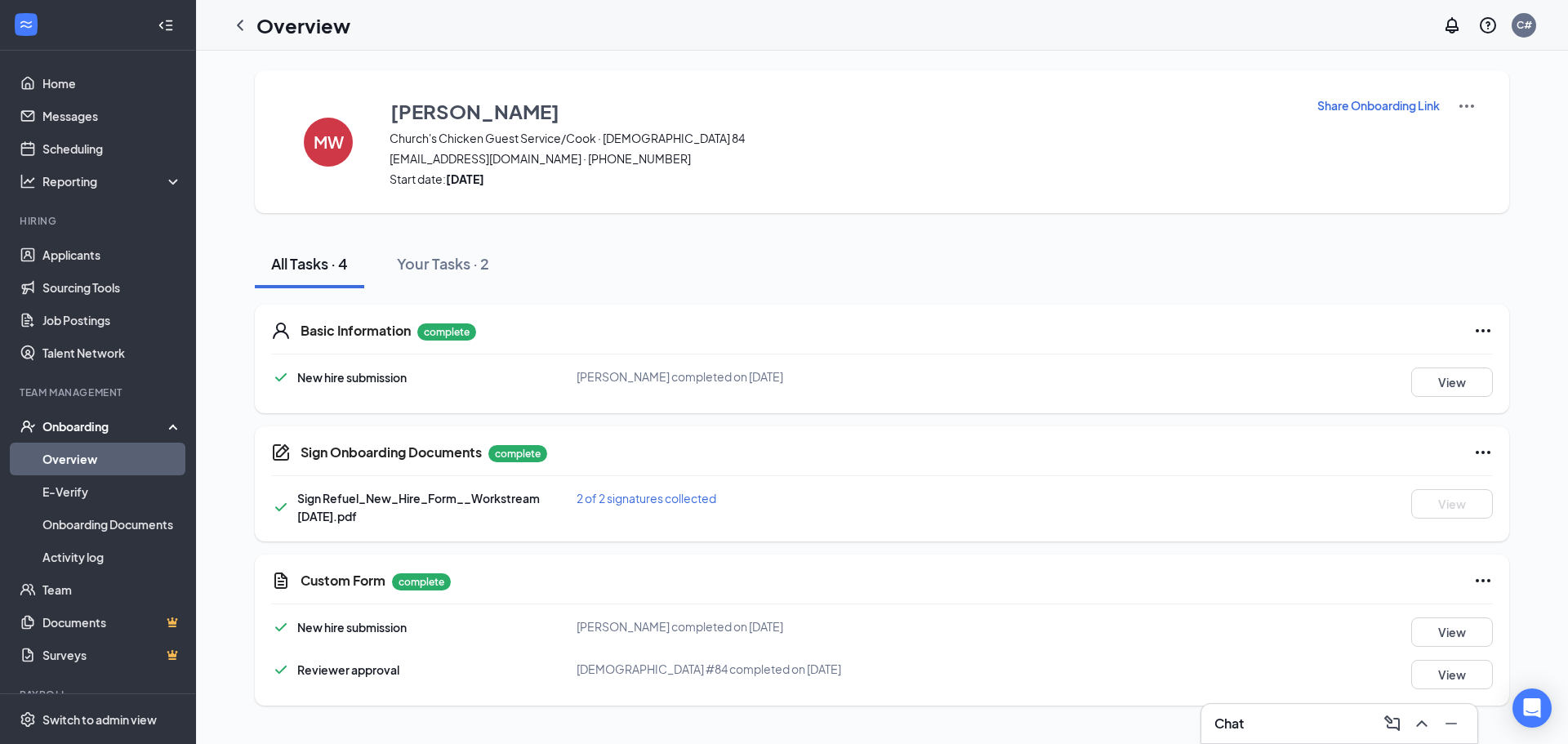
click at [268, 21] on h1 "Overview" at bounding box center [303, 25] width 94 height 28
click at [237, 24] on icon "ChevronLeft" at bounding box center [239, 25] width 20 height 20
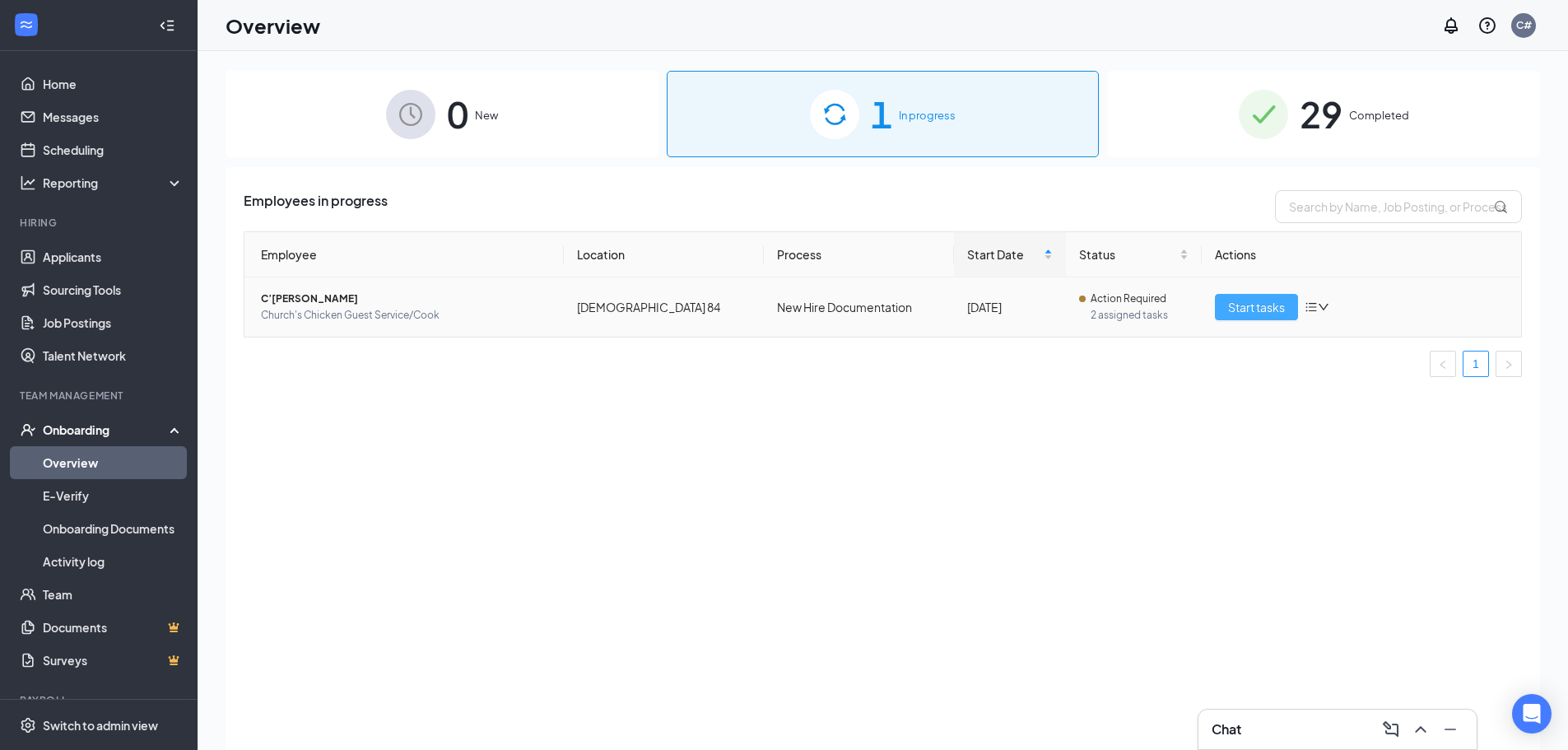
click at [1249, 298] on span "Start tasks" at bounding box center [1256, 307] width 56 height 18
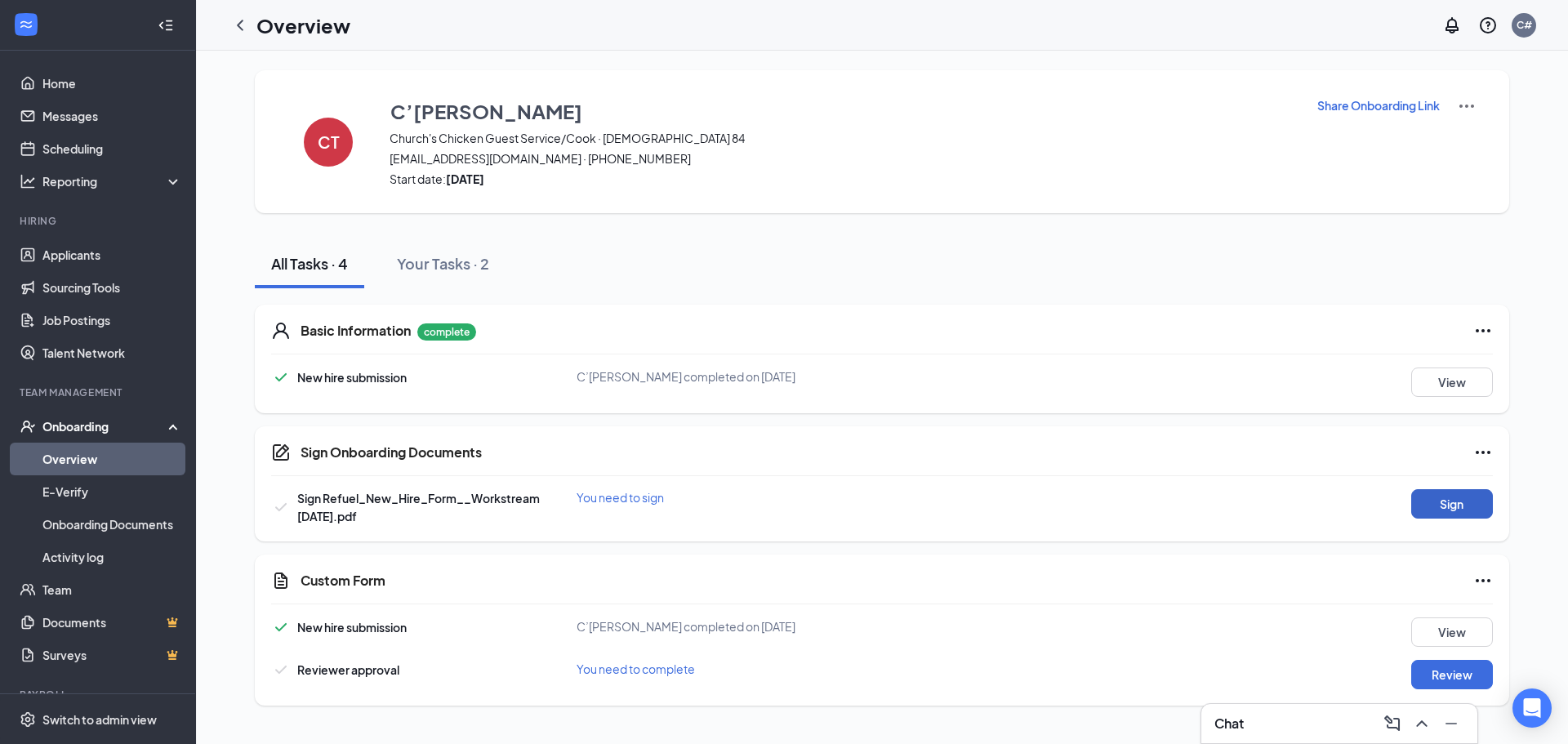
click at [1444, 503] on button "Sign" at bounding box center [1452, 504] width 82 height 29
click at [1438, 676] on button "Review" at bounding box center [1452, 675] width 82 height 29
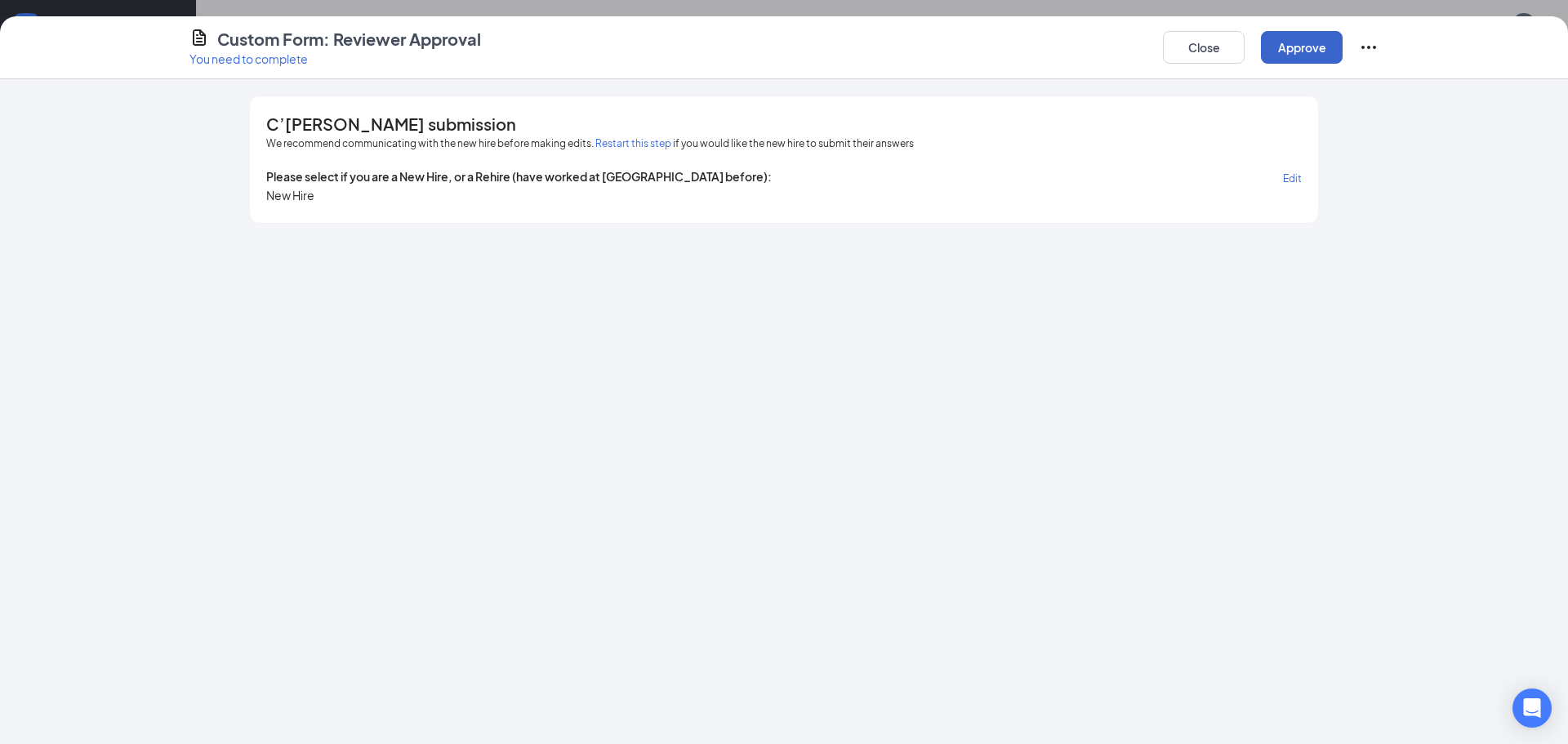
click at [1298, 47] on button "Approve" at bounding box center [1302, 48] width 82 height 32
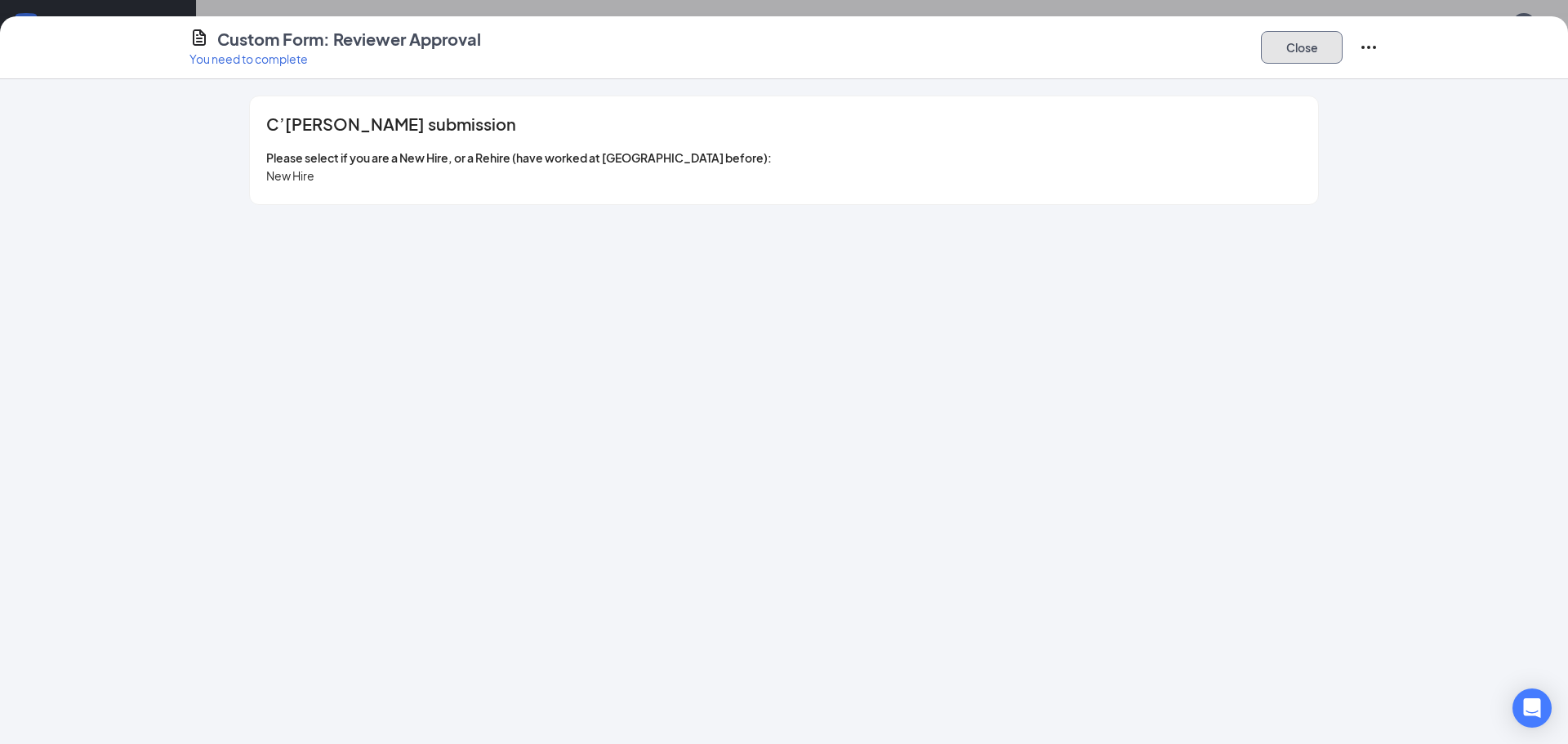
click at [1283, 48] on button "Close" at bounding box center [1302, 48] width 82 height 32
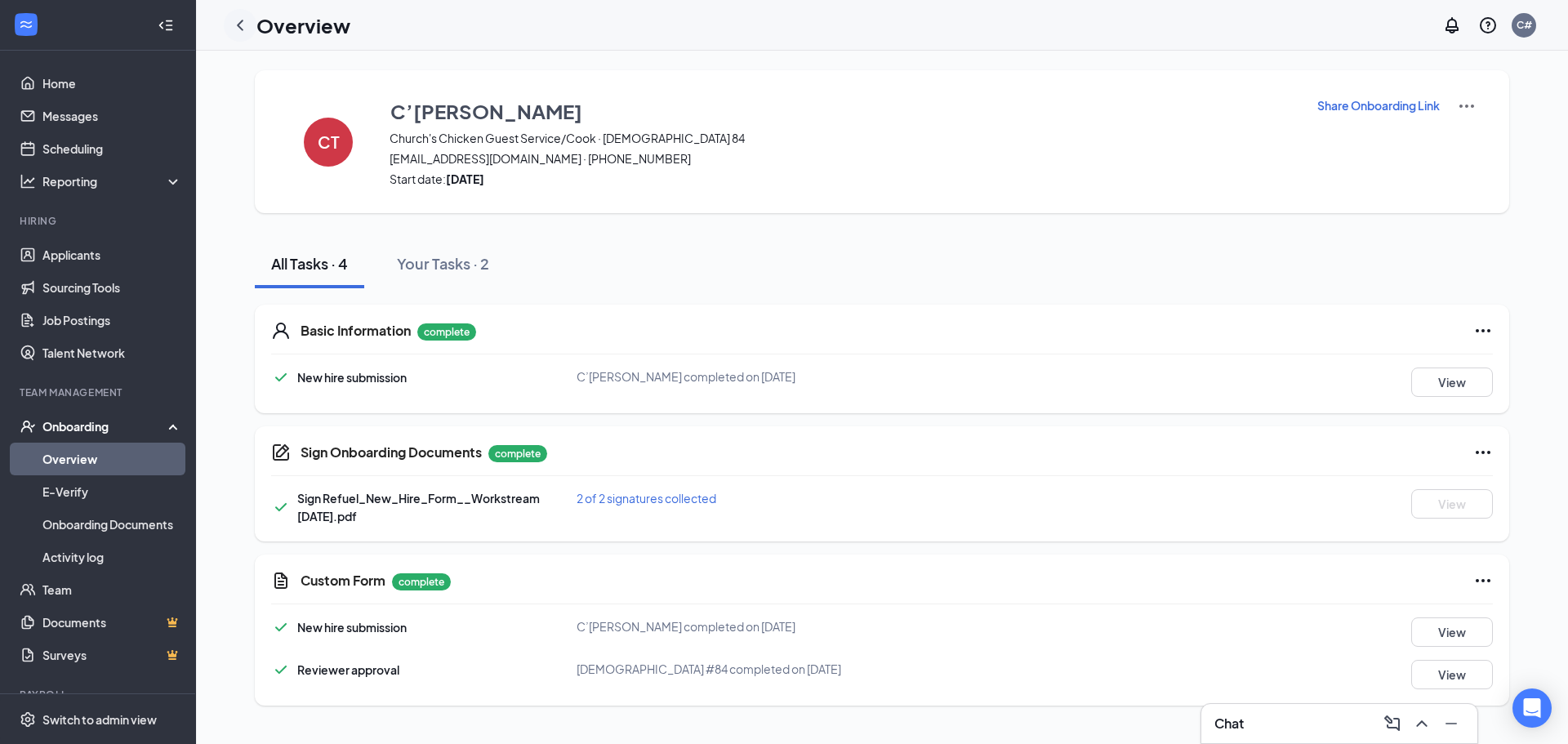
click at [246, 17] on icon "ChevronLeft" at bounding box center [239, 25] width 20 height 20
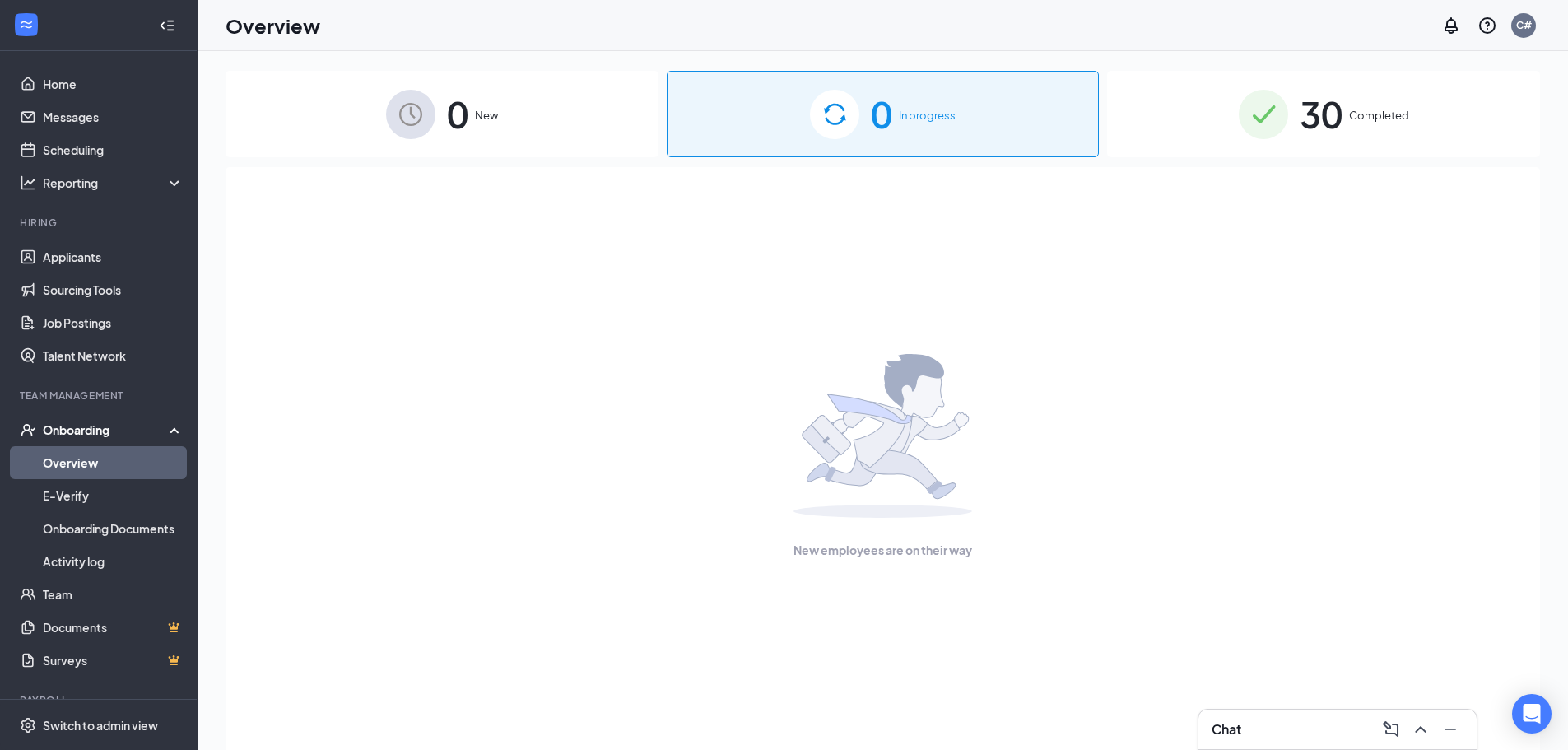
click at [1359, 118] on span "Completed" at bounding box center [1378, 115] width 60 height 16
